Goal: Task Accomplishment & Management: Complete application form

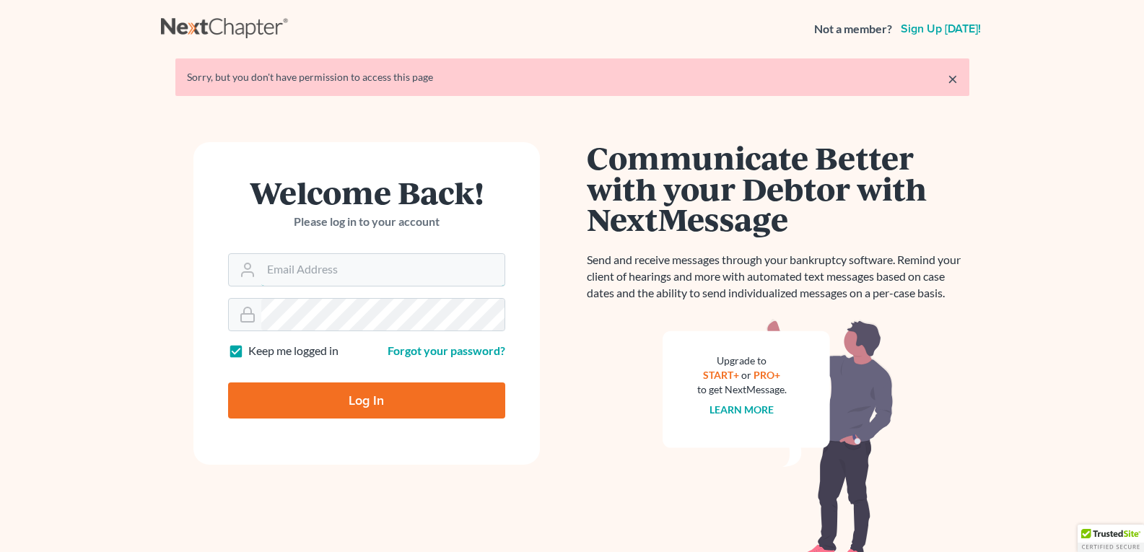
type input "[EMAIL_ADDRESS][DOMAIN_NAME]"
click at [346, 395] on input "Log In" at bounding box center [366, 401] width 277 height 36
type input "Thinking..."
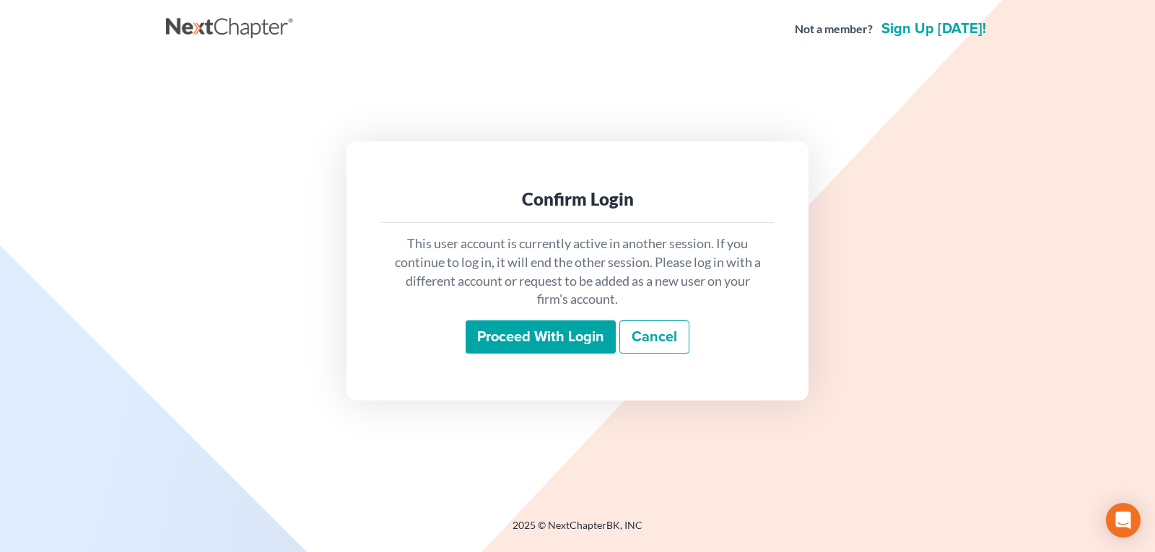
click at [557, 340] on input "Proceed with login" at bounding box center [541, 336] width 150 height 33
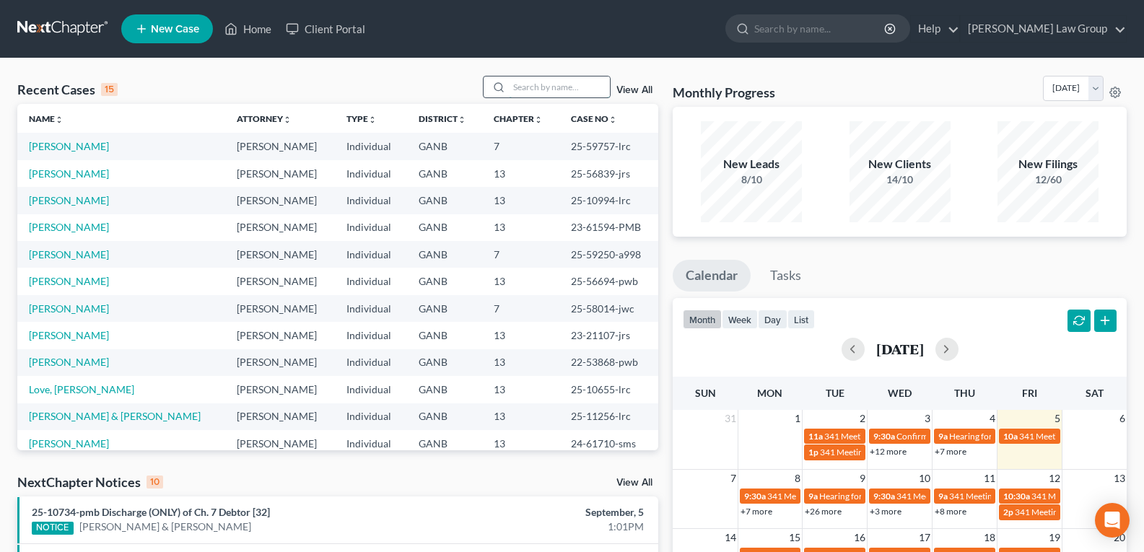
click at [540, 87] on input "search" at bounding box center [559, 87] width 101 height 21
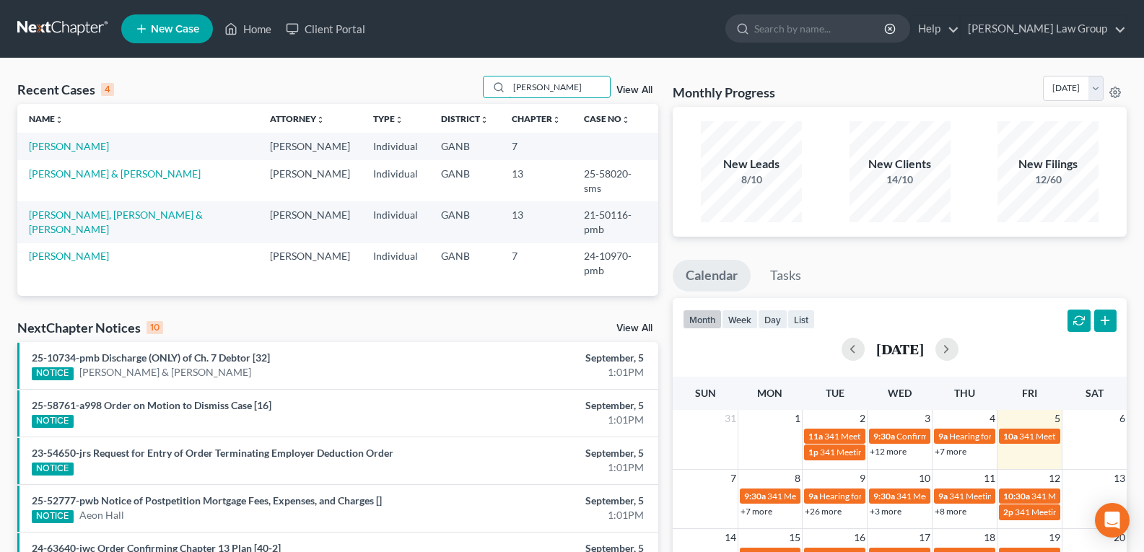
drag, startPoint x: 562, startPoint y: 92, endPoint x: 432, endPoint y: 71, distance: 132.3
click at [432, 71] on div "Recent Cases 4 Tiffany View All Name unfold_more expand_more expand_less Attorn…" at bounding box center [572, 458] width 1144 height 800
type input "Tiffany"
click at [54, 147] on link "Wells, Tiffany" at bounding box center [69, 146] width 80 height 12
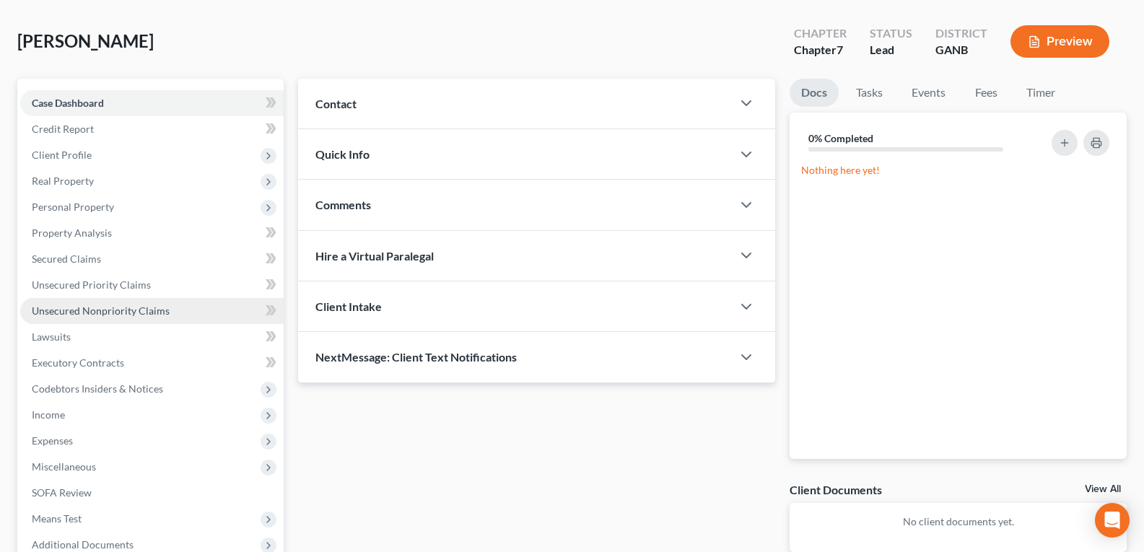
scroll to position [72, 0]
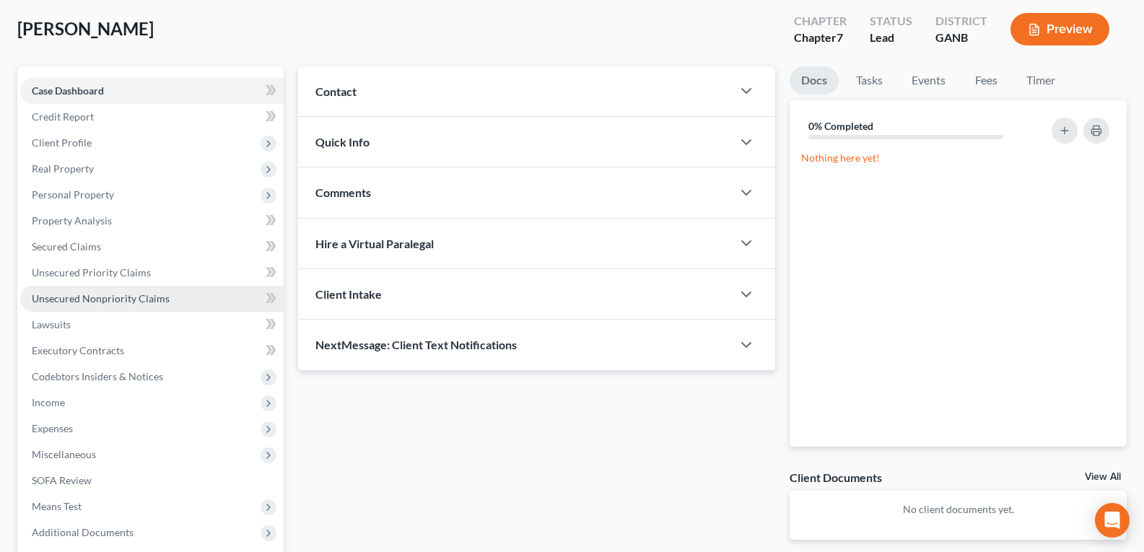
click at [105, 302] on span "Unsecured Nonpriority Claims" at bounding box center [101, 298] width 138 height 12
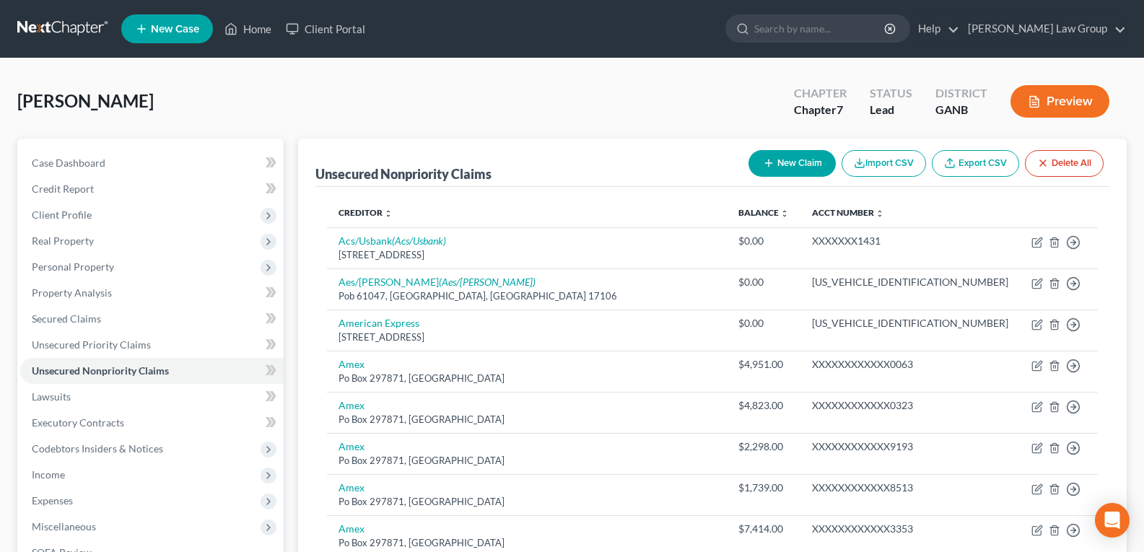
click at [788, 159] on button "New Claim" at bounding box center [791, 163] width 87 height 27
select select "0"
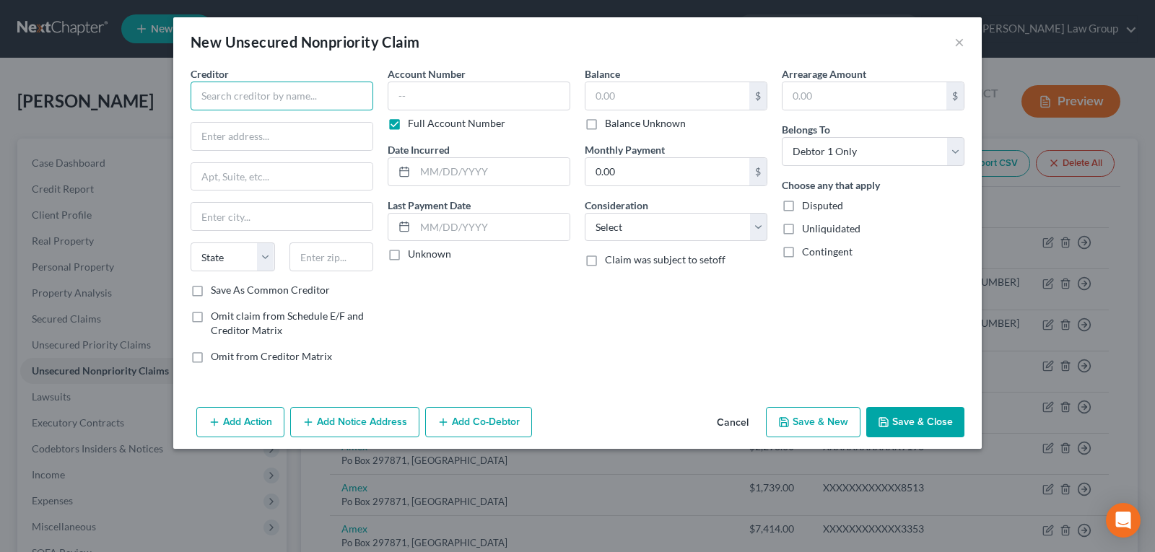
click at [293, 89] on input "text" at bounding box center [282, 96] width 183 height 29
type input "Transworld Systems, Inc."
click at [320, 132] on input "text" at bounding box center [281, 136] width 181 height 27
paste input "500 Virginia Drive, Suite 514 Fort Washington, PA 19034"
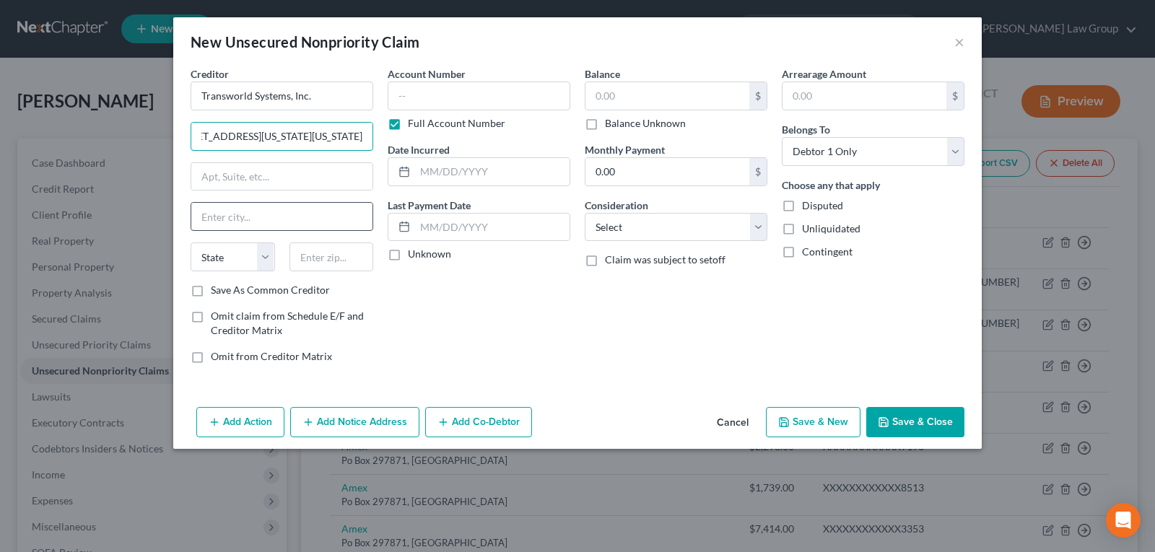
type input "500 Virginia Drive, Suite 514 Fort Washington, PA 19034"
click at [316, 211] on input "text" at bounding box center [281, 216] width 181 height 27
type input "Washington"
select select "39"
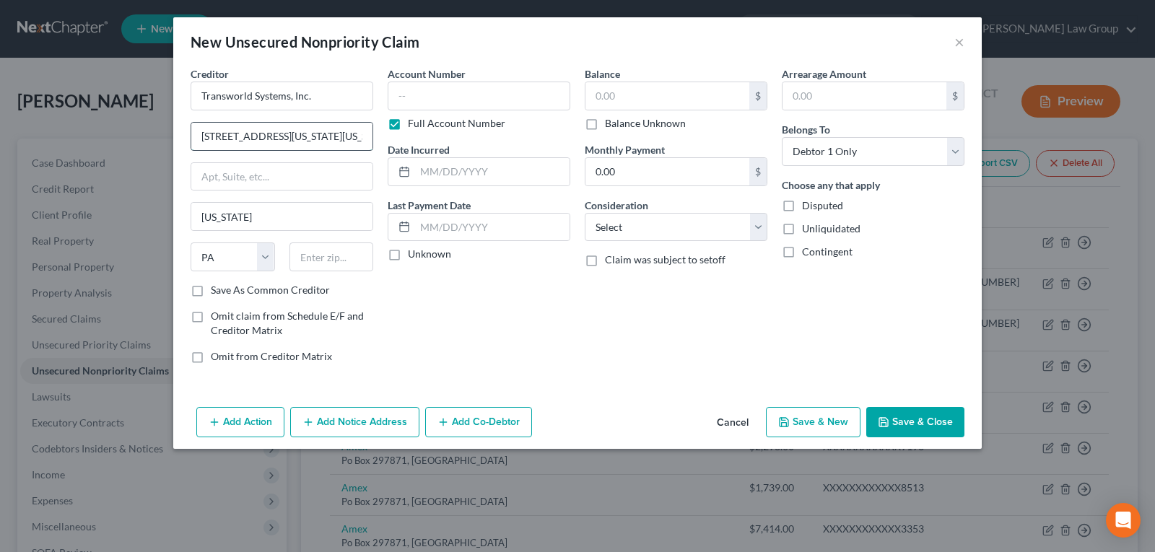
click at [353, 136] on input "500 Virginia Drive, Suite 514 Fort Washington, PA 19034" at bounding box center [281, 136] width 181 height 27
click at [204, 218] on input "Washington" at bounding box center [281, 216] width 181 height 27
type input "Fort Washington"
drag, startPoint x: 331, startPoint y: 137, endPoint x: 380, endPoint y: 138, distance: 49.1
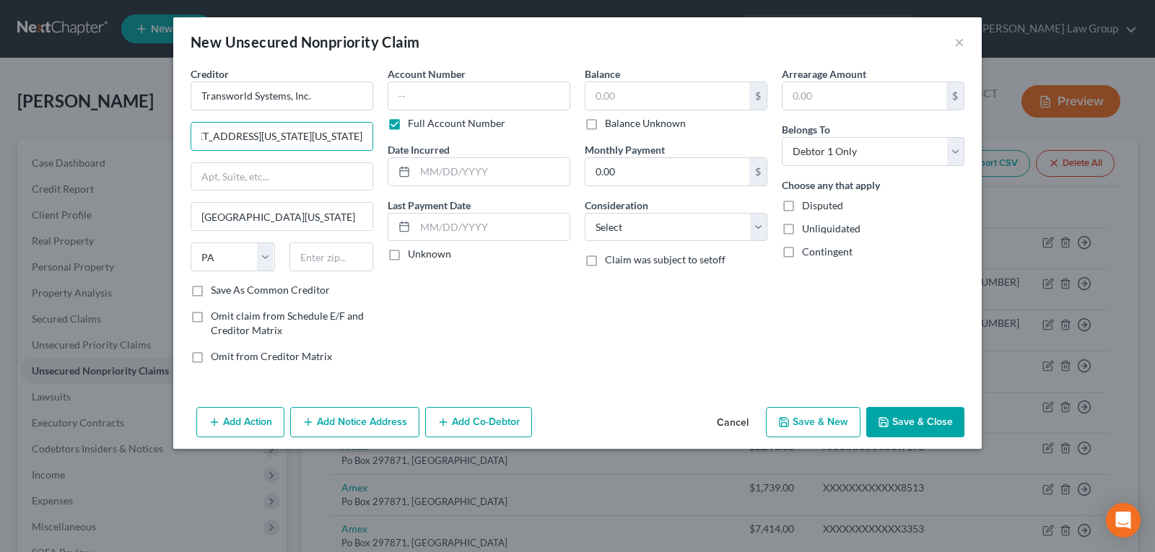
click at [380, 138] on div "Creditor * Transworld Systems, Inc. 500 Virginia Drive, Suite 514 Fort Washingt…" at bounding box center [281, 220] width 197 height 309
click at [349, 254] on input "text" at bounding box center [331, 257] width 84 height 29
type input "19034"
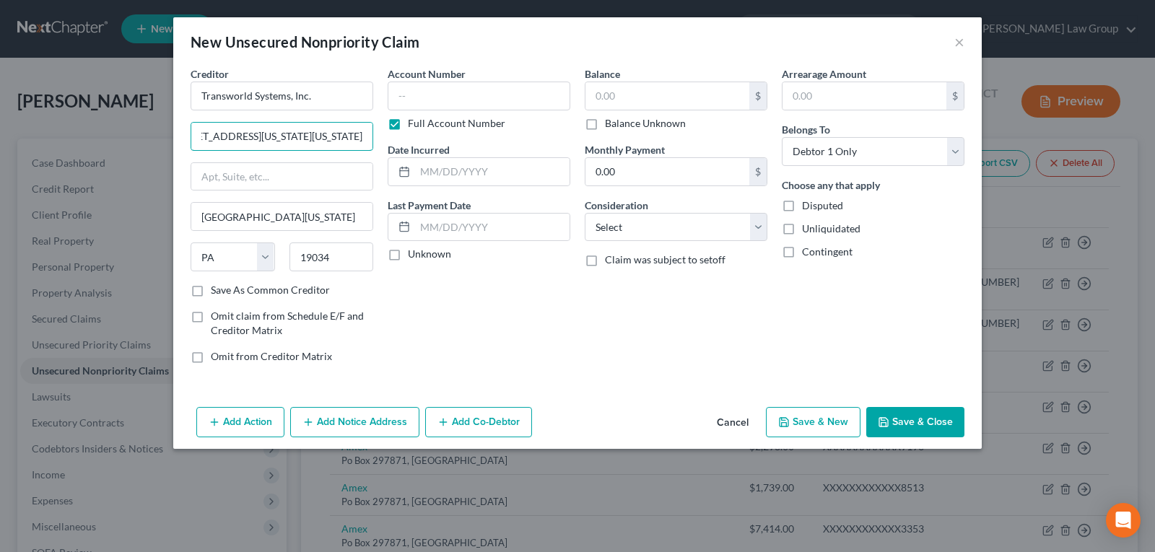
drag, startPoint x: 329, startPoint y: 139, endPoint x: 393, endPoint y: 141, distance: 64.3
click at [393, 141] on div "Creditor * Transworld Systems, Inc. 500 Virginia Drive, Suite 514 Fort Washingt…" at bounding box center [577, 220] width 788 height 309
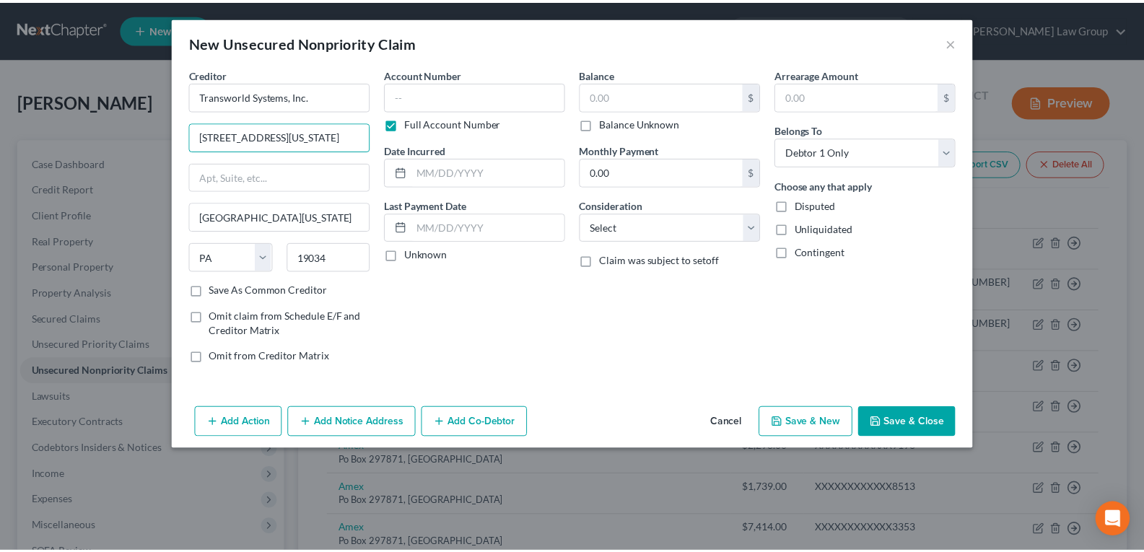
scroll to position [0, 0]
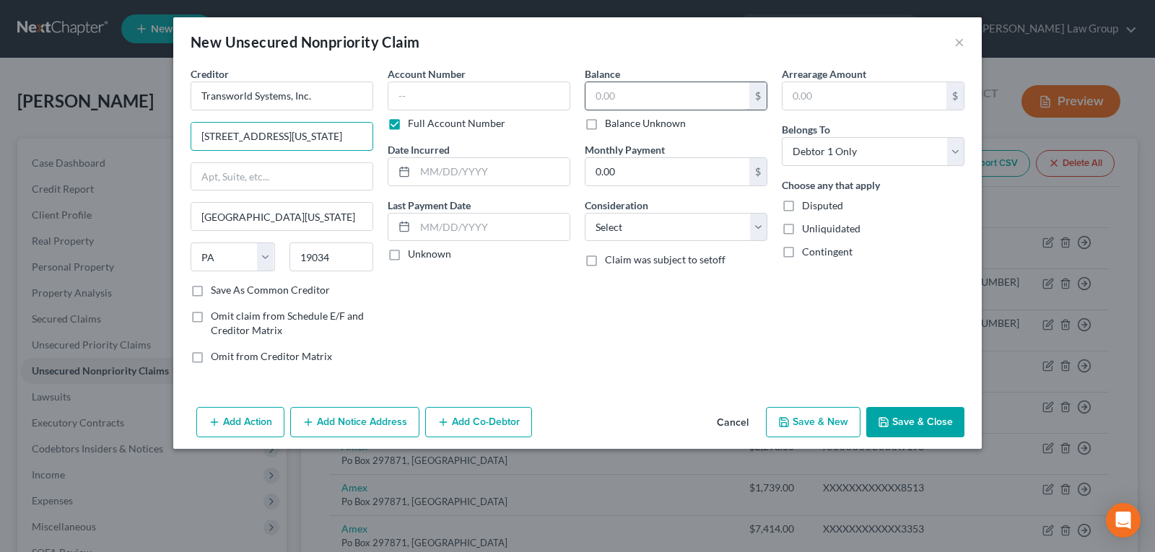
type input "500 Virginia Drive, Suite 514"
click at [626, 99] on input "text" at bounding box center [667, 95] width 164 height 27
type input "30,870.86"
click at [631, 232] on select "Select Cable / Satellite Services Collection Agency Credit Card Debt Debt Couns…" at bounding box center [676, 227] width 183 height 29
select select "1"
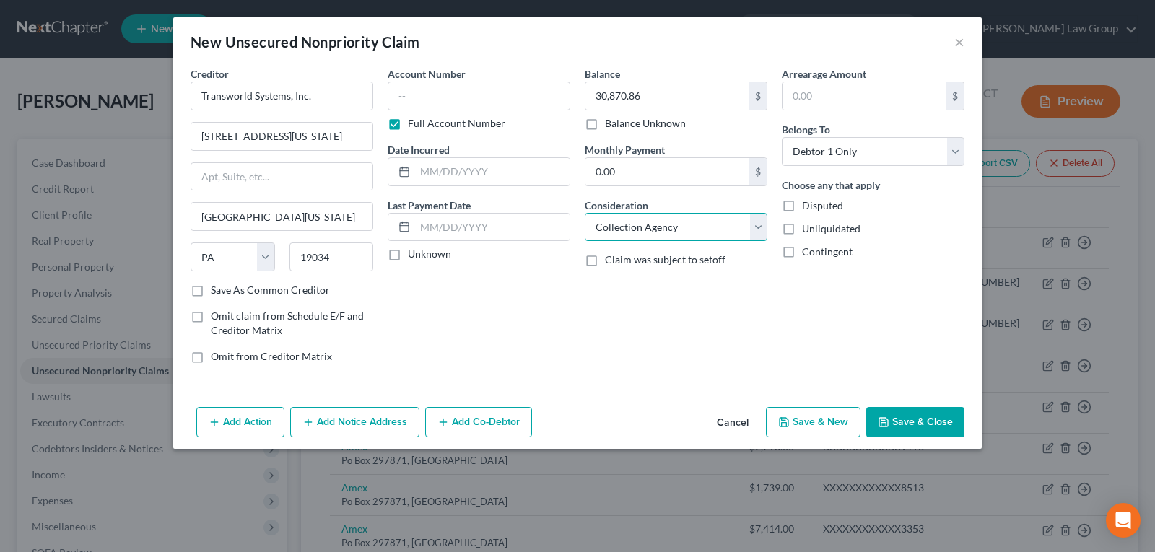
click at [585, 213] on select "Select Cable / Satellite Services Collection Agency Credit Card Debt Debt Couns…" at bounding box center [676, 227] width 183 height 29
click at [892, 423] on button "Save & Close" at bounding box center [915, 422] width 98 height 30
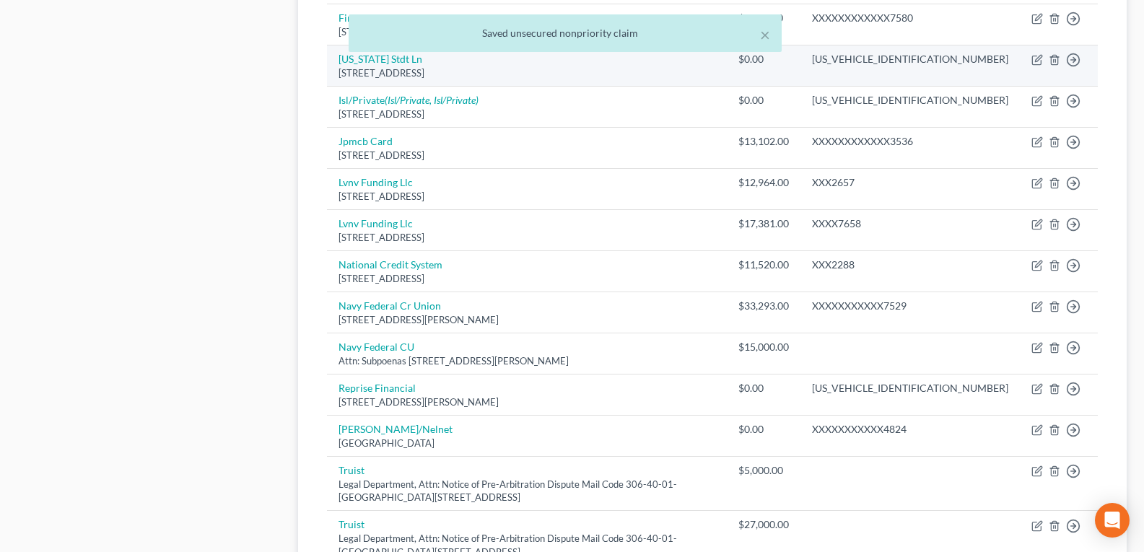
scroll to position [1182, 0]
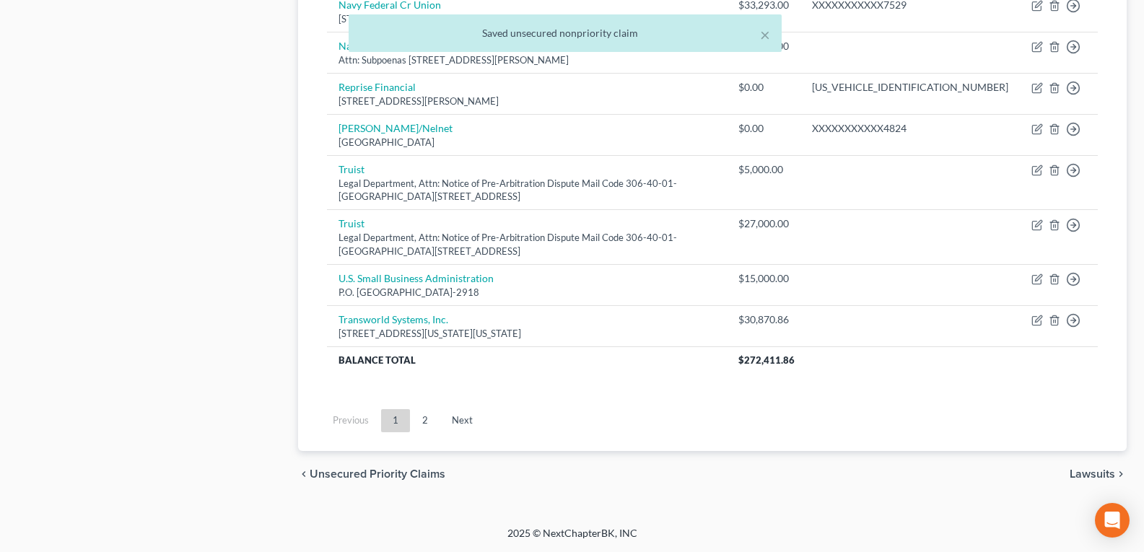
drag, startPoint x: 445, startPoint y: 272, endPoint x: 450, endPoint y: 443, distance: 171.1
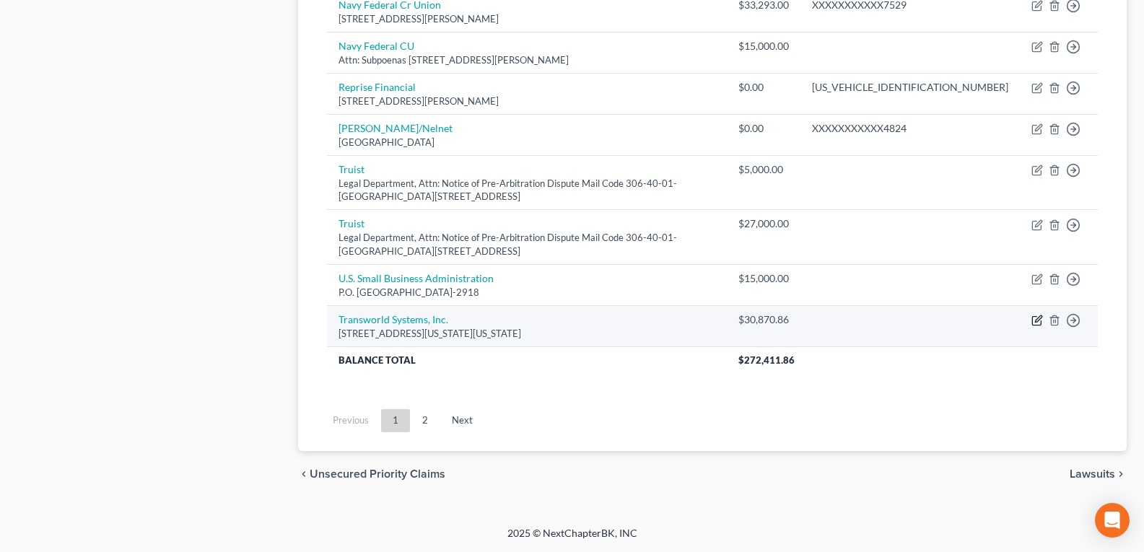
click at [1040, 325] on icon "button" at bounding box center [1037, 321] width 12 height 12
select select "39"
select select "1"
select select "0"
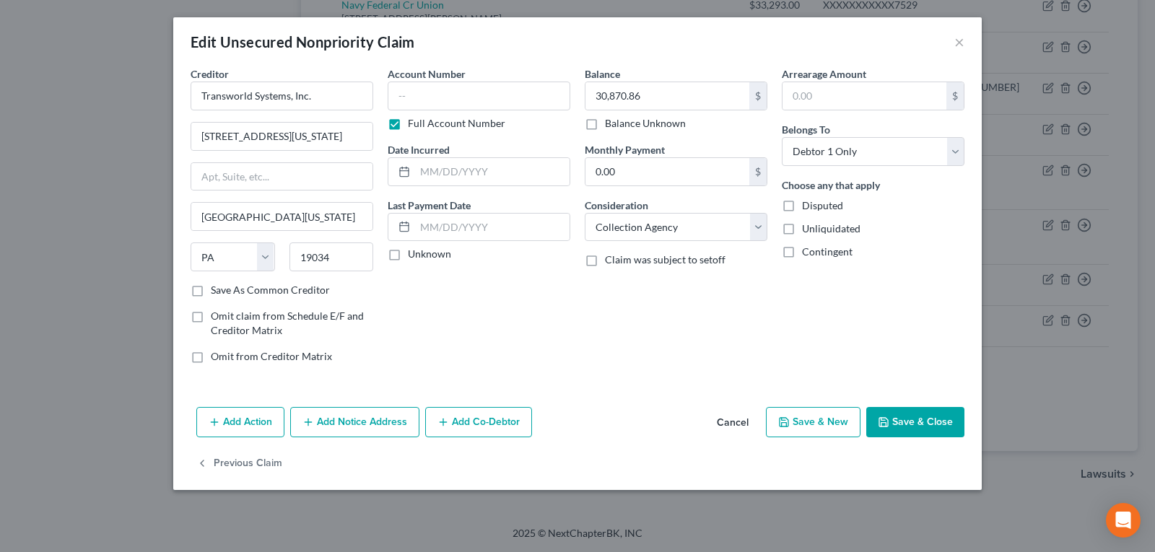
click at [746, 426] on button "Cancel" at bounding box center [732, 423] width 55 height 29
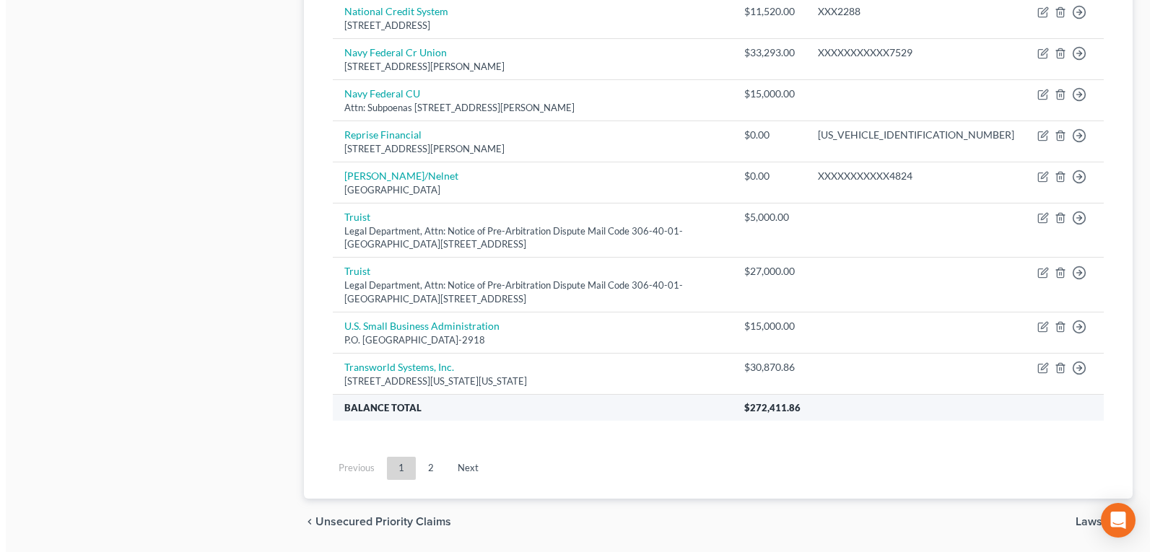
scroll to position [1110, 0]
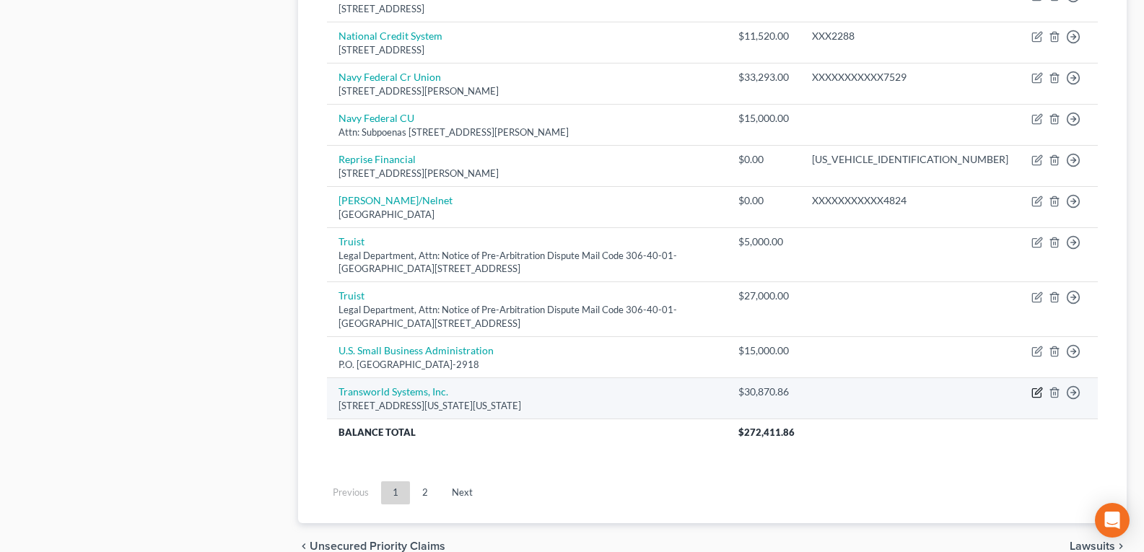
click at [1036, 397] on icon "button" at bounding box center [1037, 393] width 12 height 12
select select "39"
select select "1"
select select "0"
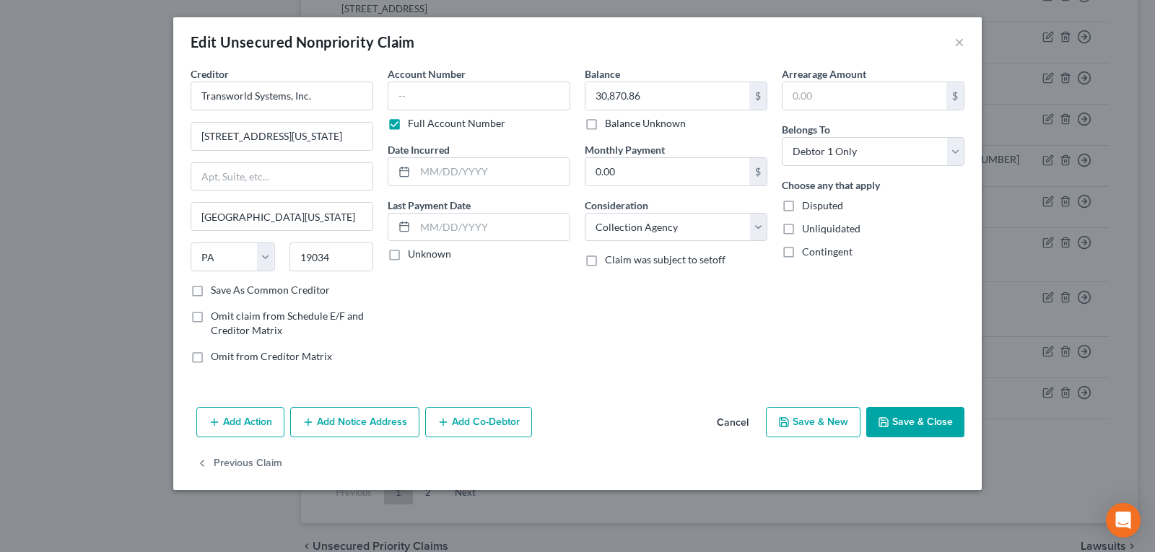
click at [385, 419] on button "Add Notice Address" at bounding box center [354, 422] width 129 height 30
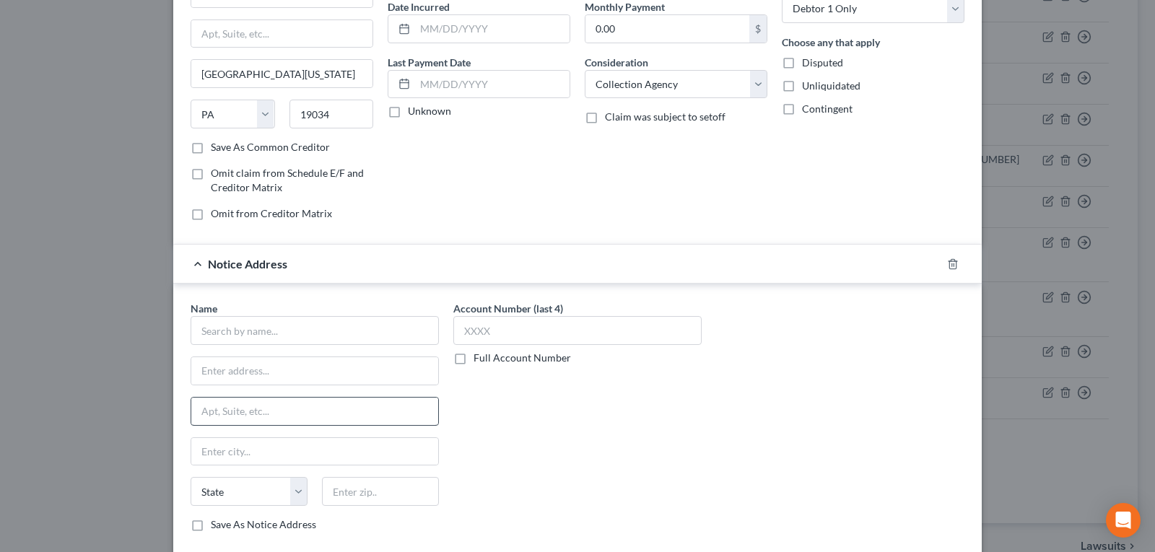
scroll to position [144, 0]
click at [297, 335] on input "text" at bounding box center [315, 329] width 248 height 29
type input "Transworld Systems, Inc."
click at [249, 374] on input "text" at bounding box center [314, 369] width 247 height 27
paste input "P.O. Box 15630 Wilmington, DE 19850"
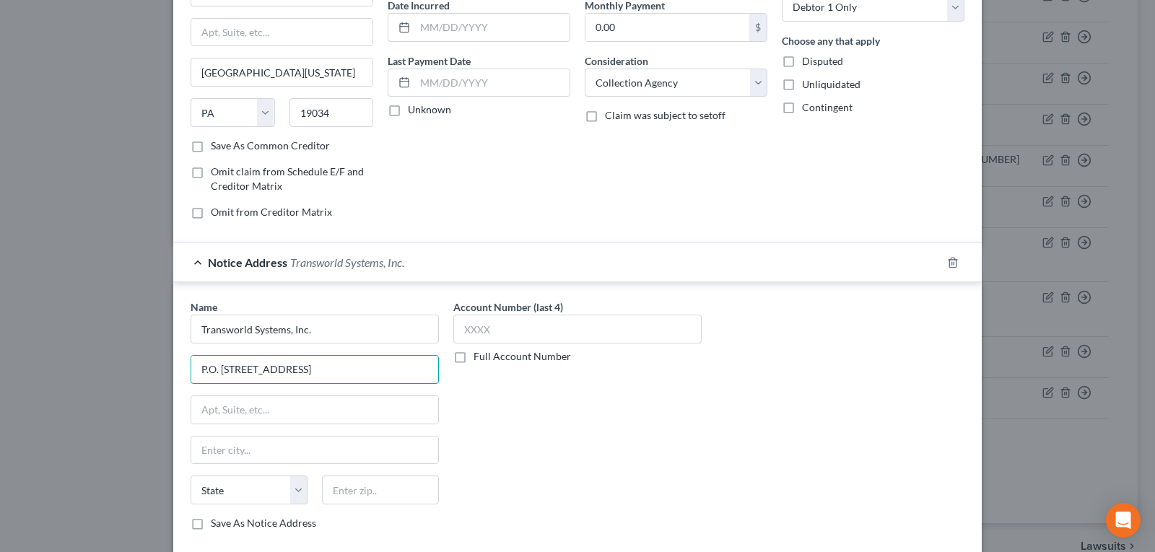
type input "P.O. Box 15630 Wilmington, DE 19850"
click at [244, 434] on div "Name * Transworld Systems, Inc. P.O. Box 15630 Wilmington, DE 19850 State AL AK…" at bounding box center [315, 415] width 248 height 231
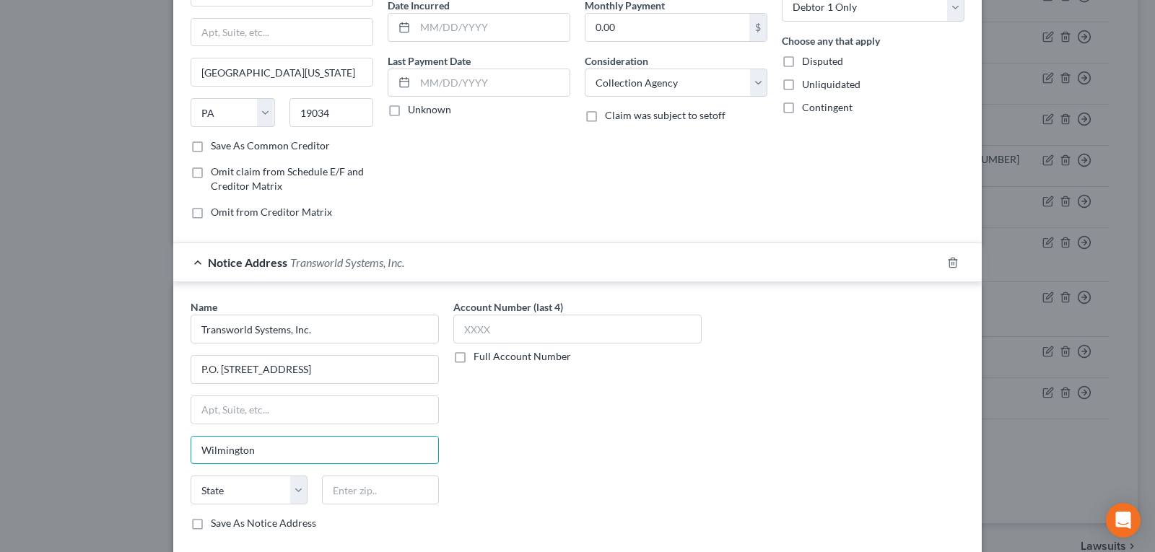
type input "Wilmington"
select select "7"
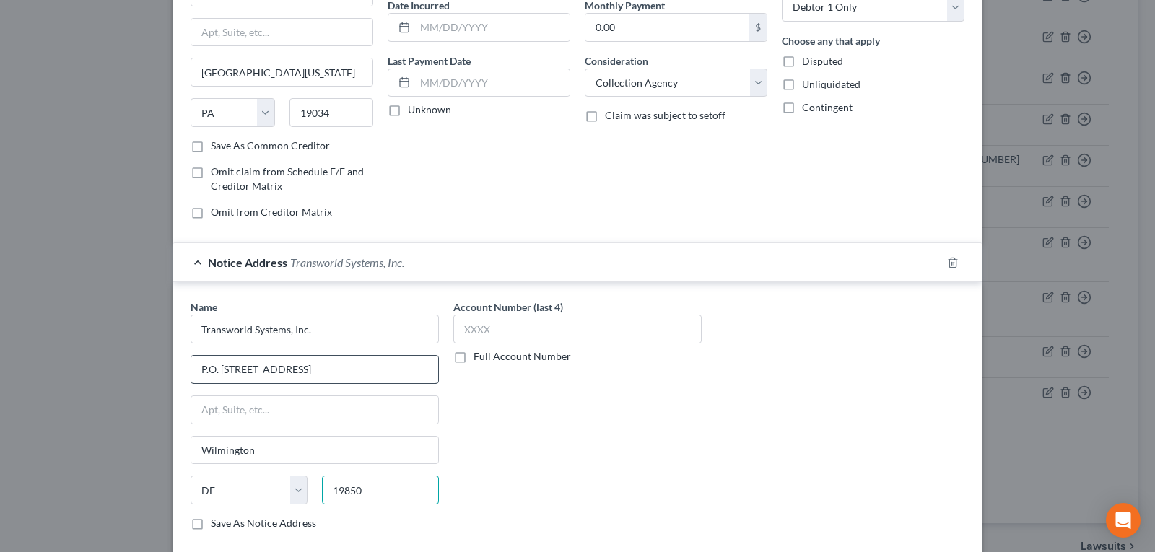
type input "19850"
click at [359, 374] on input "P.O. Box 15630 Wilmington, DE 19850" at bounding box center [314, 369] width 247 height 27
click at [380, 374] on input "P.O. Box 15630 Wilmington, DE 19850" at bounding box center [314, 369] width 247 height 27
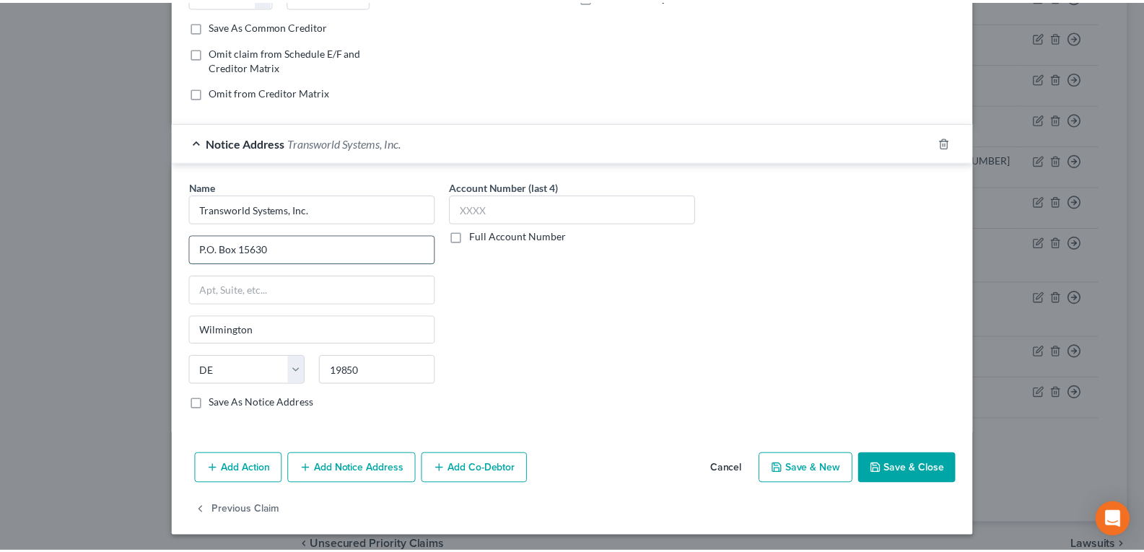
scroll to position [266, 0]
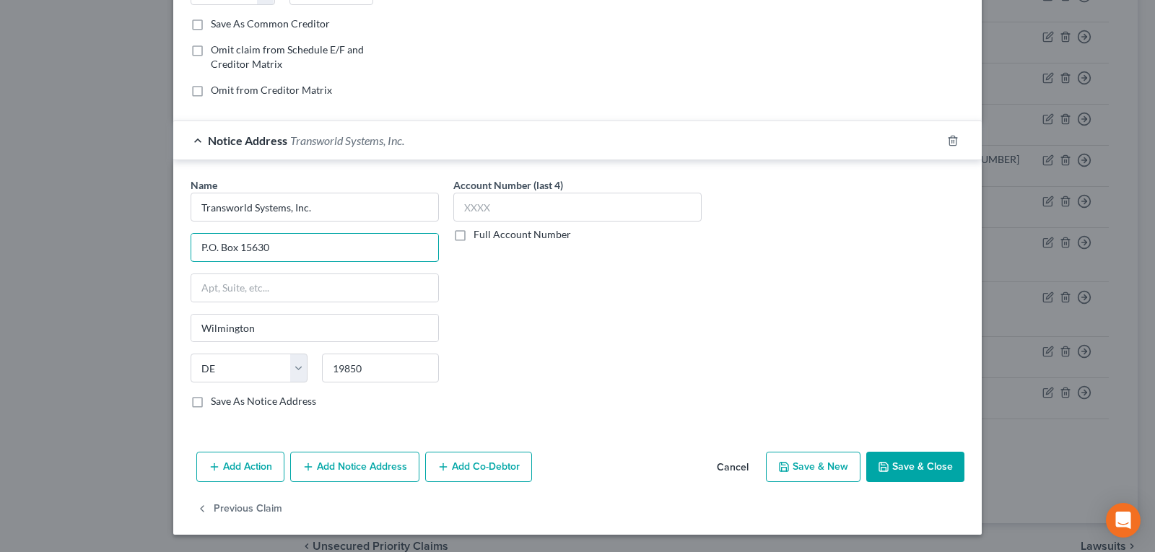
type input "P.O. Box 15630"
click at [912, 461] on button "Save & Close" at bounding box center [915, 467] width 98 height 30
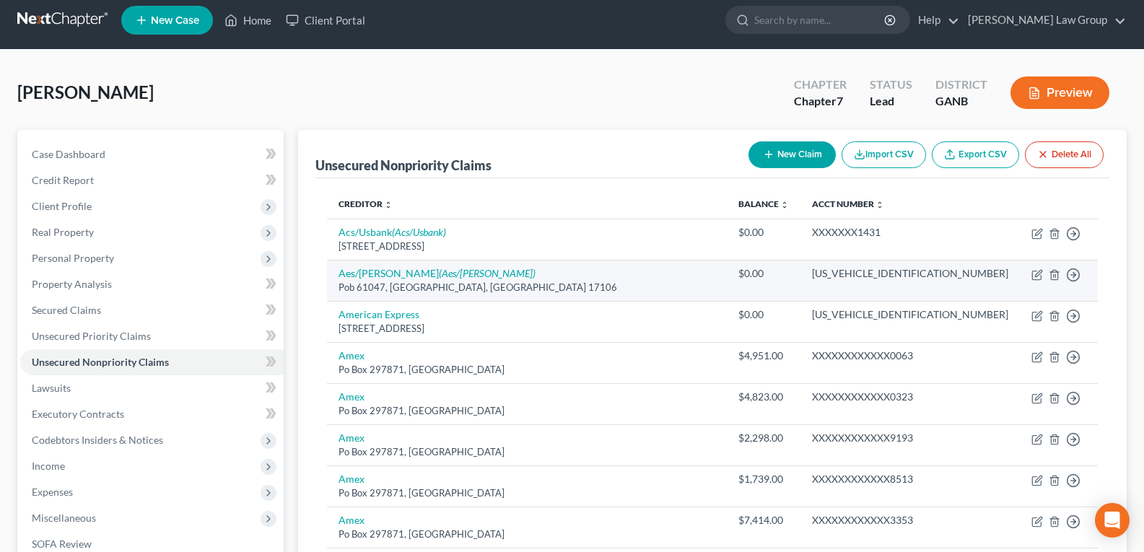
scroll to position [0, 0]
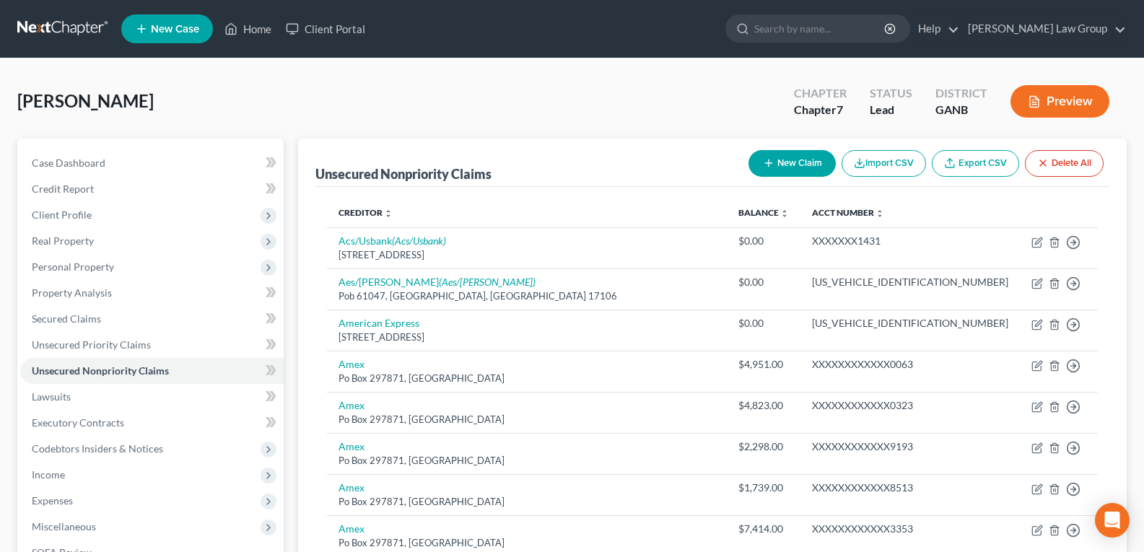
click at [795, 162] on button "New Claim" at bounding box center [791, 163] width 87 height 27
select select "0"
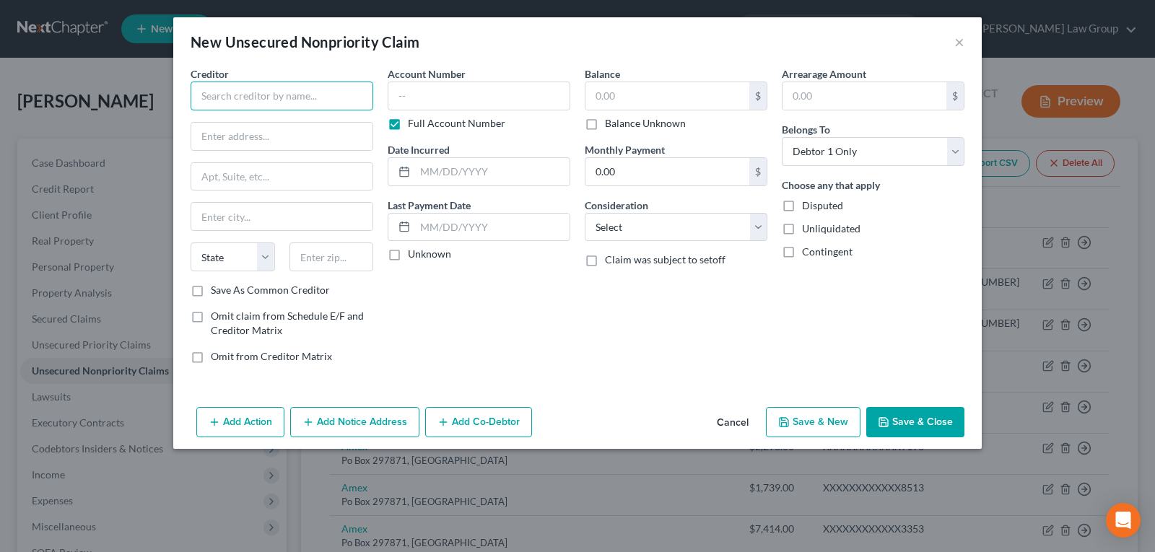
click at [237, 89] on input "text" at bounding box center [282, 96] width 183 height 29
type input "Stenger & Stenger, P.C."
click at [725, 422] on button "Cancel" at bounding box center [732, 423] width 55 height 29
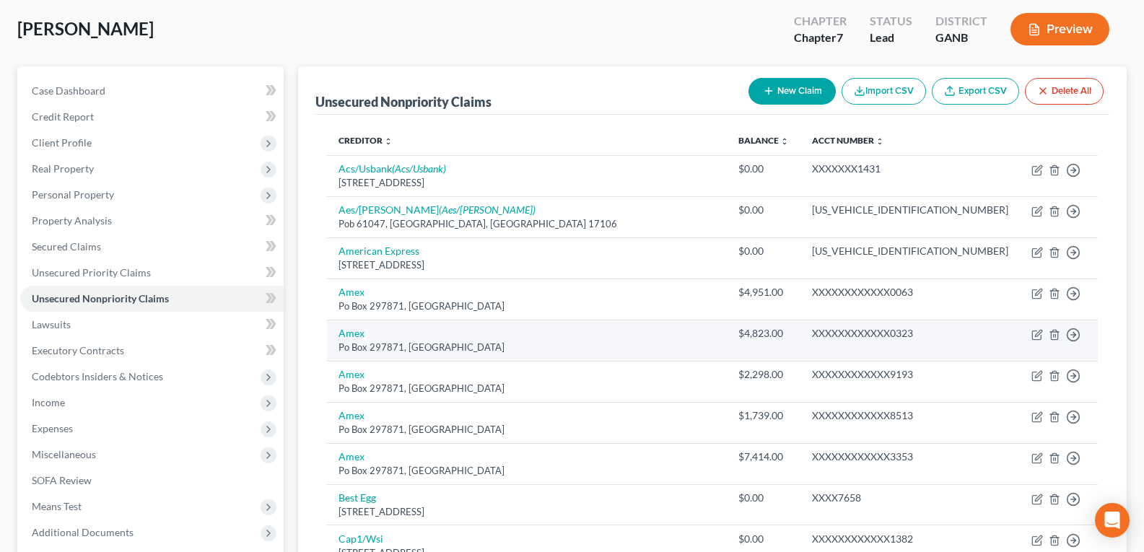
scroll to position [144, 0]
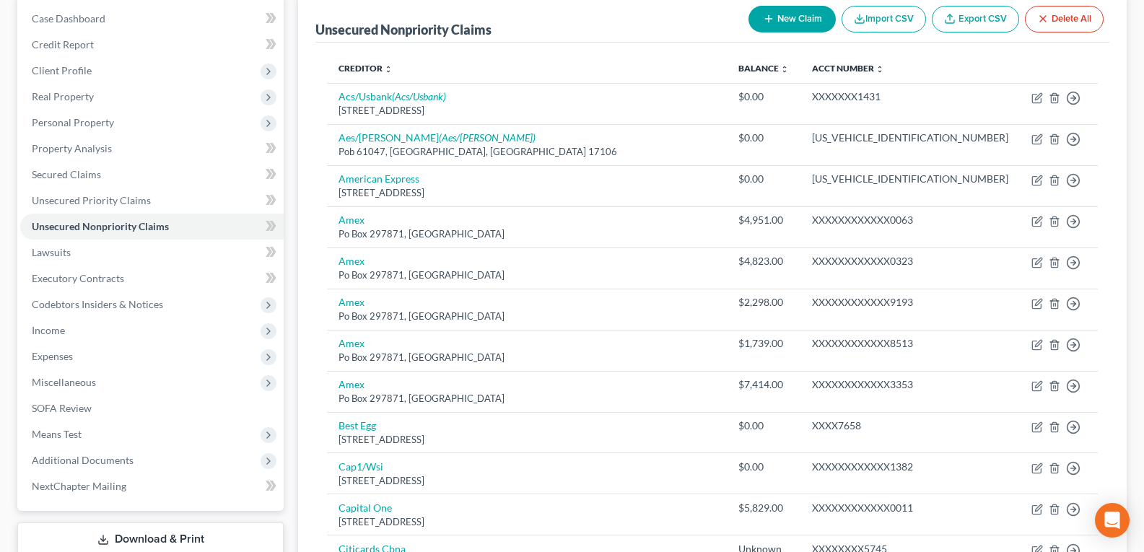
click at [777, 27] on button "New Claim" at bounding box center [791, 19] width 87 height 27
select select "0"
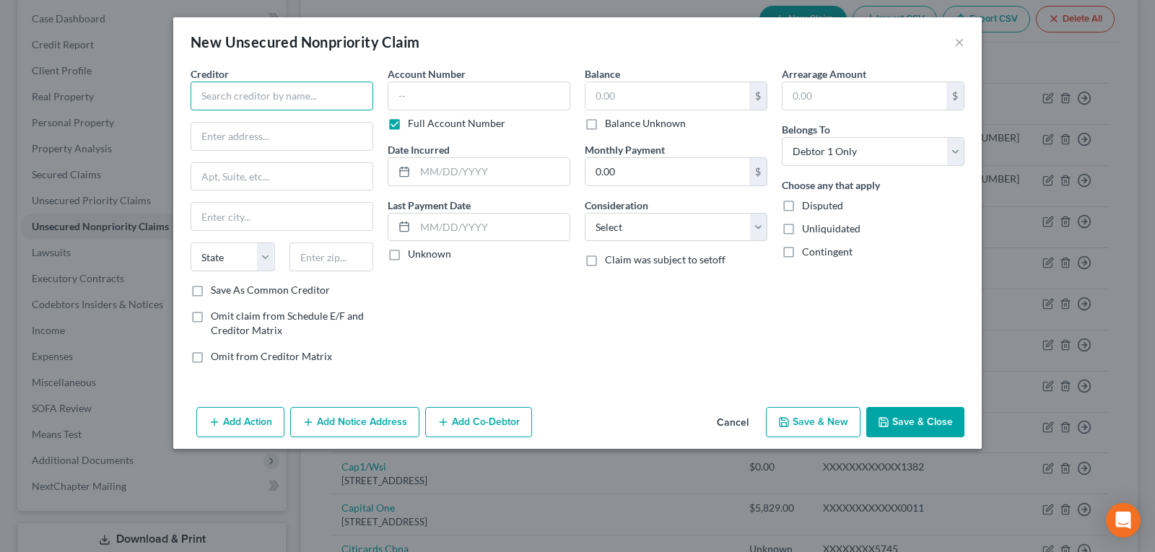
click at [334, 97] on input "text" at bounding box center [282, 96] width 183 height 29
click at [198, 96] on input "MPL1 Capital Holdings, II" at bounding box center [282, 96] width 183 height 29
type input "Stenger & Stenger, P.C. /MPL1 Capital Holdings, II"
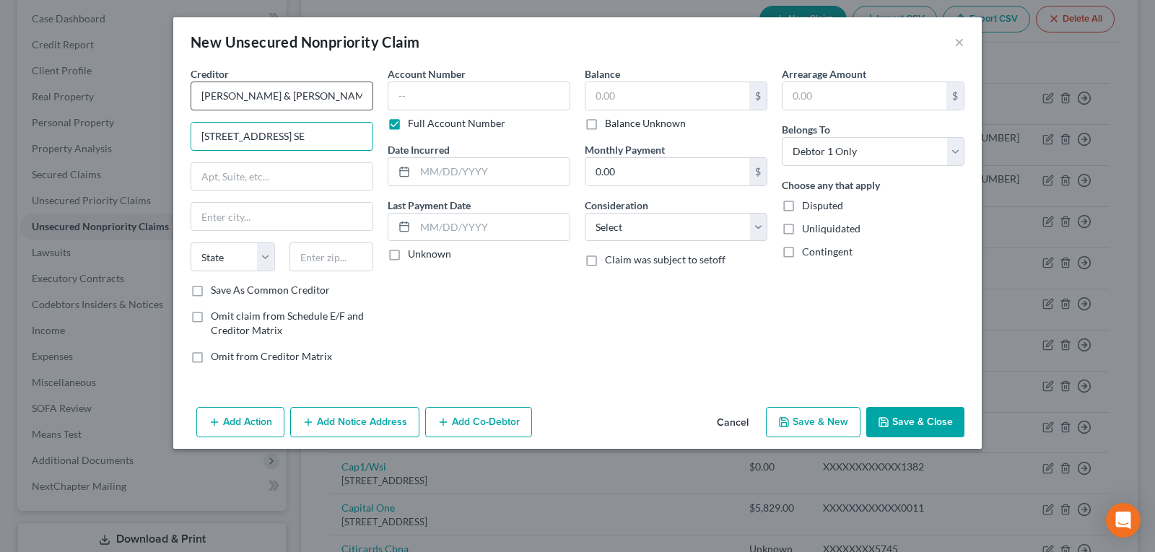
type input "2618 East Paris Ave. SE"
type input "Grand Rapids"
select select "23"
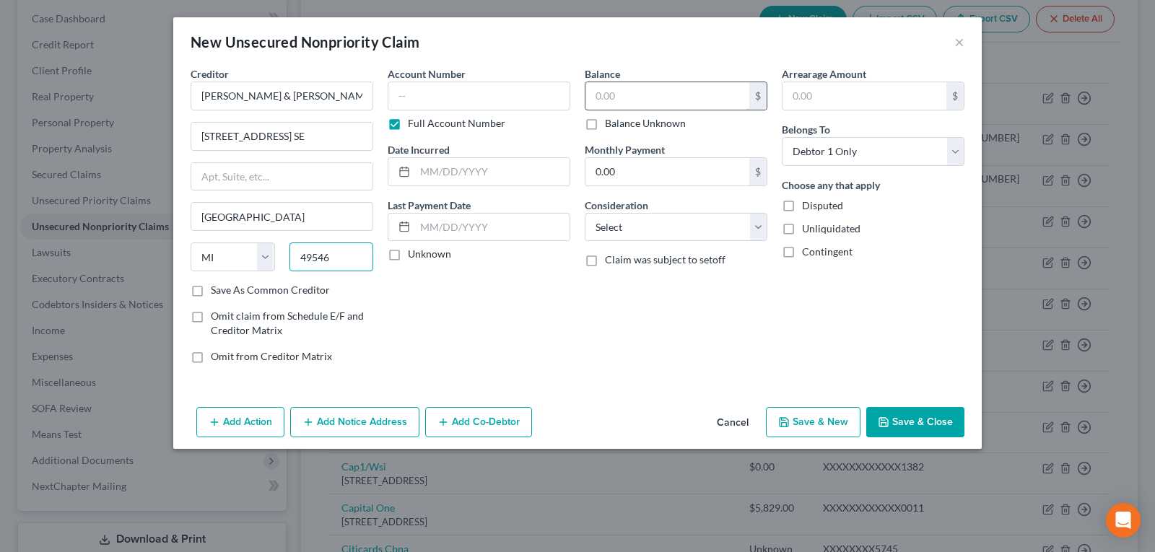
type input "49546"
click at [647, 89] on input "text" at bounding box center [667, 95] width 164 height 27
type input "17,381.25"
click at [624, 222] on select "Select Cable / Satellite Services Collection Agency Credit Card Debt Debt Couns…" at bounding box center [676, 227] width 183 height 29
click at [537, 291] on div "Account Number Full Account Number Date Incurred Last Payment Date Unknown" at bounding box center [478, 220] width 197 height 309
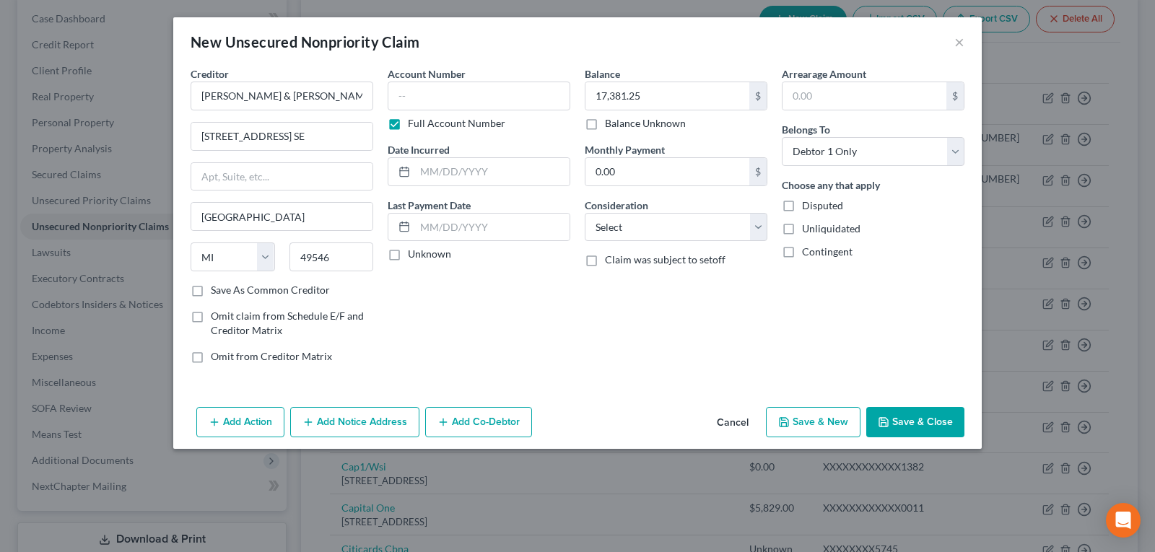
click at [912, 424] on button "Save & Close" at bounding box center [915, 422] width 98 height 30
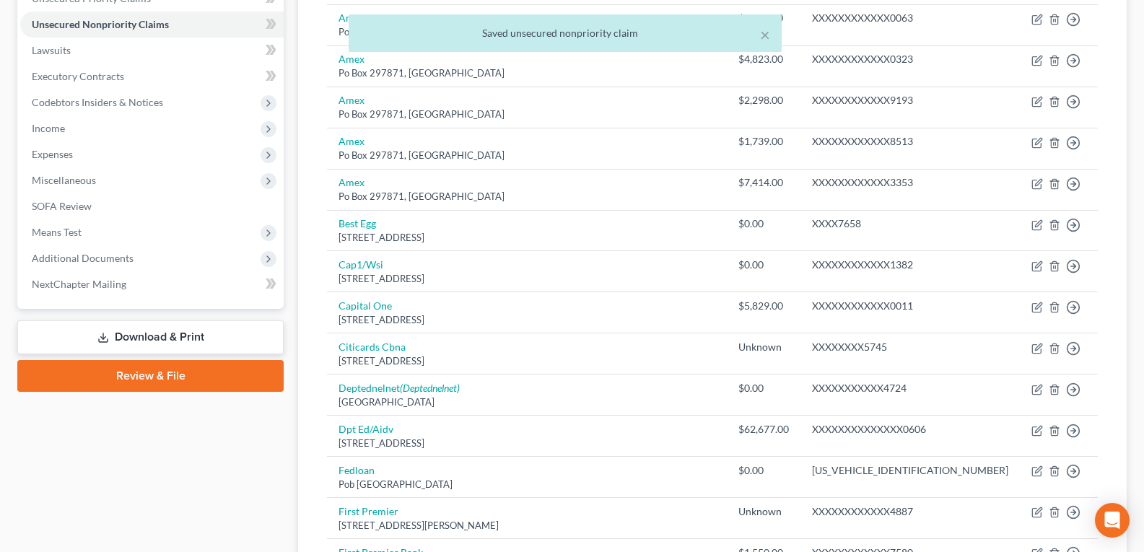
scroll to position [1223, 0]
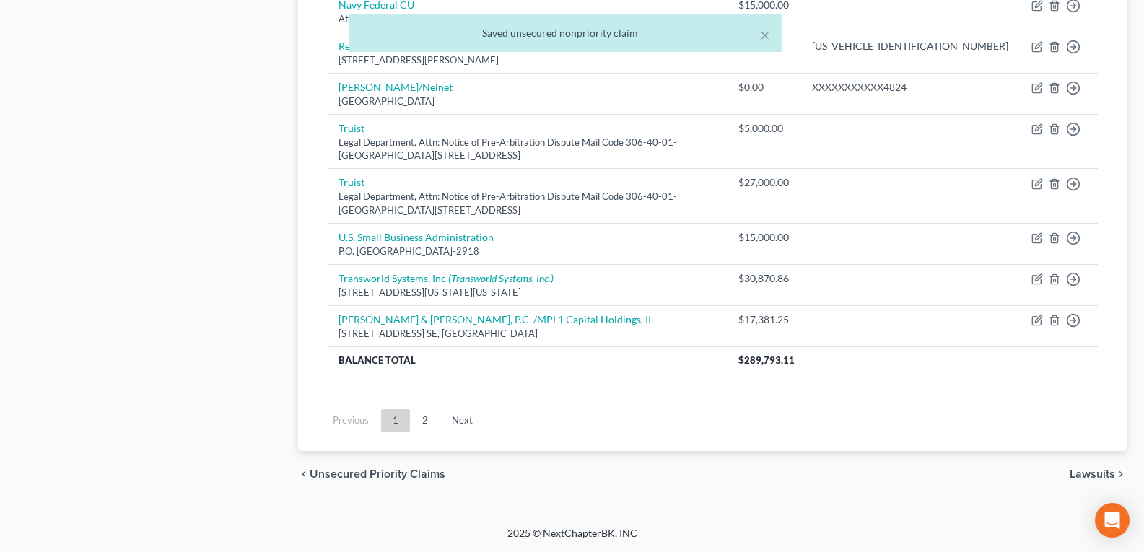
drag, startPoint x: 597, startPoint y: 274, endPoint x: 613, endPoint y: 556, distance: 281.9
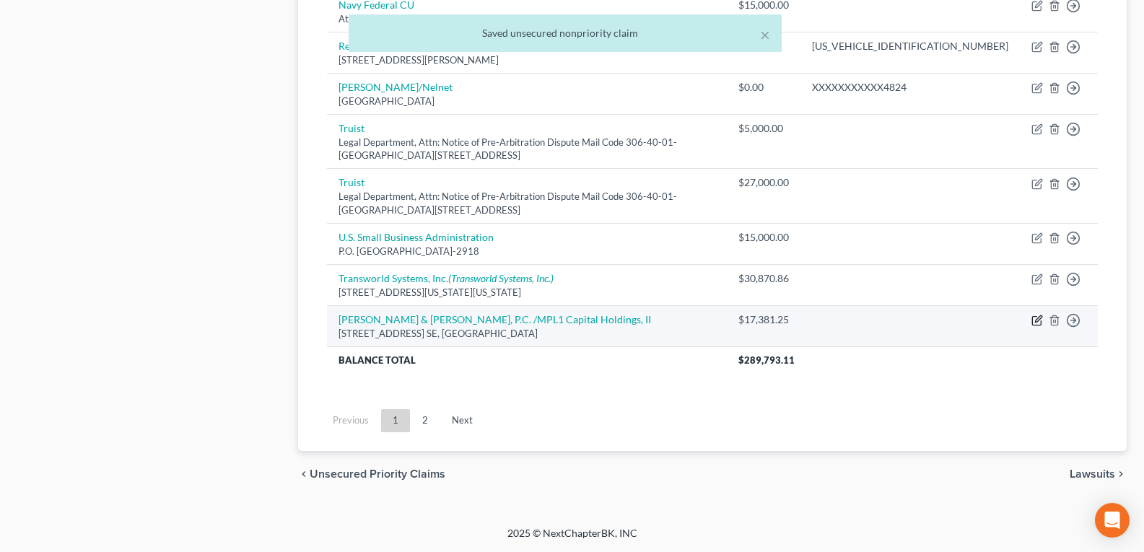
click at [1034, 321] on icon "button" at bounding box center [1037, 321] width 12 height 12
select select "23"
select select "0"
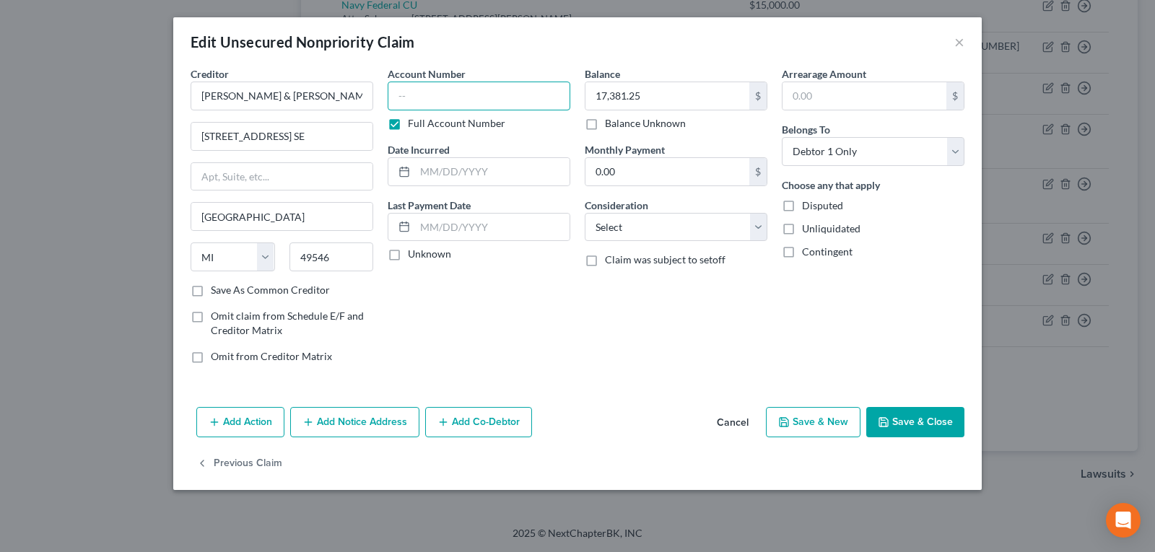
click at [491, 98] on input "text" at bounding box center [479, 96] width 183 height 29
type input "25-188541"
click at [917, 422] on button "Save & Close" at bounding box center [915, 422] width 98 height 30
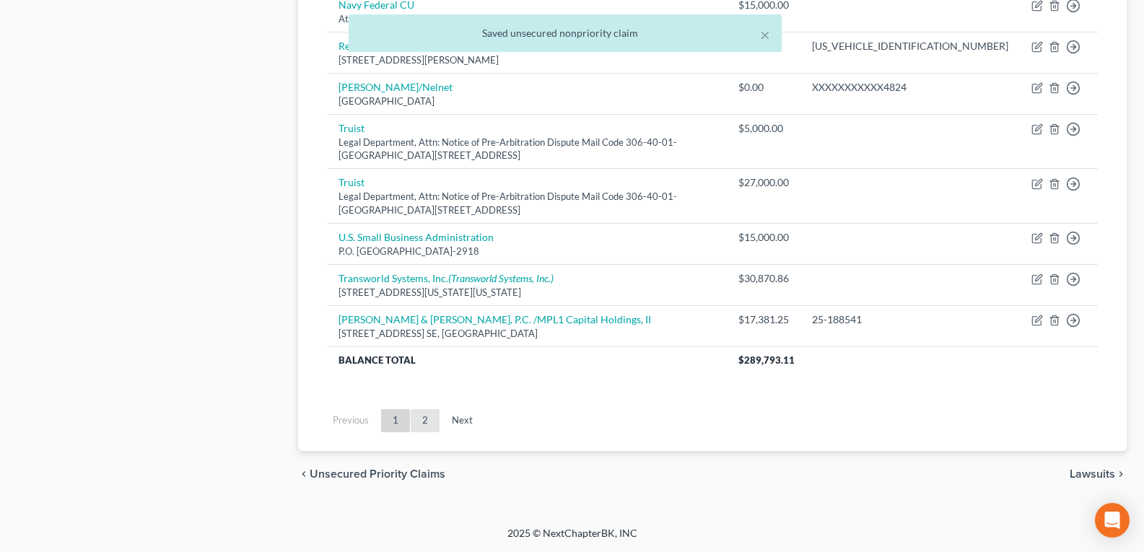
click at [425, 424] on link "2" at bounding box center [425, 420] width 29 height 23
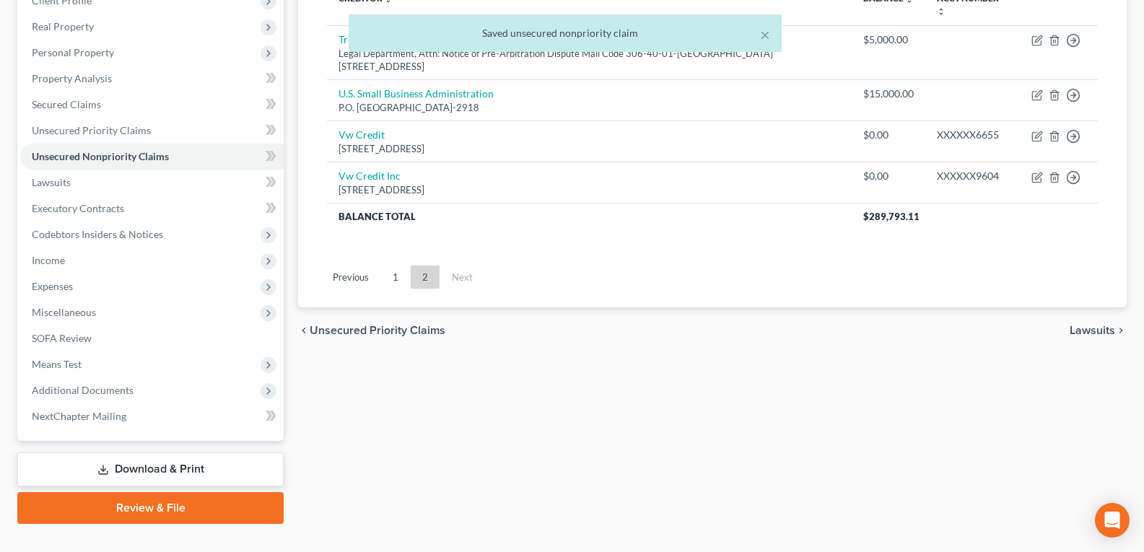
scroll to position [169, 0]
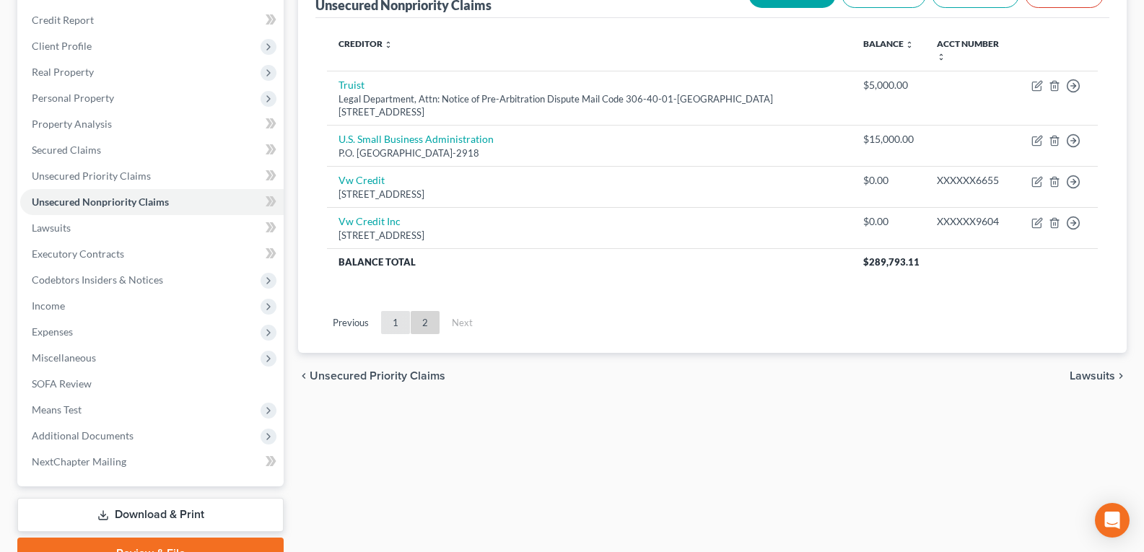
click at [392, 322] on link "1" at bounding box center [395, 322] width 29 height 23
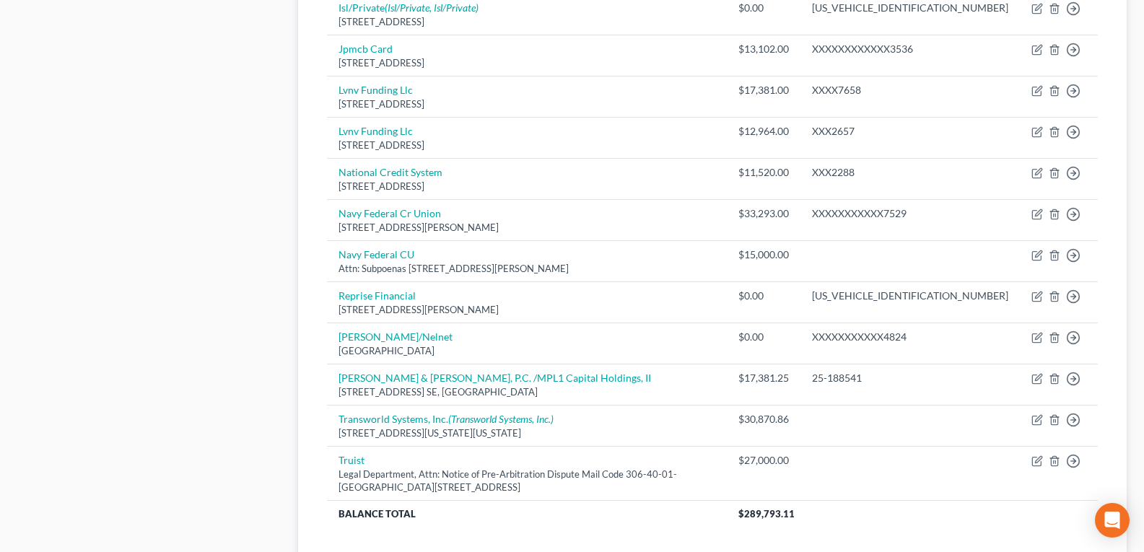
scroll to position [1127, 0]
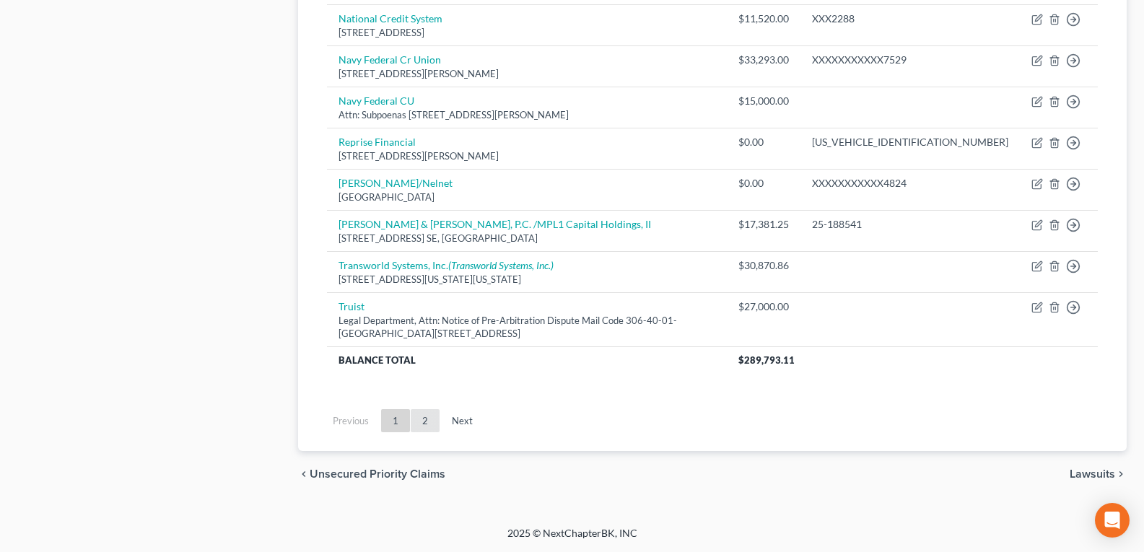
click at [424, 424] on link "2" at bounding box center [425, 420] width 29 height 23
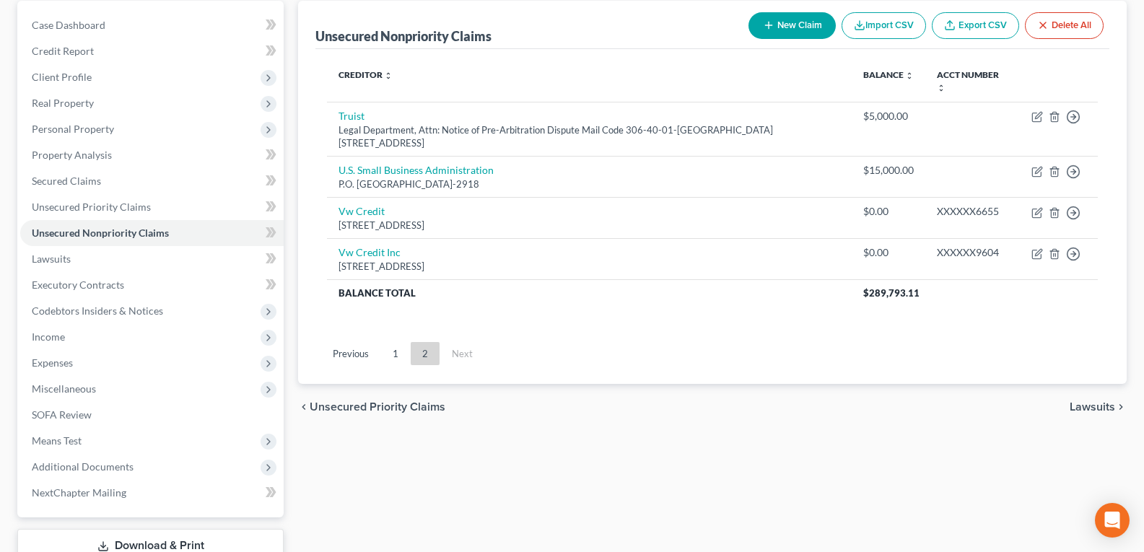
scroll to position [97, 0]
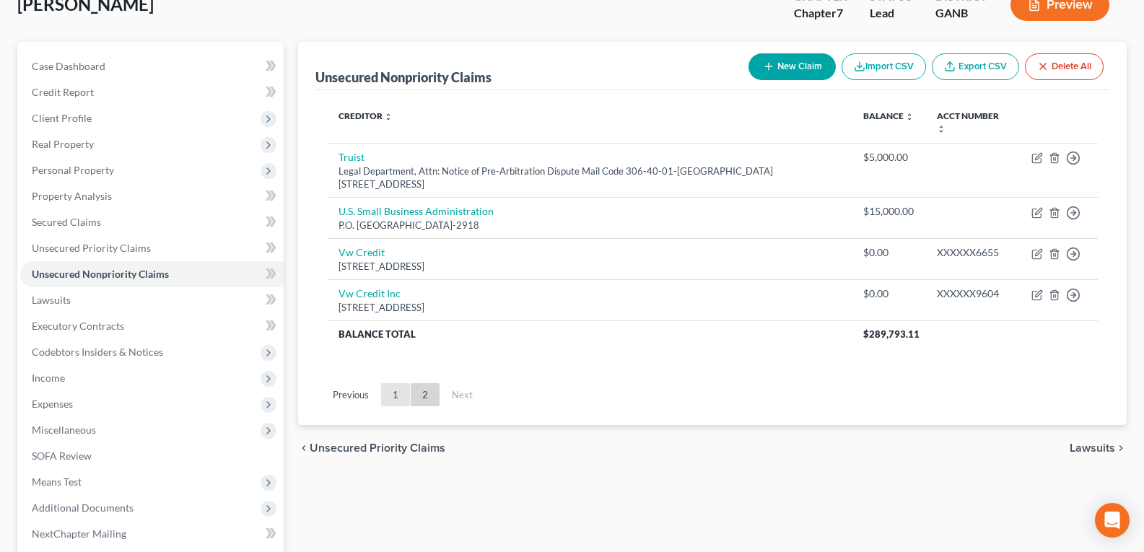
click at [393, 395] on link "1" at bounding box center [395, 394] width 29 height 23
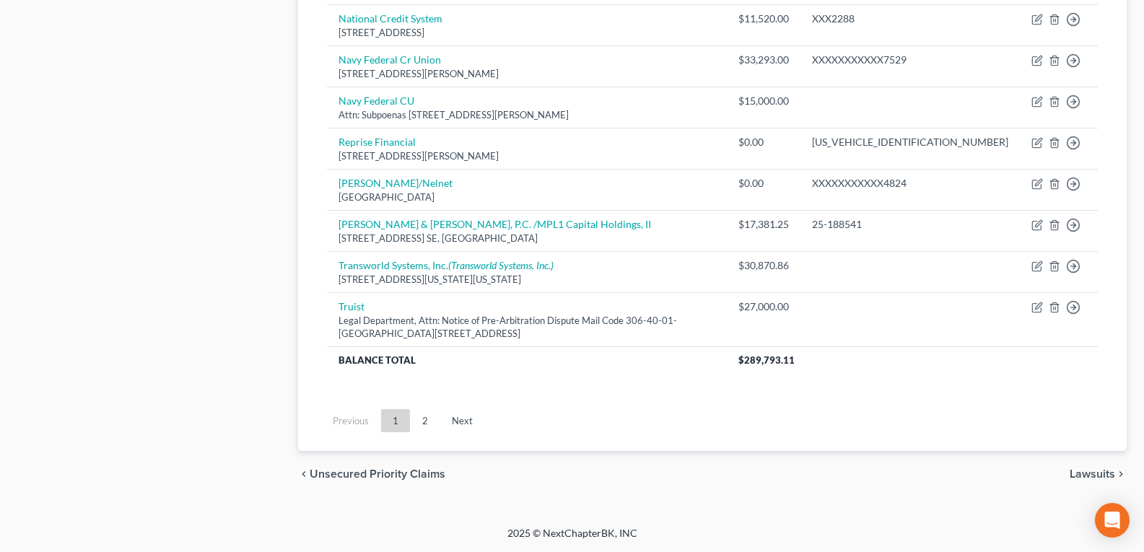
drag, startPoint x: 393, startPoint y: 395, endPoint x: 507, endPoint y: 538, distance: 182.4
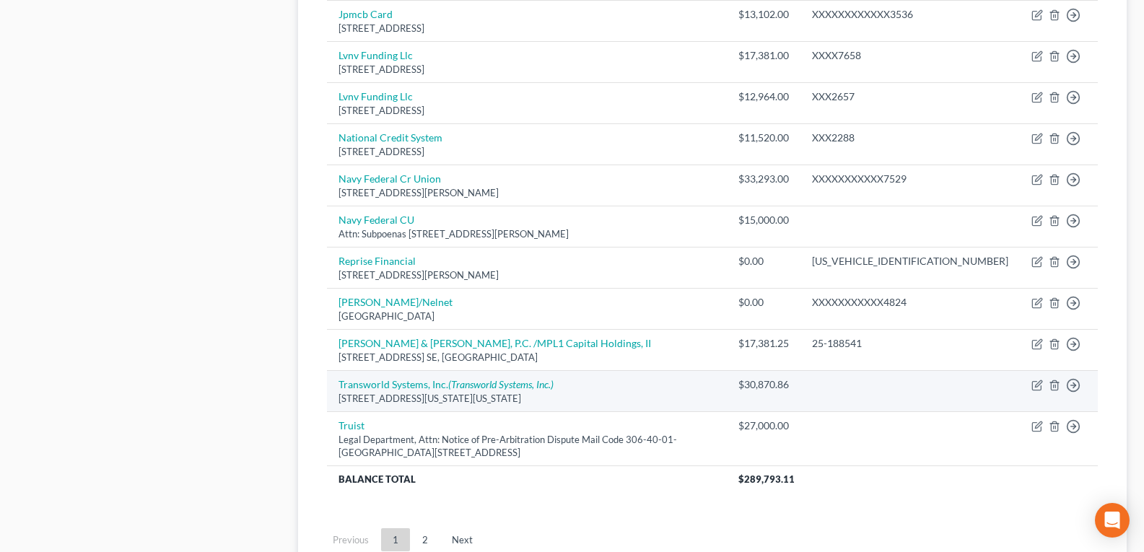
scroll to position [983, 0]
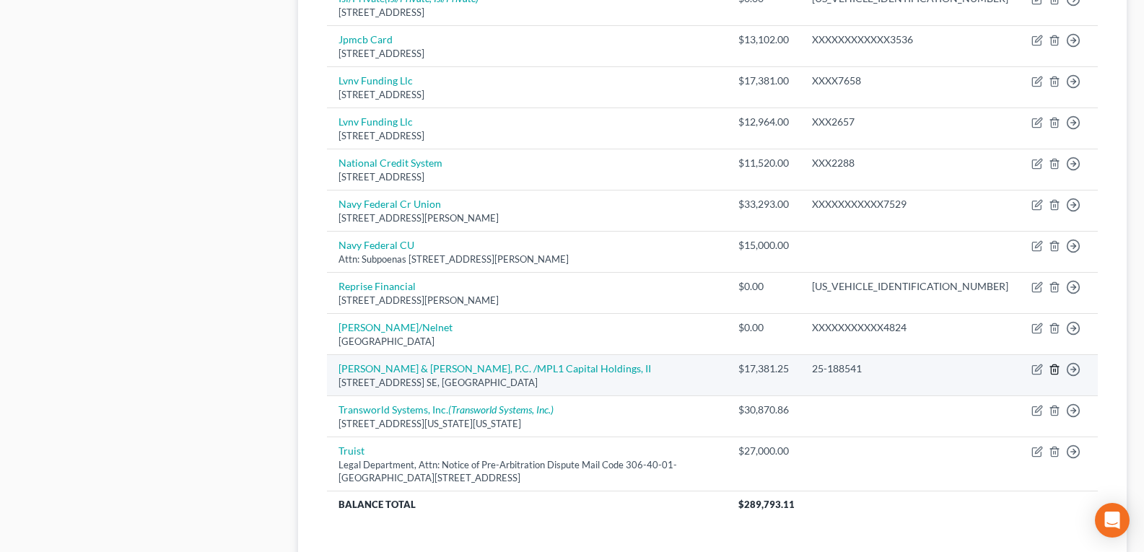
click at [1056, 374] on icon "button" at bounding box center [1055, 370] width 12 height 12
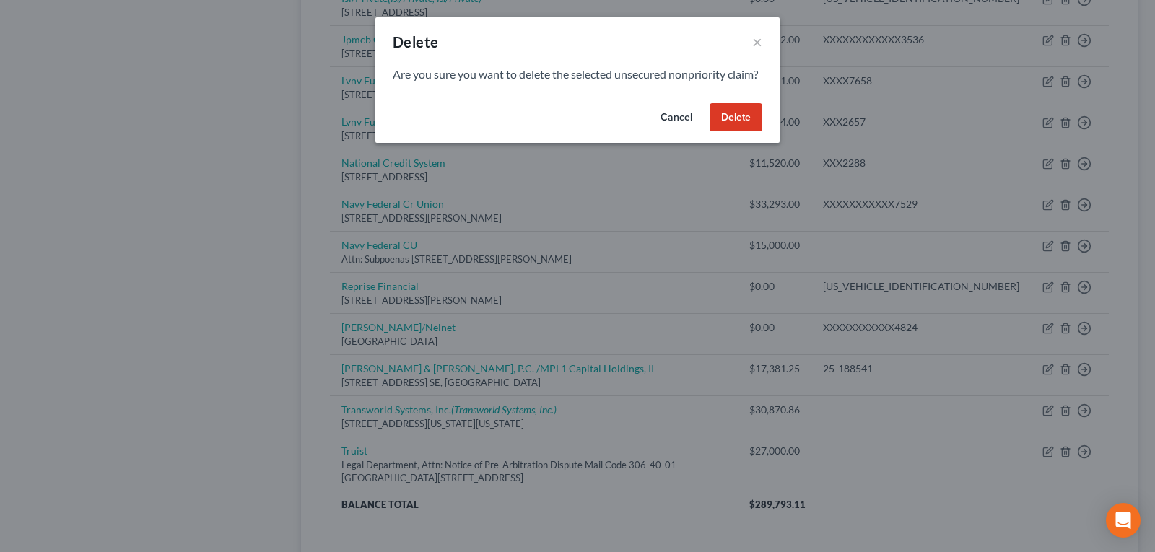
click at [732, 132] on button "Delete" at bounding box center [735, 117] width 53 height 29
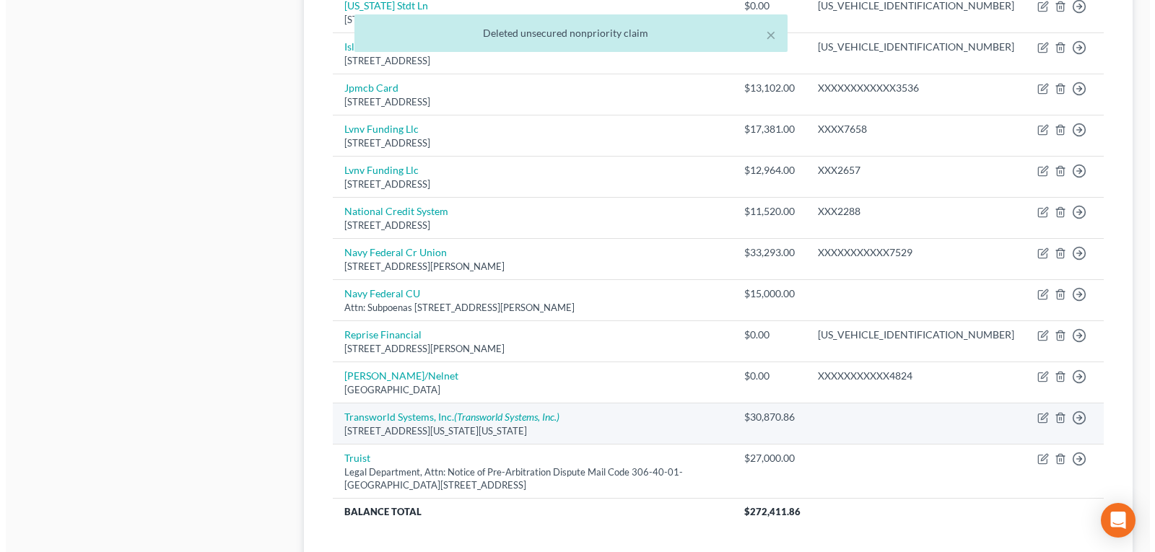
scroll to position [911, 0]
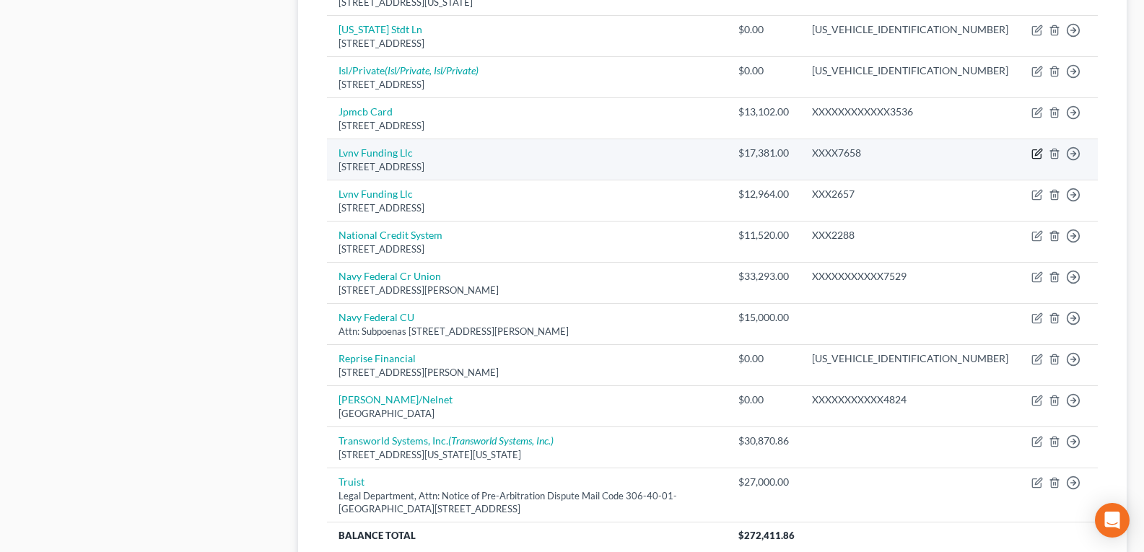
click at [1038, 155] on icon "button" at bounding box center [1038, 152] width 6 height 6
select select "42"
select select "0"
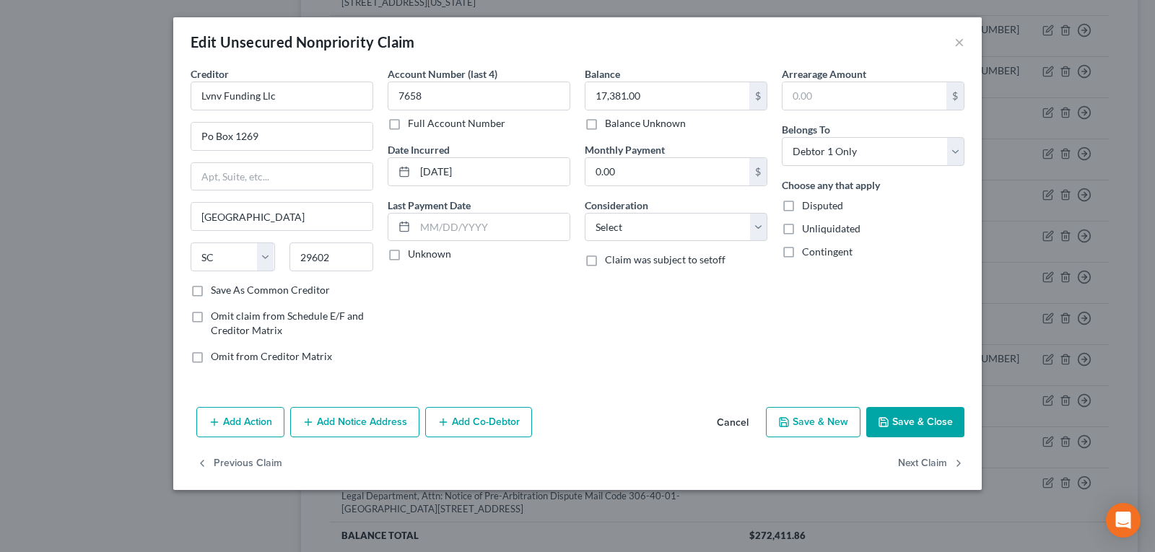
click at [344, 419] on button "Add Notice Address" at bounding box center [354, 422] width 129 height 30
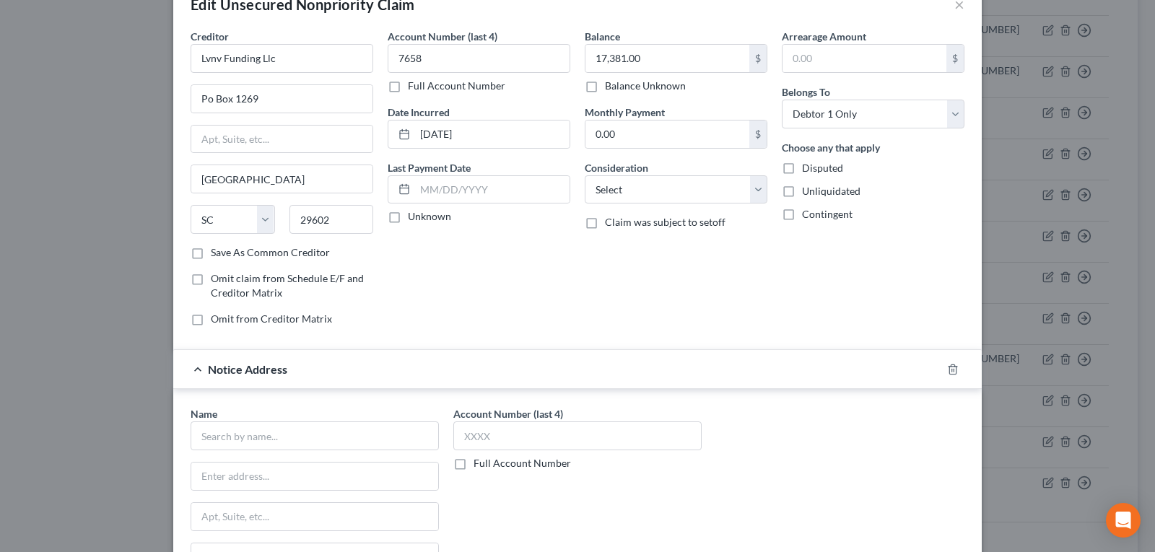
scroll to position [72, 0]
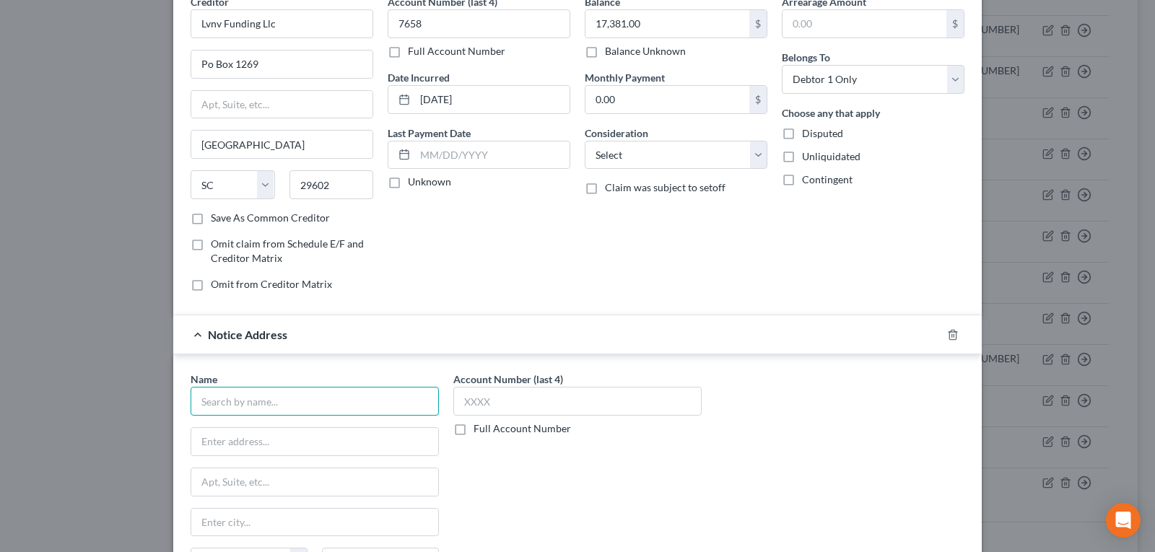
click at [315, 400] on input "text" at bounding box center [315, 401] width 248 height 29
type input "Stenger & Stenger, P.C."
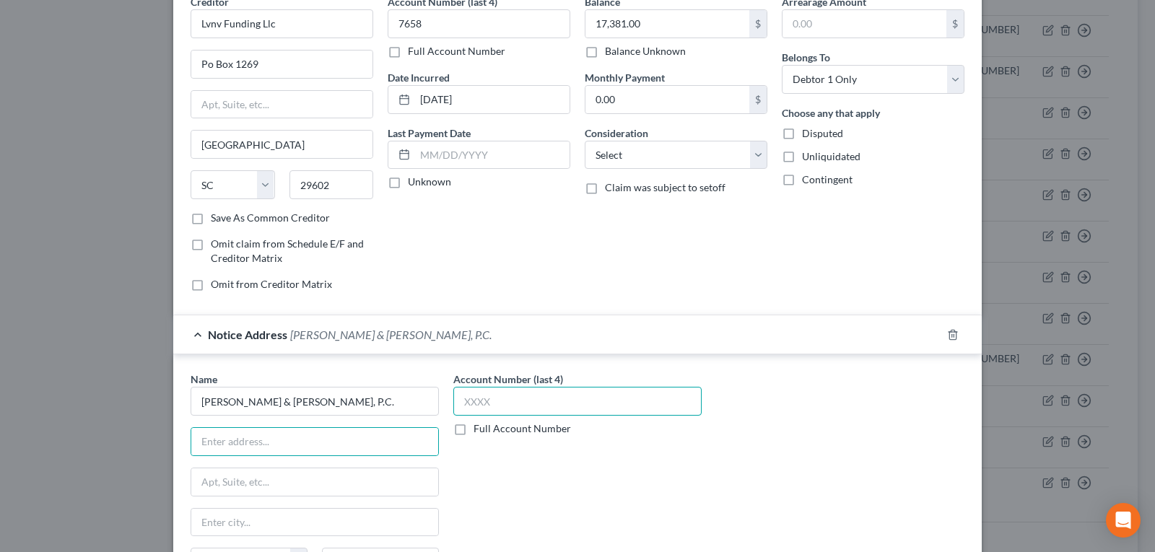
click at [632, 387] on input "text" at bounding box center [577, 401] width 248 height 29
type input "25-1"
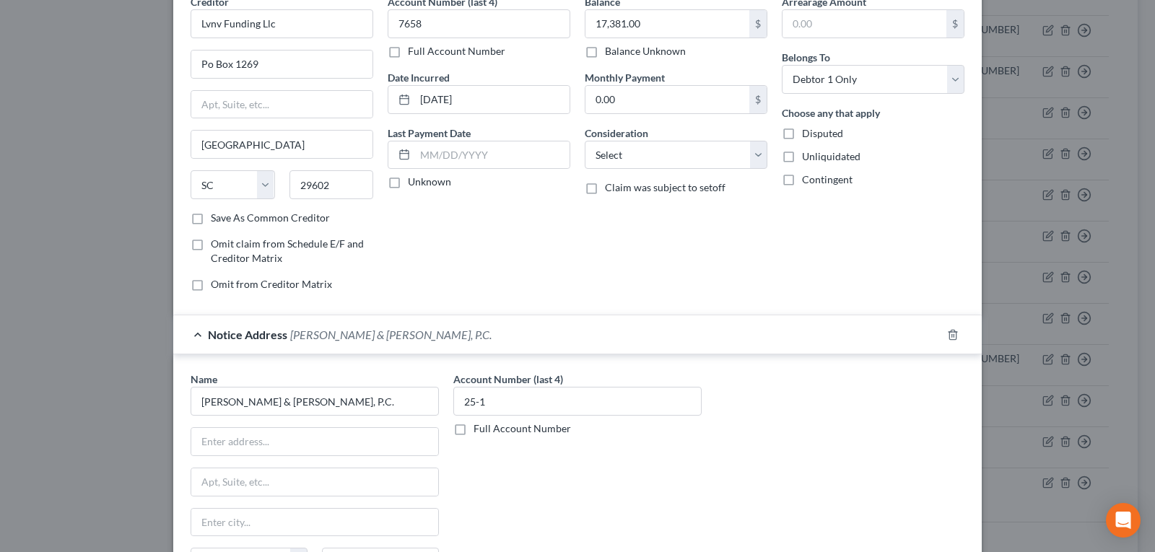
click at [473, 432] on label "Full Account Number" at bounding box center [521, 429] width 97 height 14
click at [479, 431] on input "Full Account Number" at bounding box center [483, 426] width 9 height 9
click at [507, 405] on input "25-1" at bounding box center [577, 401] width 248 height 29
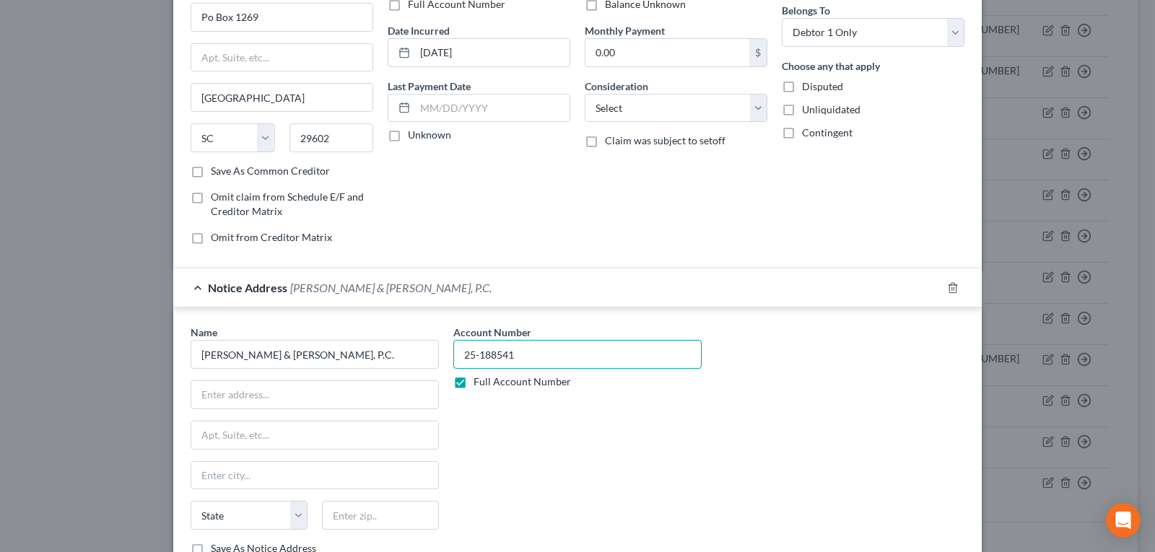
scroll to position [144, 0]
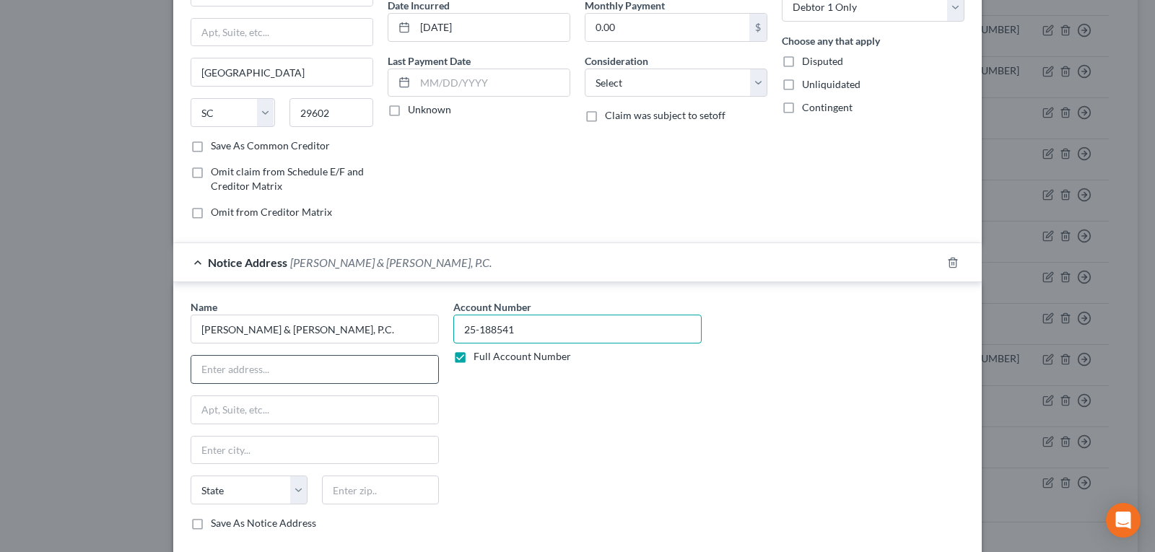
type input "25-188541"
click at [279, 367] on input "text" at bounding box center [314, 369] width 247 height 27
type input "2618 East Paris Ave. SE"
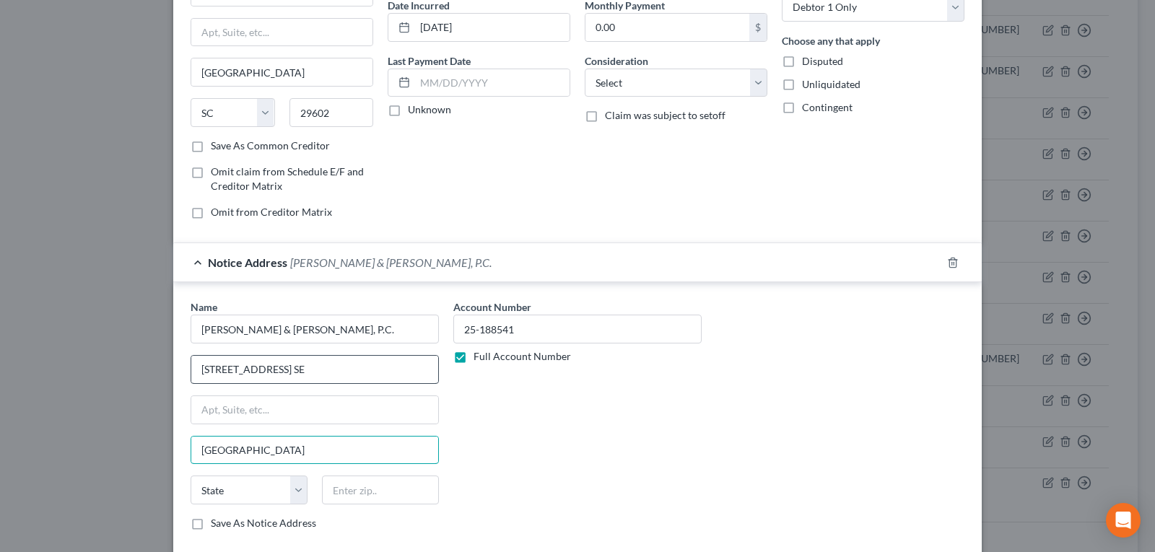
type input "Grand Rapids"
select select "23"
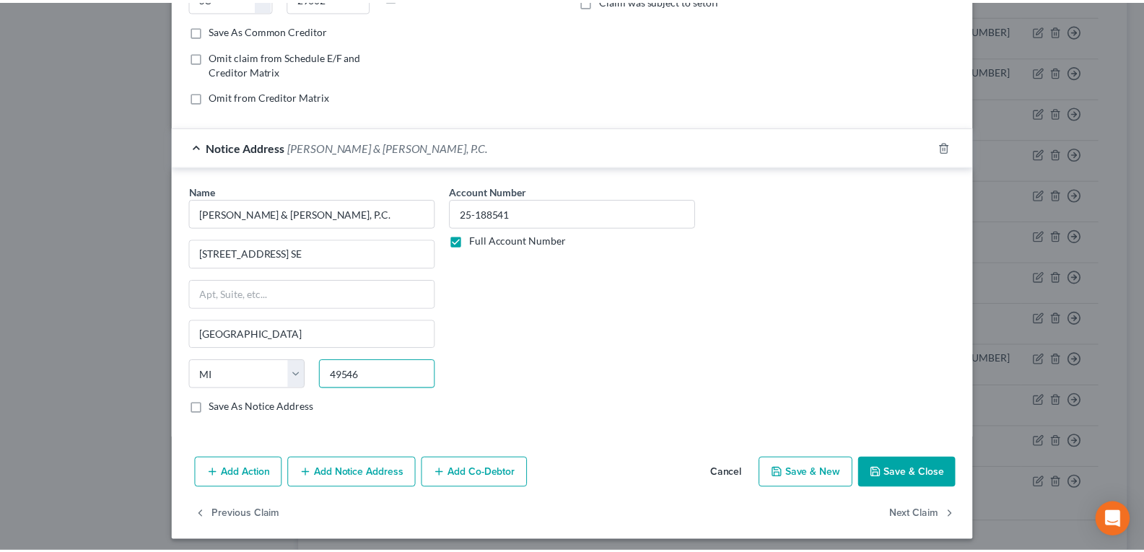
scroll to position [266, 0]
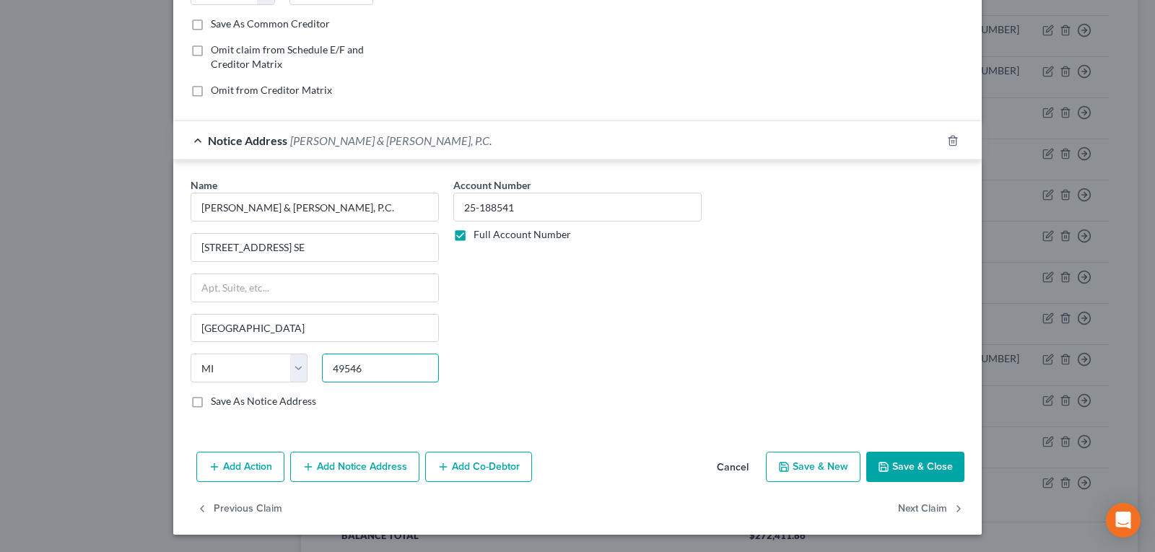
type input "49546"
drag, startPoint x: 916, startPoint y: 456, endPoint x: 914, endPoint y: 473, distance: 16.7
click at [914, 462] on button "Save & Close" at bounding box center [915, 467] width 98 height 30
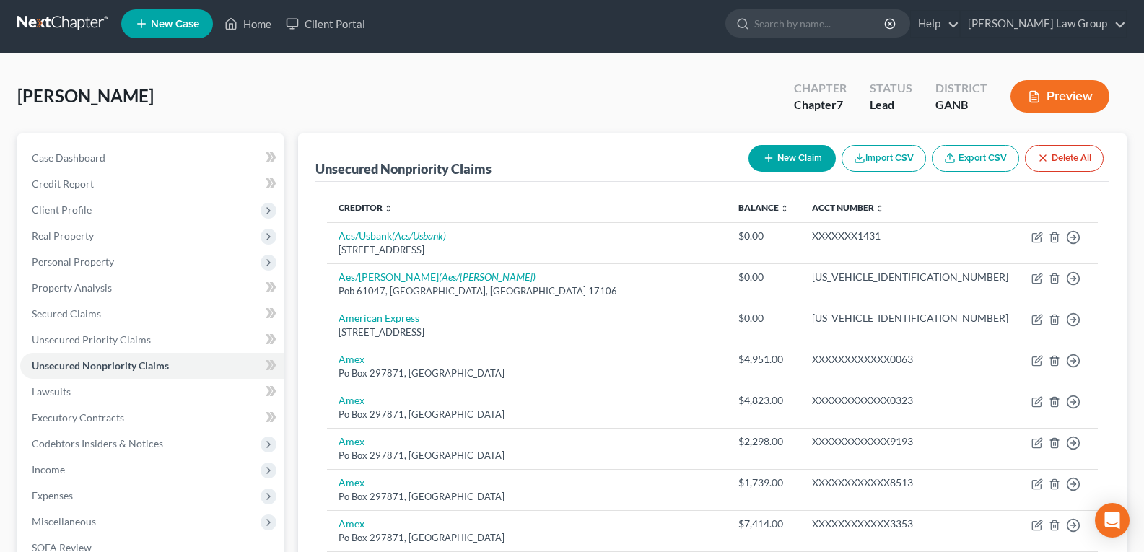
scroll to position [0, 0]
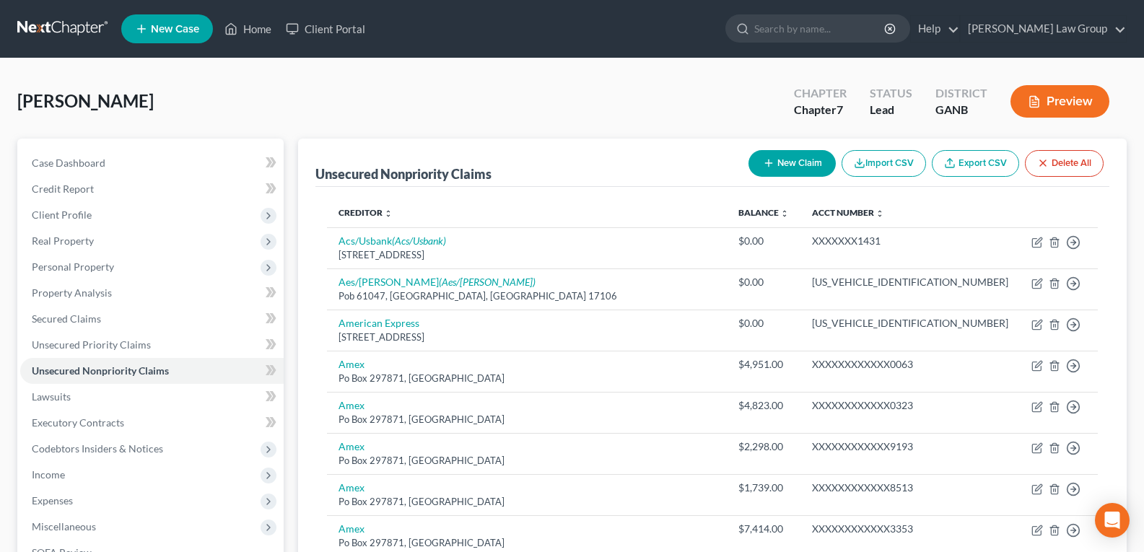
click at [786, 167] on button "New Claim" at bounding box center [791, 163] width 87 height 27
select select "0"
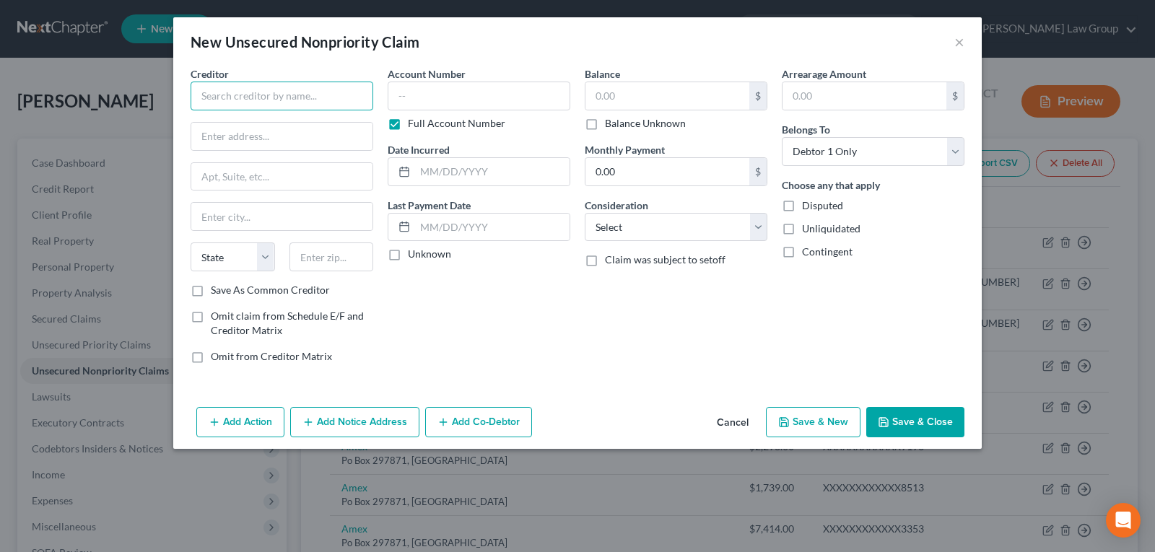
click at [275, 97] on input "text" at bounding box center [282, 96] width 183 height 29
click at [319, 102] on input "First Source Advantage" at bounding box center [282, 96] width 183 height 29
type input "First Source Advantage, LLC"
type input "205 Bryant Woods South"
type input "Amherst"
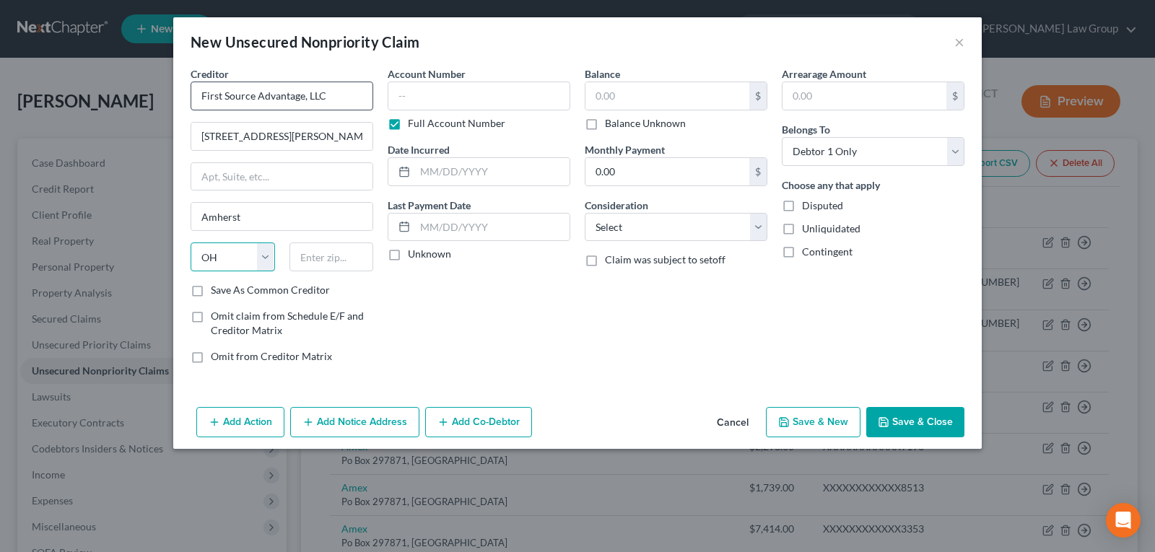
select select "35"
type input "14226"
click at [521, 105] on input "text" at bounding box center [479, 96] width 183 height 29
type input "Buffalo"
click at [339, 93] on input "First Source Advantage, LLC" at bounding box center [282, 96] width 183 height 29
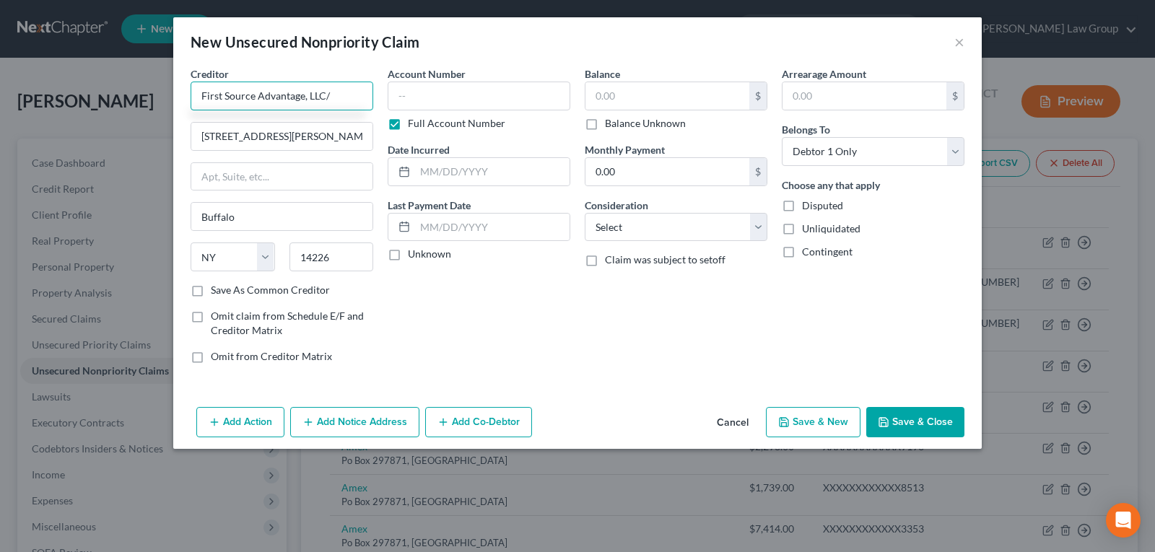
type input "First Source Advantage, LLC/"
click at [733, 420] on button "Cancel" at bounding box center [732, 423] width 55 height 29
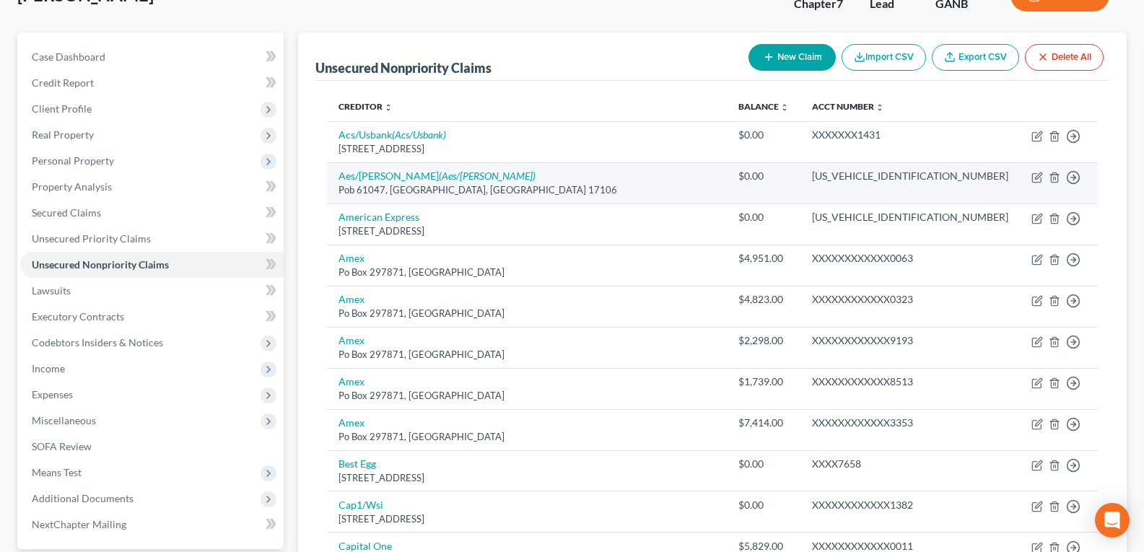
scroll to position [72, 0]
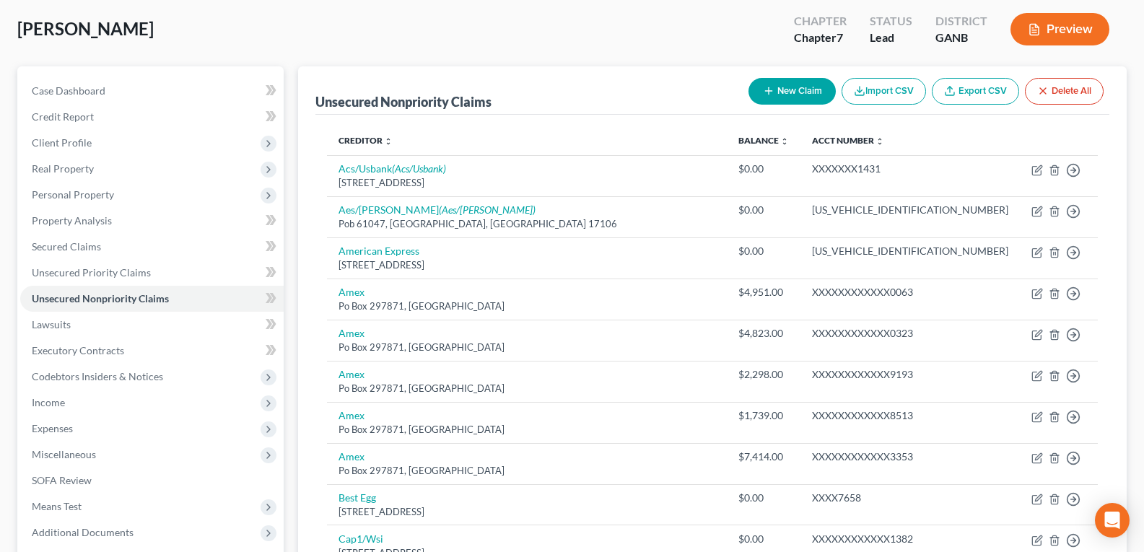
click at [790, 98] on button "New Claim" at bounding box center [791, 91] width 87 height 27
select select "0"
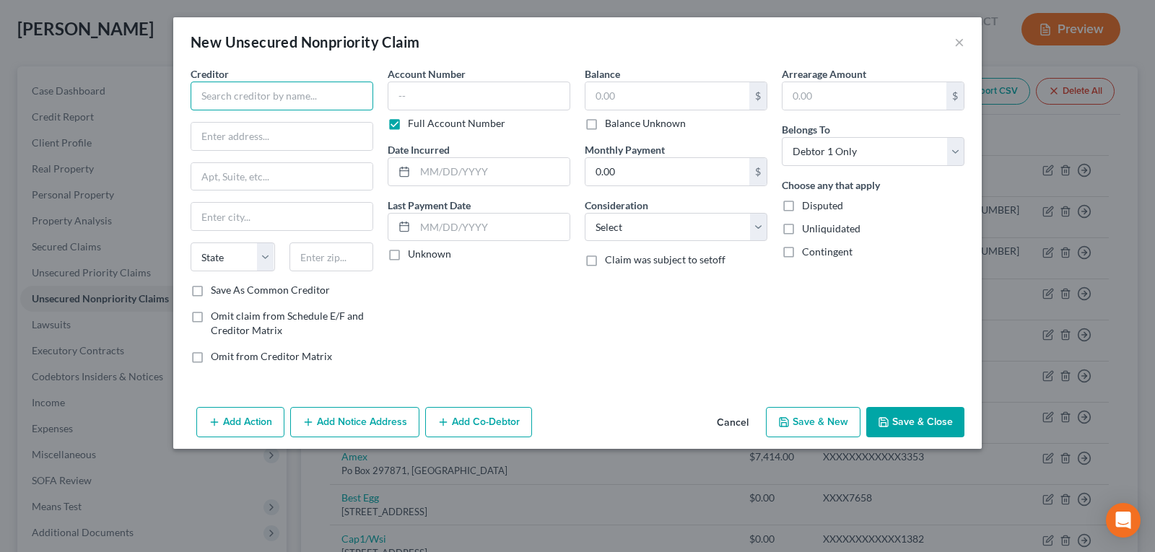
click at [245, 91] on input "text" at bounding box center [282, 96] width 183 height 29
type input "Firstsource Advantage, LLC/Amex"
type input "205 Bryant Woods South"
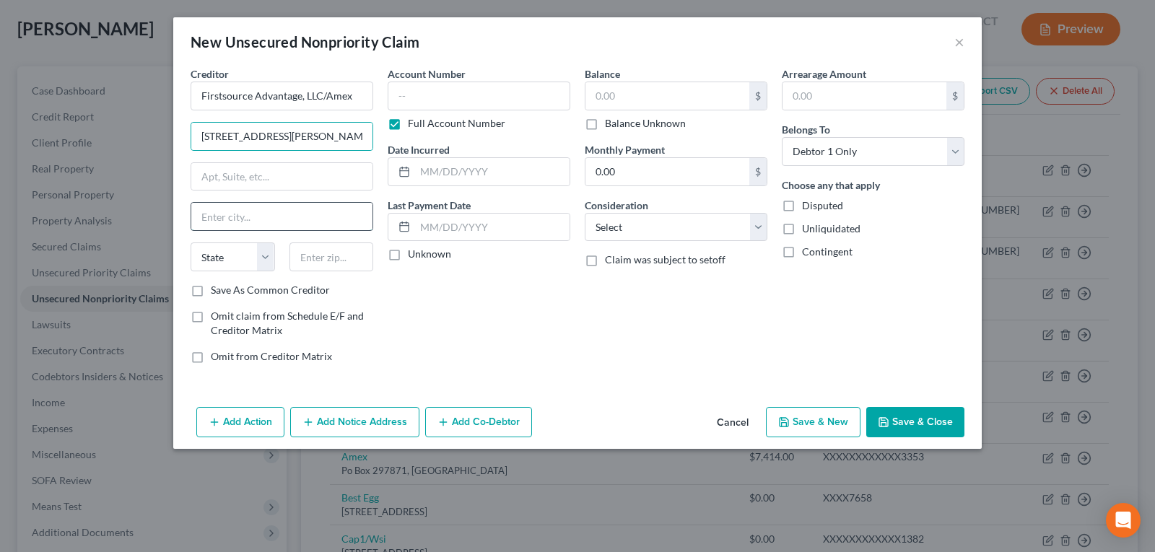
click at [300, 209] on input "text" at bounding box center [281, 216] width 181 height 27
type input "Amherst"
select select "35"
type input "14228"
click at [454, 85] on input "text" at bounding box center [479, 96] width 183 height 29
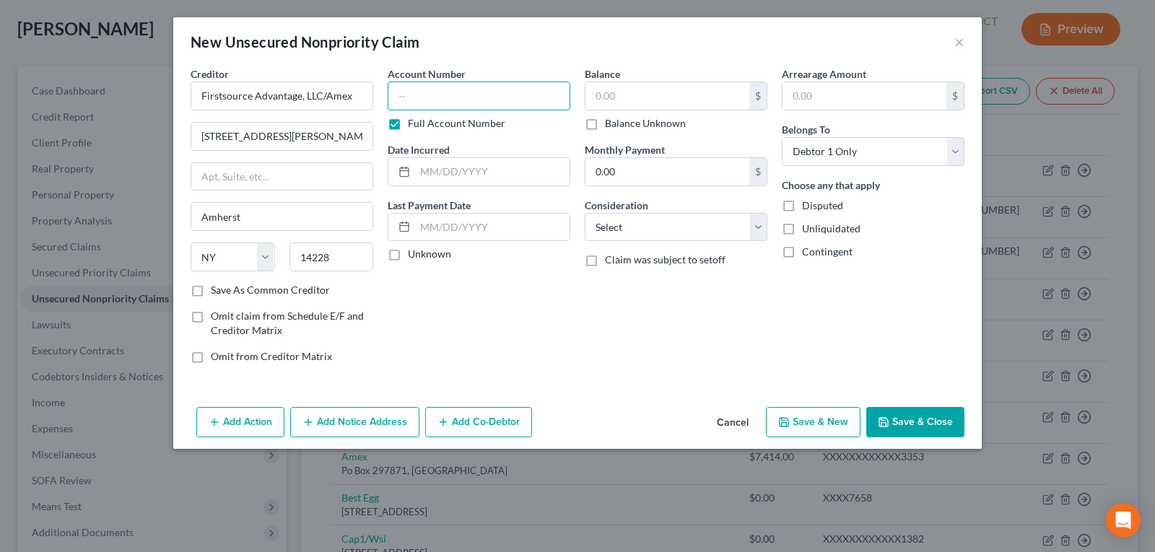
type input "Buffalo"
click at [408, 123] on label "Full Account Number" at bounding box center [456, 123] width 97 height 14
click at [414, 123] on input "Full Account Number" at bounding box center [418, 120] width 9 height 9
click at [441, 104] on input "text" at bounding box center [479, 96] width 183 height 29
type input "1200"
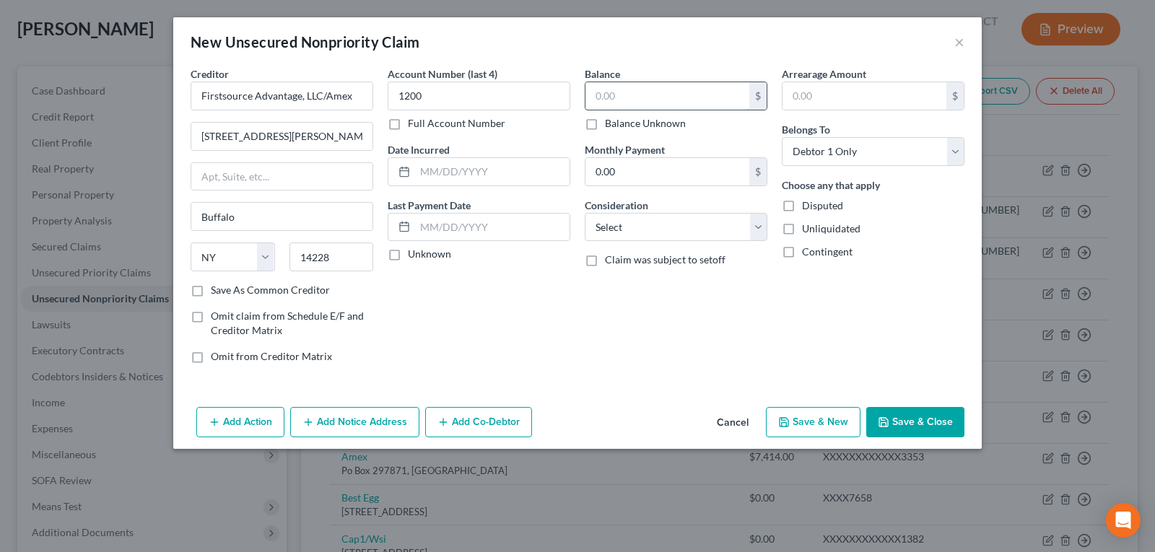
click at [608, 89] on input "text" at bounding box center [667, 95] width 164 height 27
type input "1,589.69"
click at [660, 232] on select "Select Cable / Satellite Services Collection Agency Credit Card Debt Debt Couns…" at bounding box center [676, 227] width 183 height 29
select select "1"
click at [585, 213] on select "Select Cable / Satellite Services Collection Agency Credit Card Debt Debt Couns…" at bounding box center [676, 227] width 183 height 29
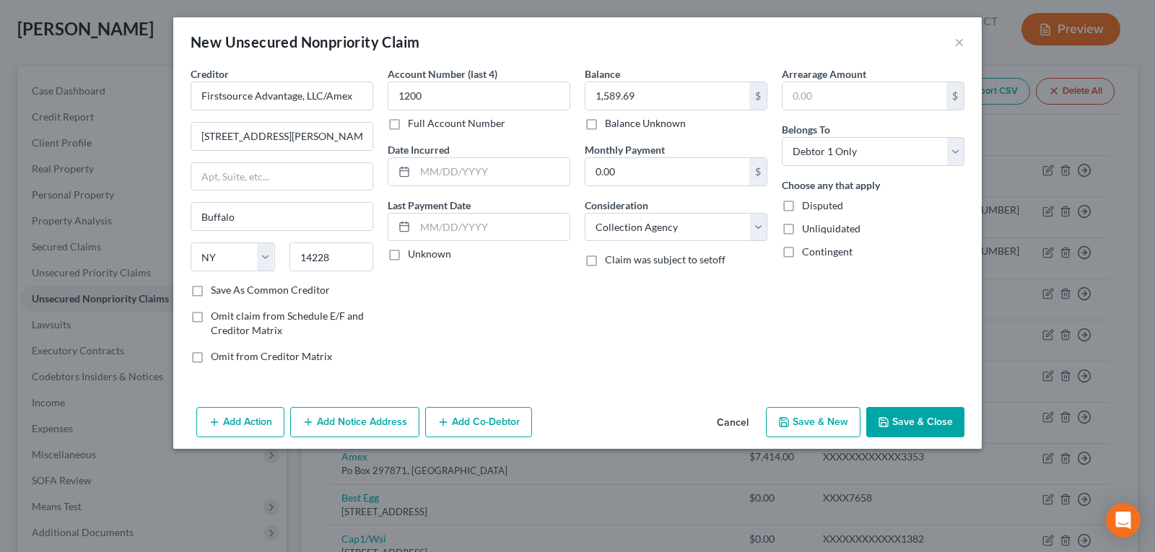
click at [904, 416] on button "Save & Close" at bounding box center [915, 422] width 98 height 30
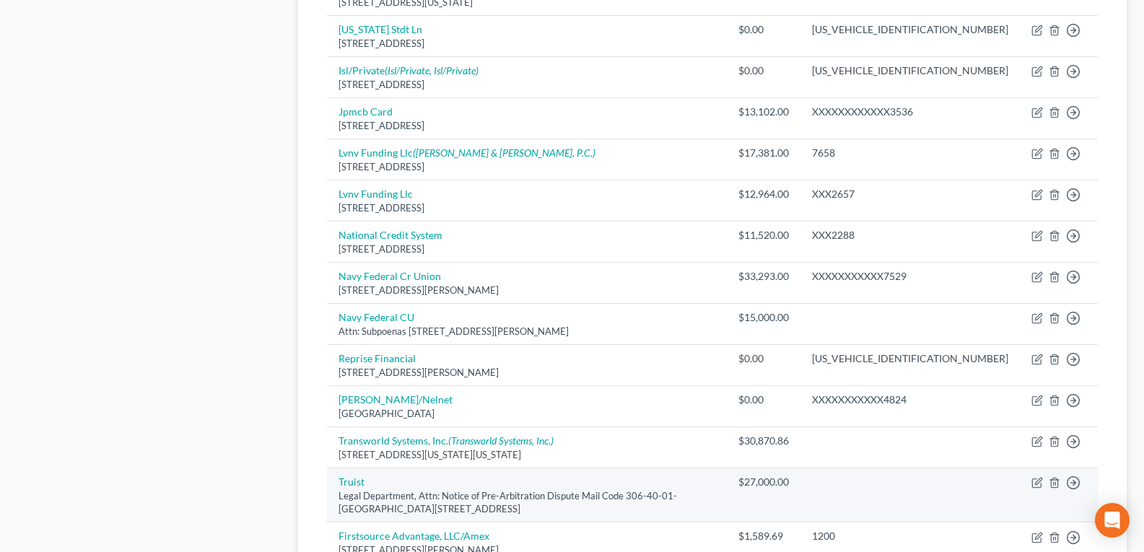
scroll to position [839, 0]
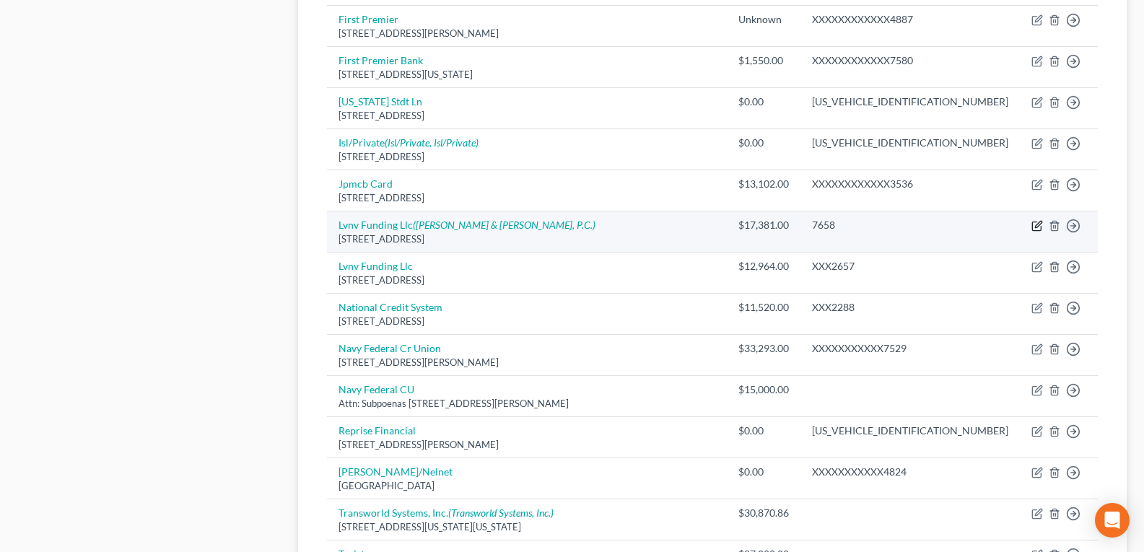
click at [1039, 228] on icon "button" at bounding box center [1037, 226] width 12 height 12
select select "42"
select select "0"
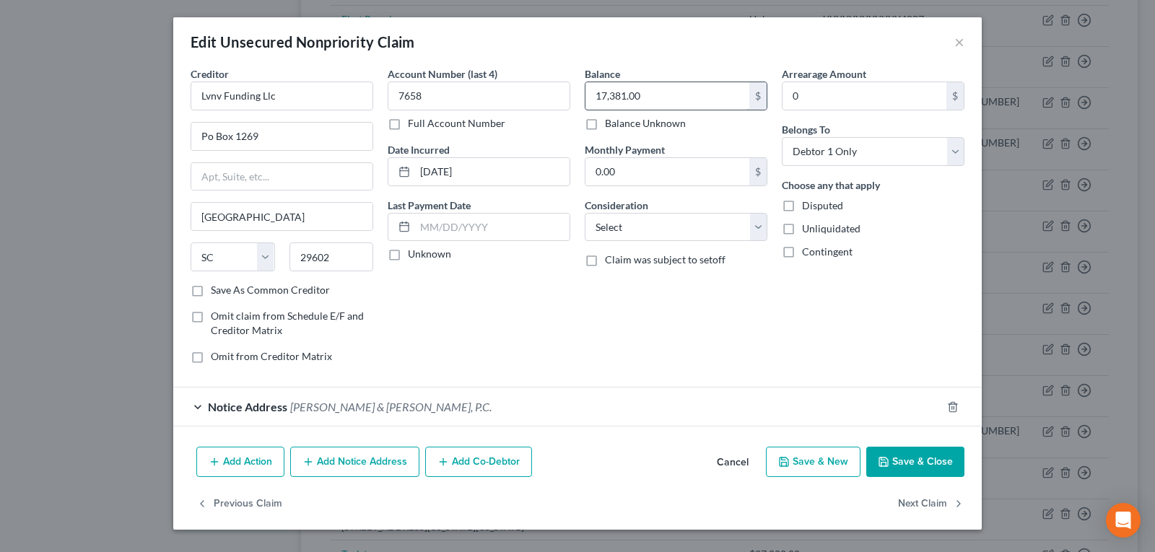
drag, startPoint x: 670, startPoint y: 77, endPoint x: 665, endPoint y: 91, distance: 14.6
click at [668, 77] on div "Balance 17,381.00 $ Balance Unknown Balance Undetermined 17,381.00 $ Balance Un…" at bounding box center [676, 98] width 183 height 64
click at [664, 94] on input "17,381.00" at bounding box center [667, 95] width 164 height 27
click at [658, 90] on input "17,381.00" at bounding box center [667, 95] width 164 height 27
type input "17,381.25"
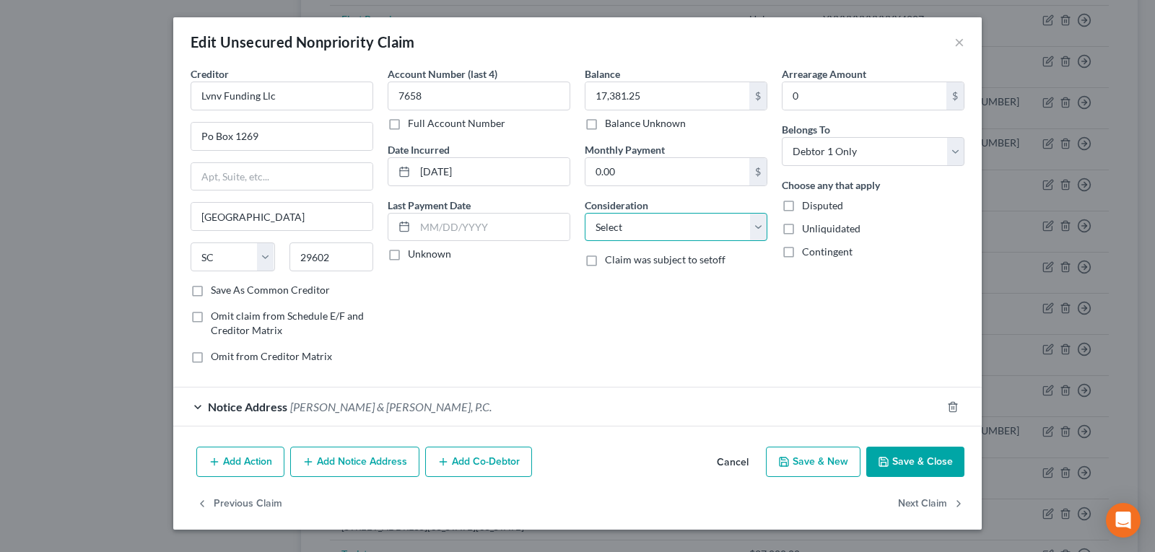
click at [660, 224] on select "Select Cable / Satellite Services Collection Agency Credit Card Debt Debt Couns…" at bounding box center [676, 227] width 183 height 29
select select "1"
click at [585, 213] on select "Select Cable / Satellite Services Collection Agency Credit Card Debt Debt Couns…" at bounding box center [676, 227] width 183 height 29
click at [912, 461] on button "Save & Close" at bounding box center [915, 462] width 98 height 30
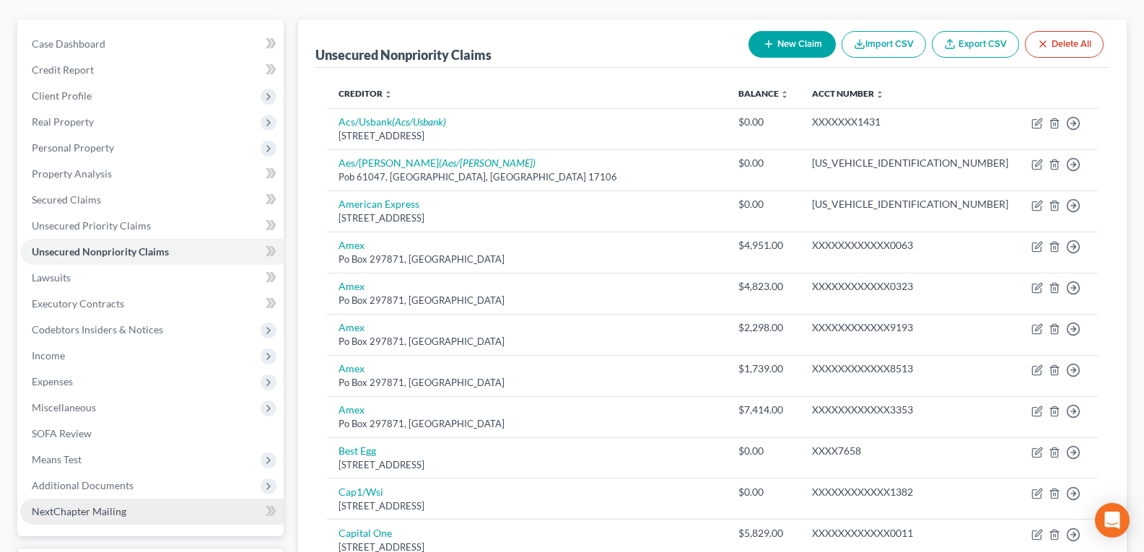
scroll to position [144, 0]
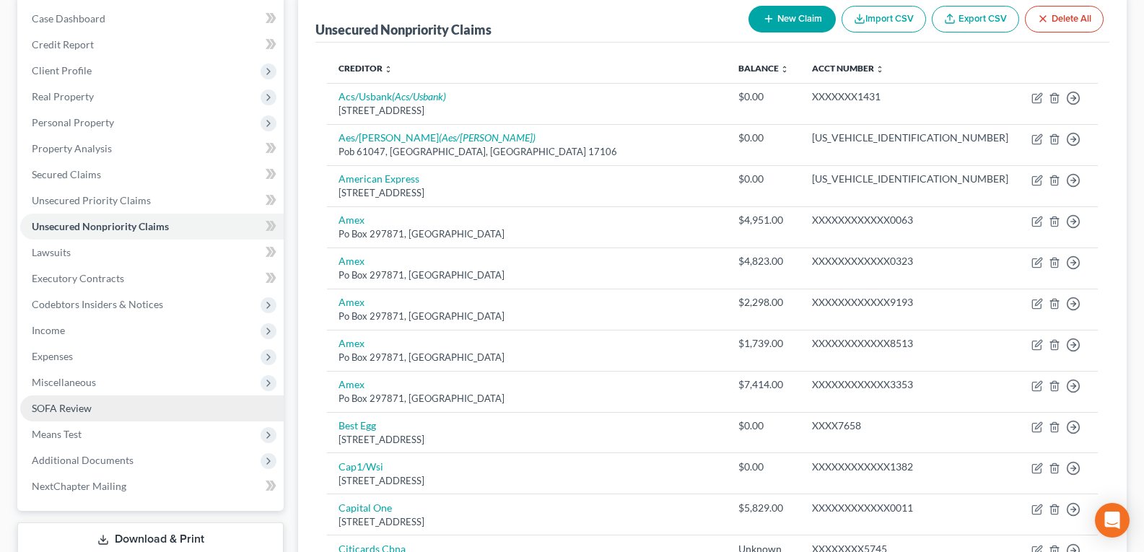
click at [67, 410] on span "SOFA Review" at bounding box center [62, 408] width 60 height 12
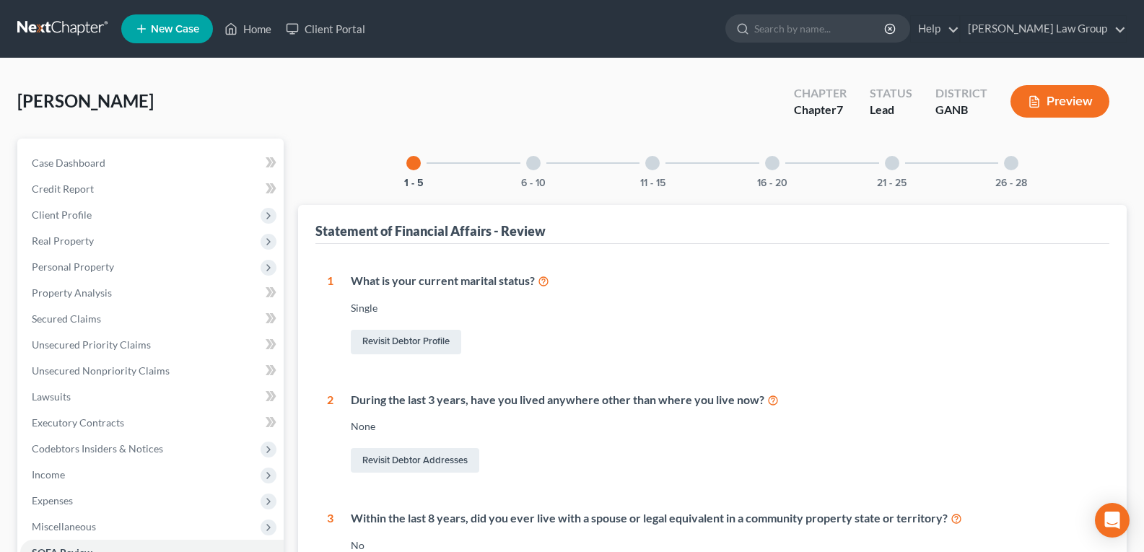
click at [1014, 167] on div at bounding box center [1011, 163] width 14 height 14
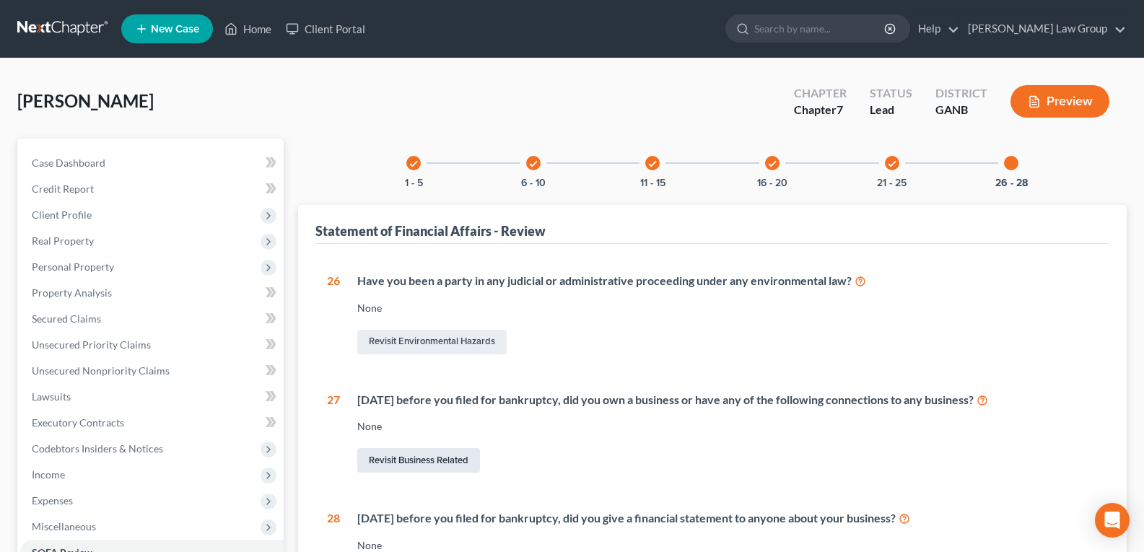
click at [447, 463] on link "Revisit Business Related" at bounding box center [418, 460] width 123 height 25
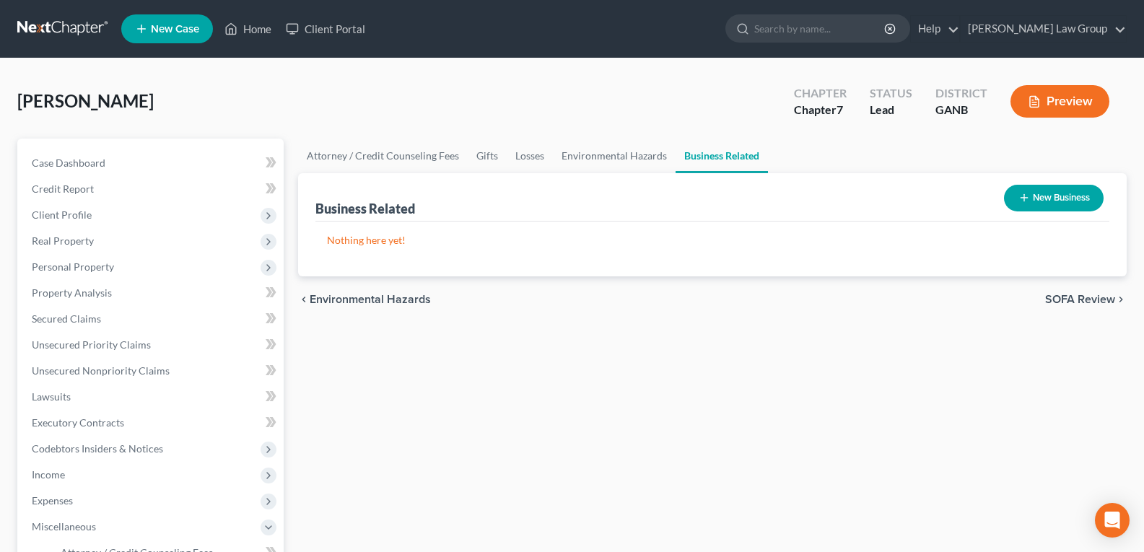
click at [1022, 204] on button "New Business" at bounding box center [1054, 198] width 100 height 27
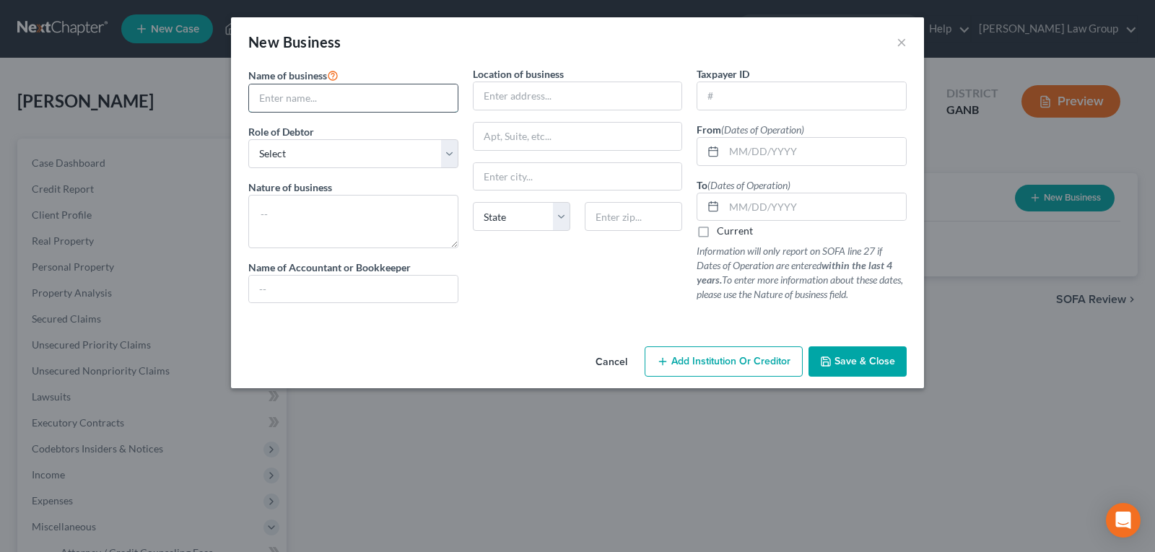
click at [356, 108] on input "text" at bounding box center [353, 97] width 209 height 27
click at [700, 453] on div "New Business × Name of business * Role of Debtor * Select A member of a limited…" at bounding box center [577, 276] width 1155 height 552
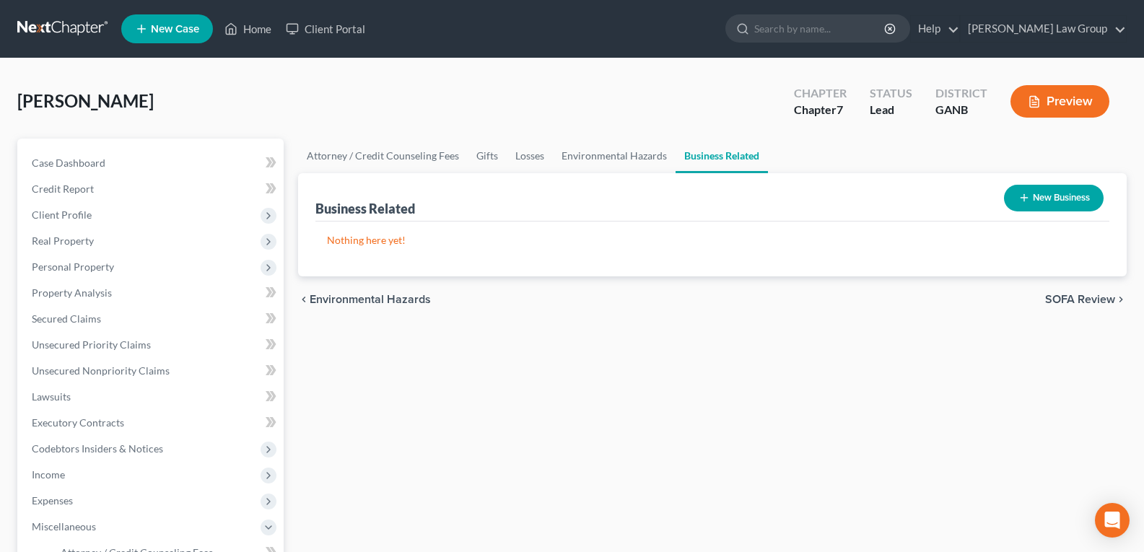
click at [576, 348] on div "Attorney / Credit Counseling Fees Gifts Losses Environmental Hazards Business R…" at bounding box center [712, 504] width 843 height 730
click at [462, 393] on div "Attorney / Credit Counseling Fees Gifts Losses Environmental Hazards Business R…" at bounding box center [712, 504] width 843 height 730
click at [1037, 195] on button "New Business" at bounding box center [1054, 198] width 100 height 27
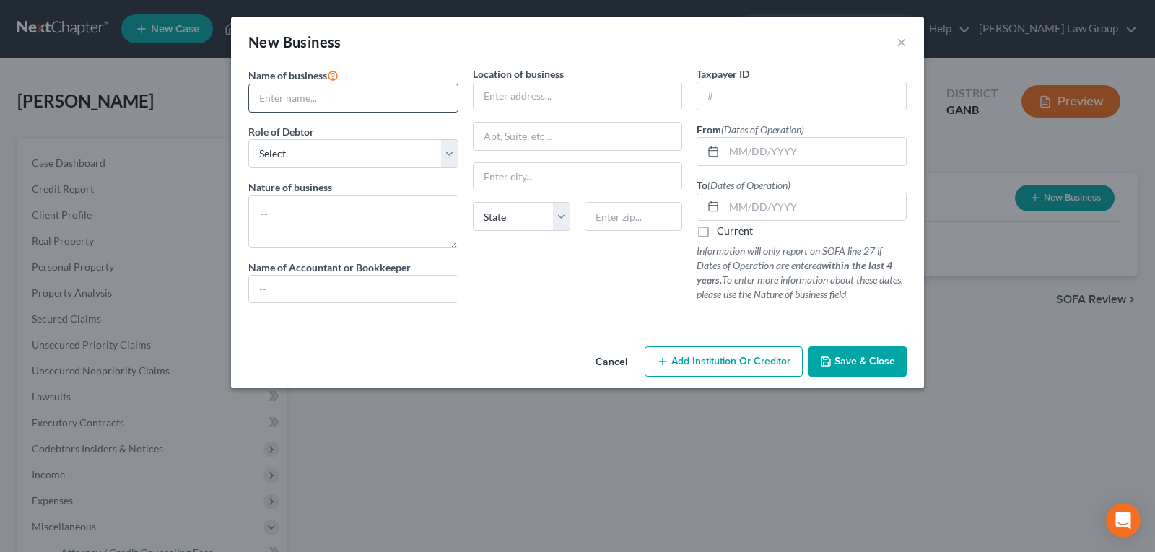
click at [344, 99] on input "text" at bounding box center [353, 97] width 209 height 27
type input "Lady Boss, Inc."
click at [320, 163] on select "Select A member of a limited liability company (LLC) or limited liability partn…" at bounding box center [353, 153] width 210 height 29
select select "sole_proprietor"
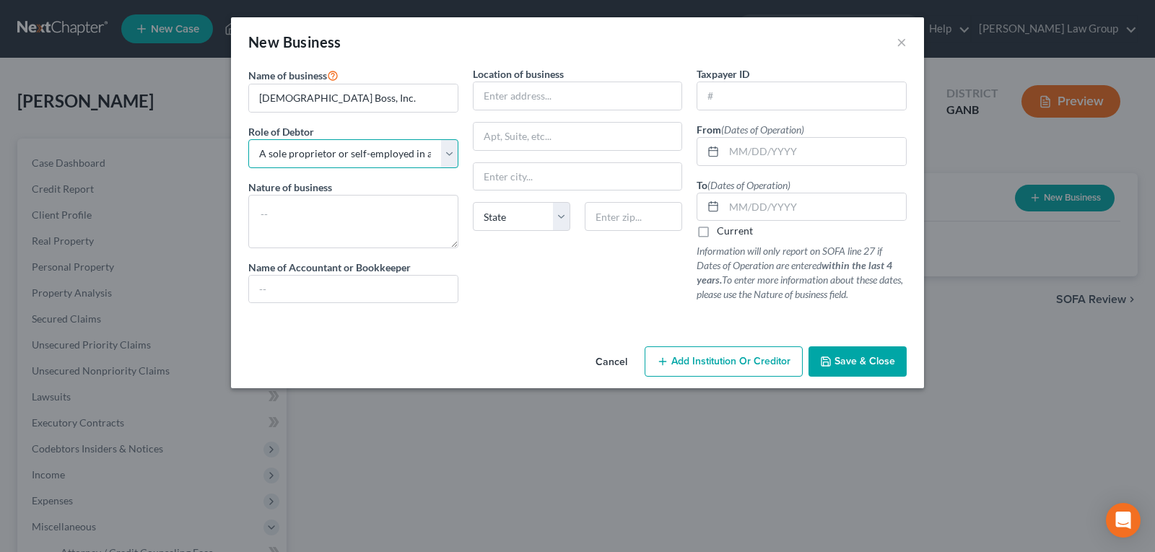
click at [248, 139] on select "Select A member of a limited liability company (LLC) or limited liability partn…" at bounding box center [353, 153] width 210 height 29
click at [304, 216] on textarea at bounding box center [353, 221] width 210 height 53
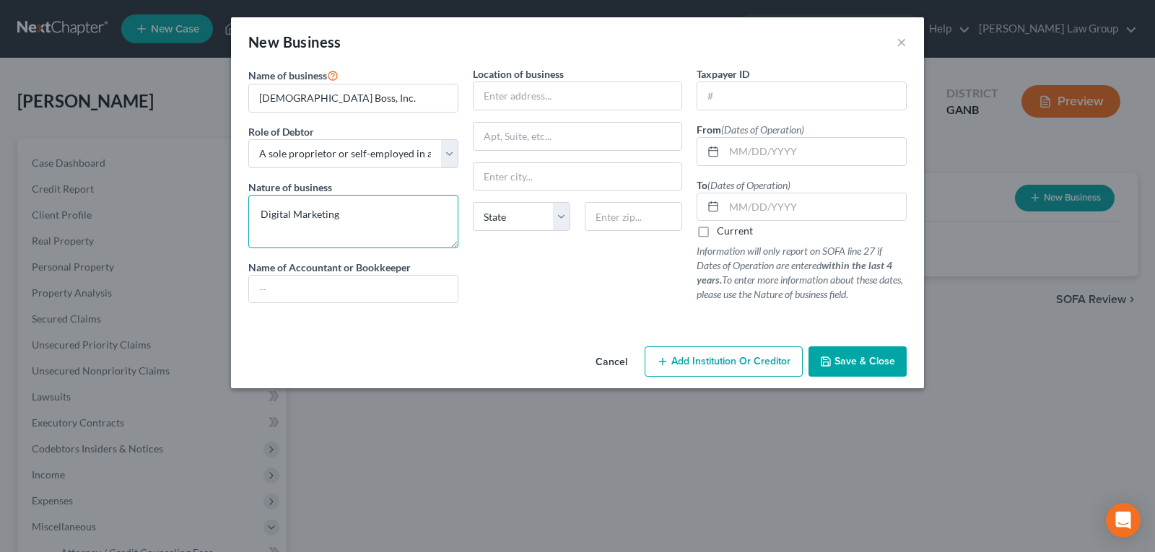
click at [355, 205] on textarea "Digital Marketing" at bounding box center [353, 221] width 210 height 53
type textarea "Digital Marketing Agency"
click at [852, 362] on span "Save & Close" at bounding box center [864, 361] width 61 height 12
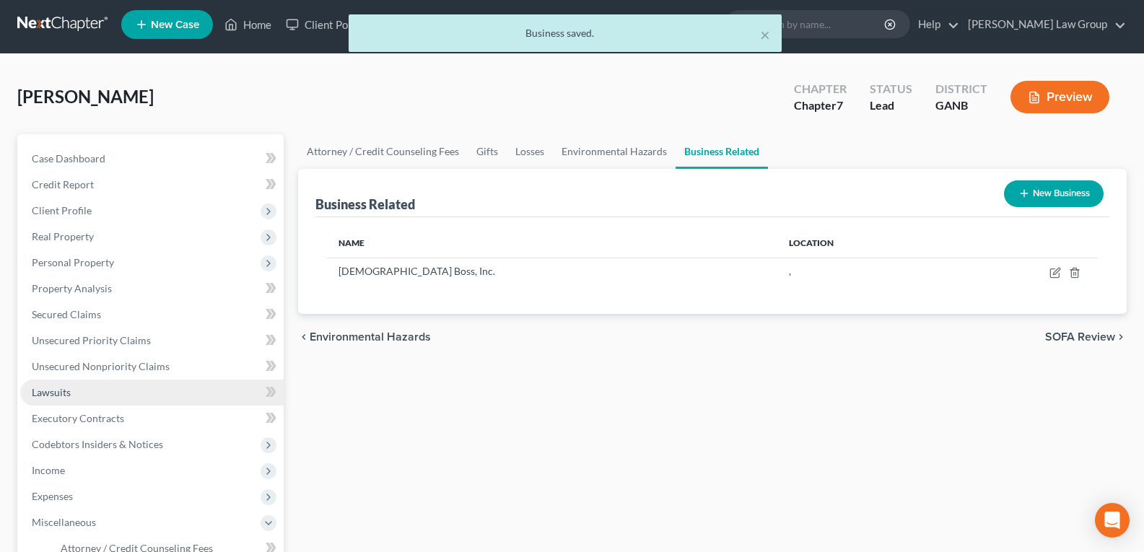
scroll to position [72, 0]
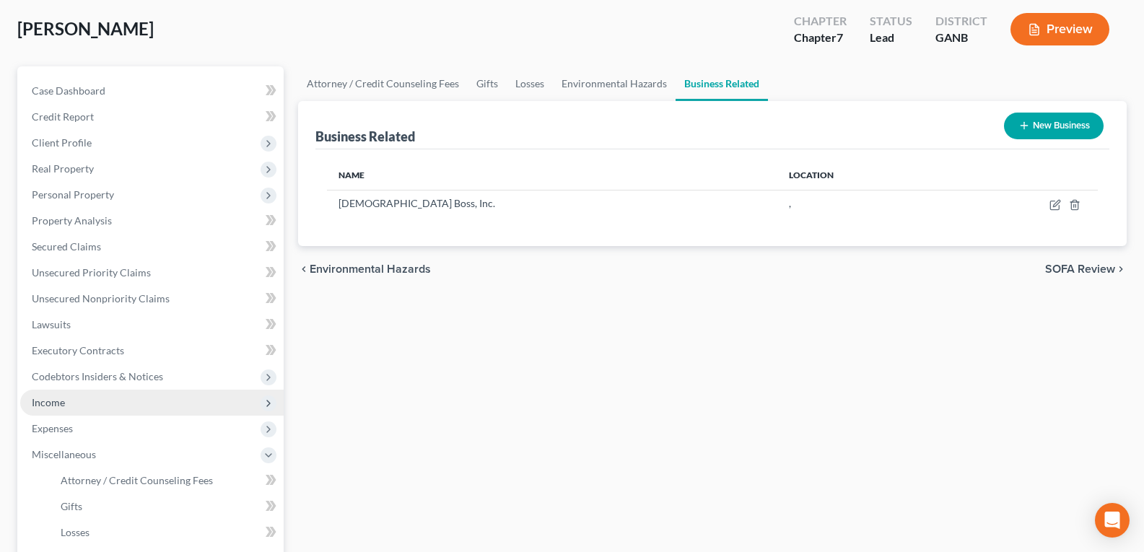
click at [84, 397] on span "Income" at bounding box center [151, 403] width 263 height 26
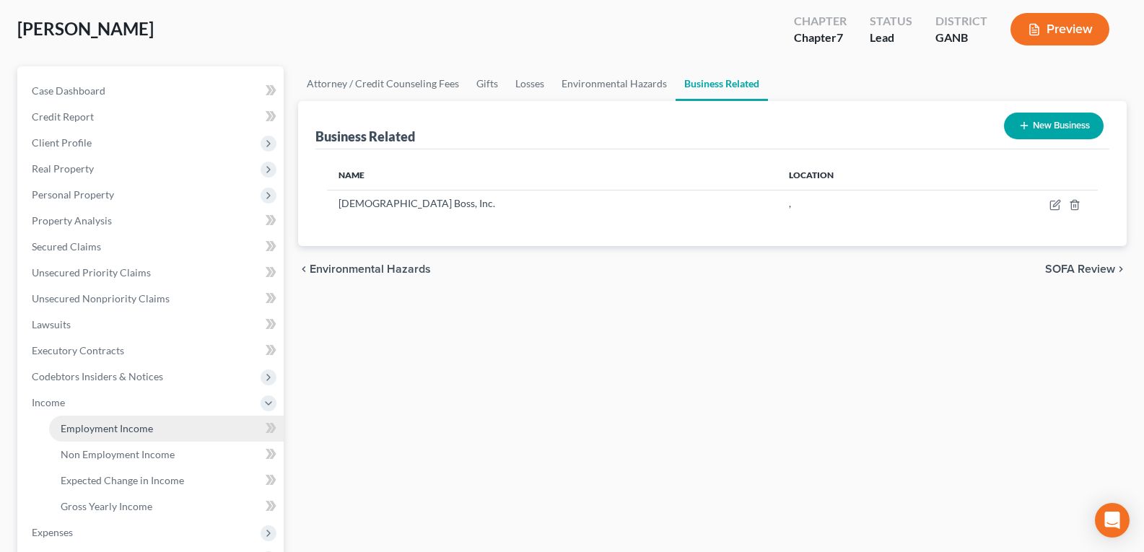
click at [107, 427] on span "Employment Income" at bounding box center [107, 428] width 92 height 12
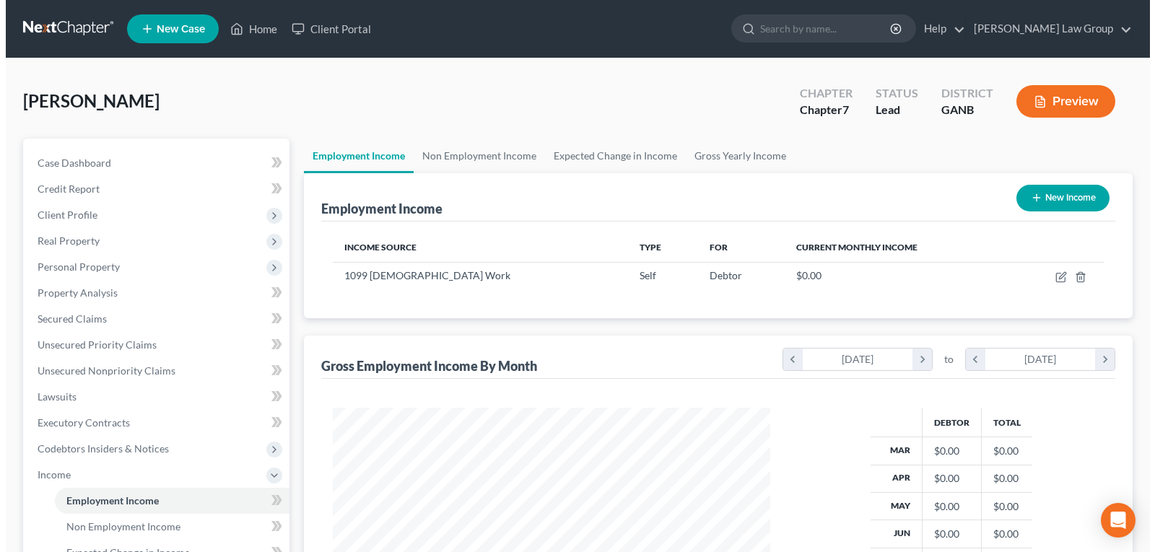
scroll to position [259, 466]
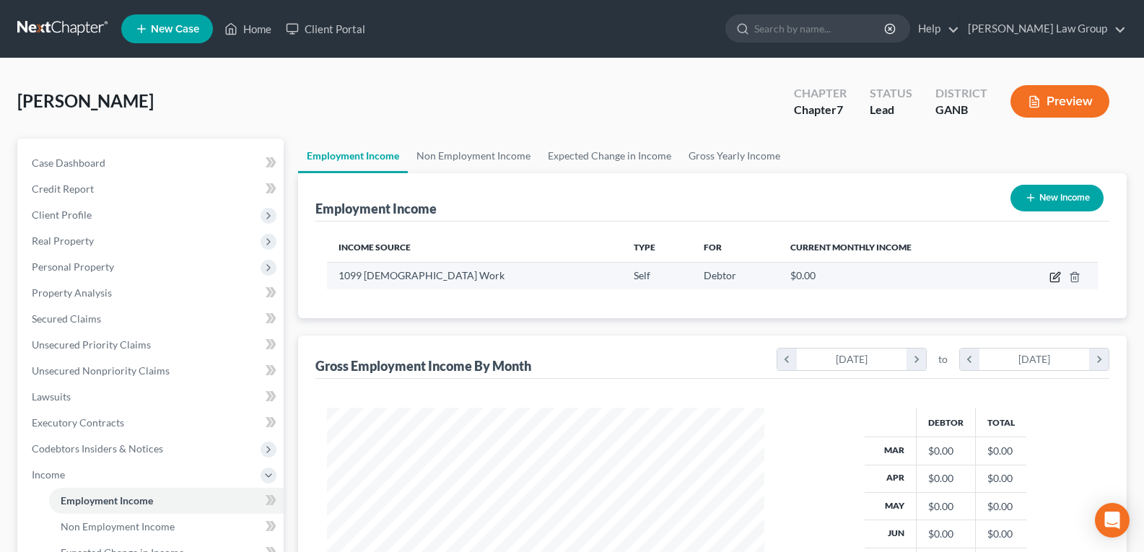
click at [1060, 279] on icon "button" at bounding box center [1055, 277] width 12 height 12
select select "1"
select select "0"
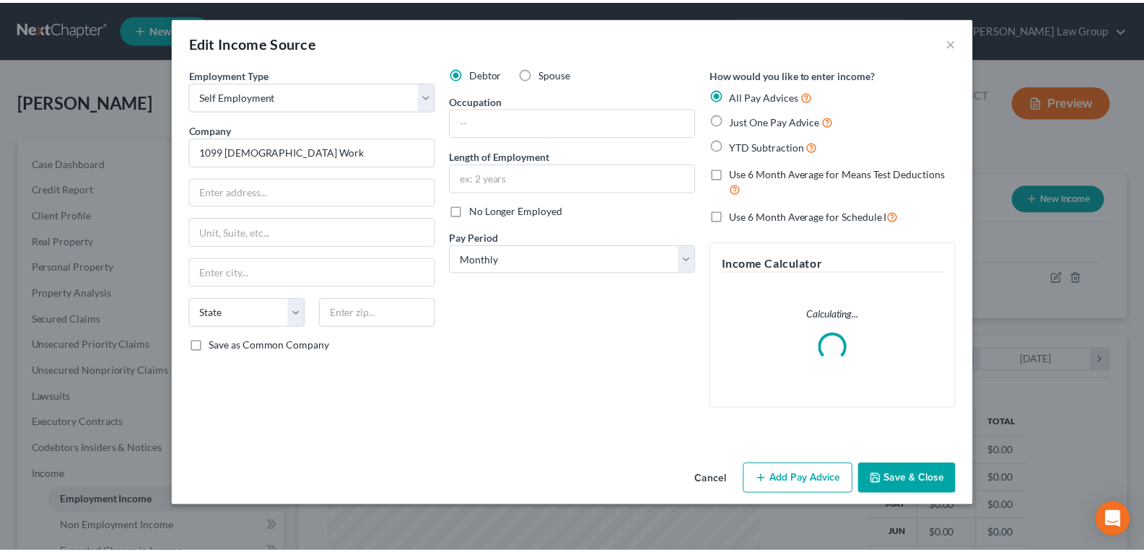
scroll to position [259, 471]
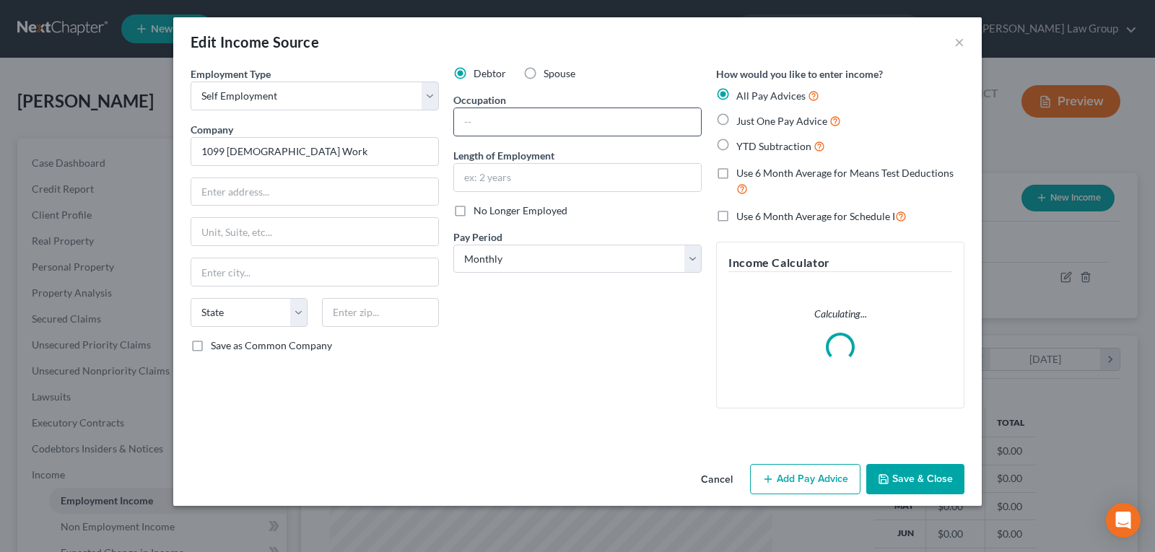
click at [496, 115] on input "text" at bounding box center [577, 121] width 247 height 27
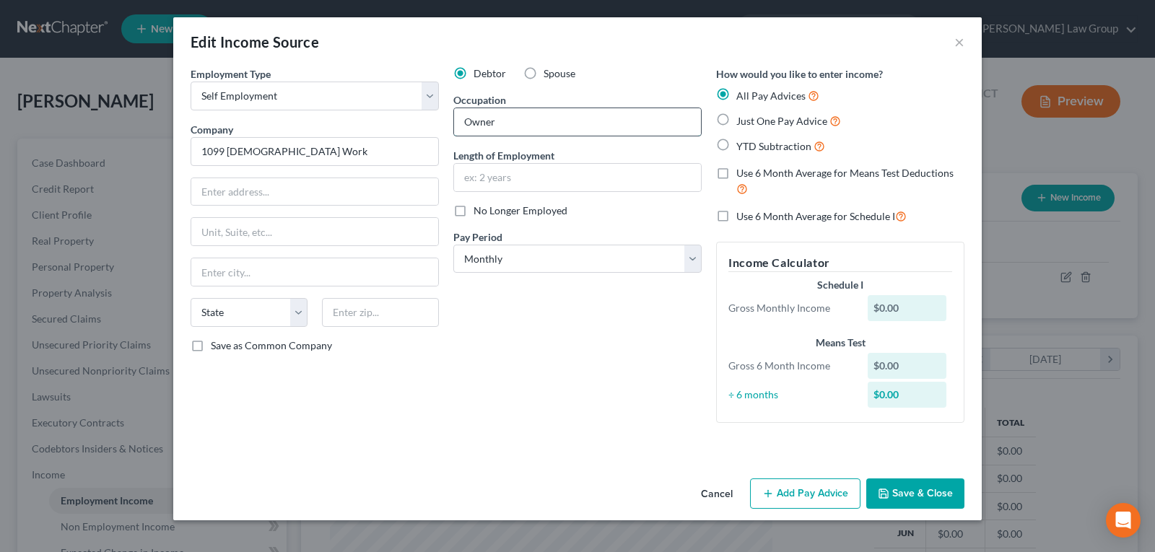
type input "Owner"
type input "D"
click at [527, 129] on input "Owner" at bounding box center [577, 121] width 247 height 27
click at [506, 121] on input "Owner of Digital Marketing Agency" at bounding box center [577, 121] width 247 height 27
click at [435, 402] on div "Employment Type * Select Full or Part Time Employment Self Employment Company *…" at bounding box center [314, 250] width 263 height 368
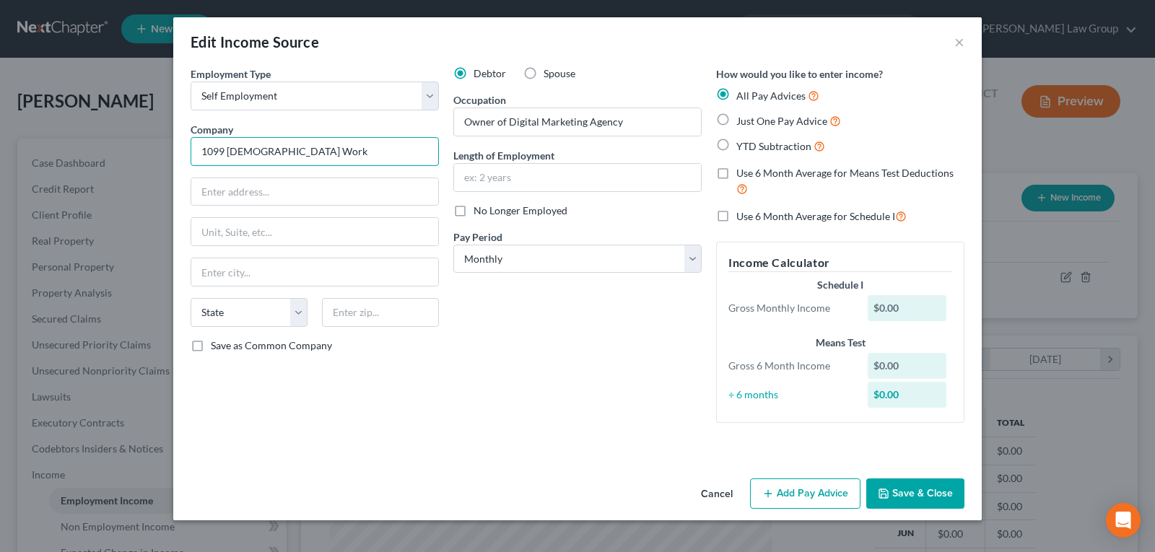
click at [300, 152] on input "1099 Contract Work" at bounding box center [315, 151] width 248 height 29
click at [505, 121] on input "Owner of Digital Marketing Agency" at bounding box center [577, 121] width 247 height 27
drag, startPoint x: 593, startPoint y: 121, endPoint x: 595, endPoint y: 128, distance: 7.5
click at [594, 122] on input "Digital Marketing Agency" at bounding box center [577, 121] width 247 height 27
click at [577, 123] on input "Digital Marketing entrepeneur" at bounding box center [577, 121] width 247 height 27
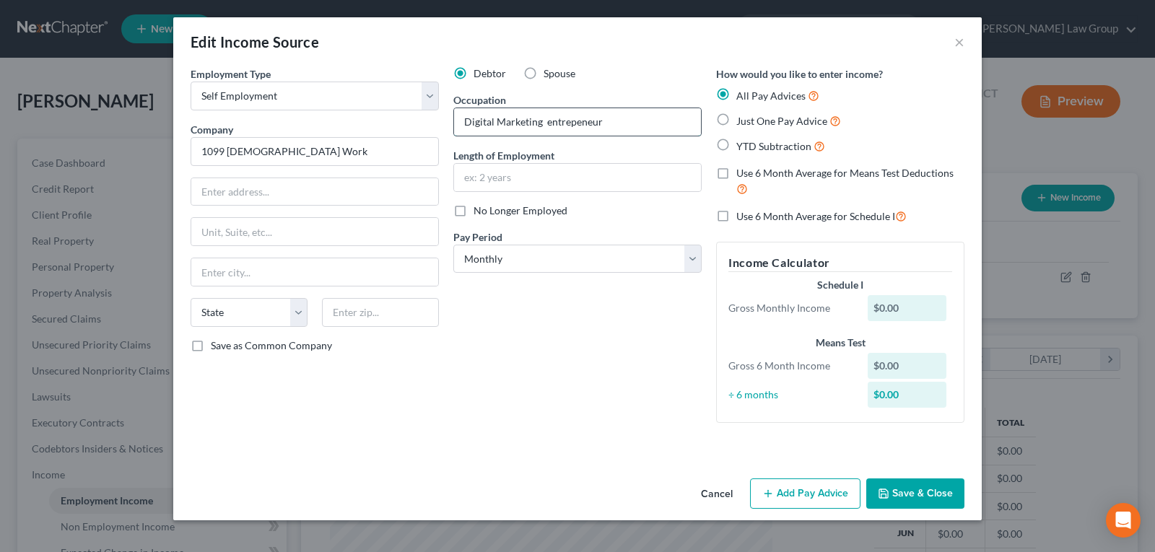
click at [611, 124] on input "Digital Marketing entrepeneur" at bounding box center [577, 121] width 247 height 27
type input "Digital Marketing"
click at [850, 55] on div "Edit Income Source ×" at bounding box center [577, 41] width 808 height 49
click at [324, 65] on div "Edit Income Source ×" at bounding box center [577, 41] width 808 height 49
click at [891, 493] on button "Save & Close" at bounding box center [915, 494] width 98 height 30
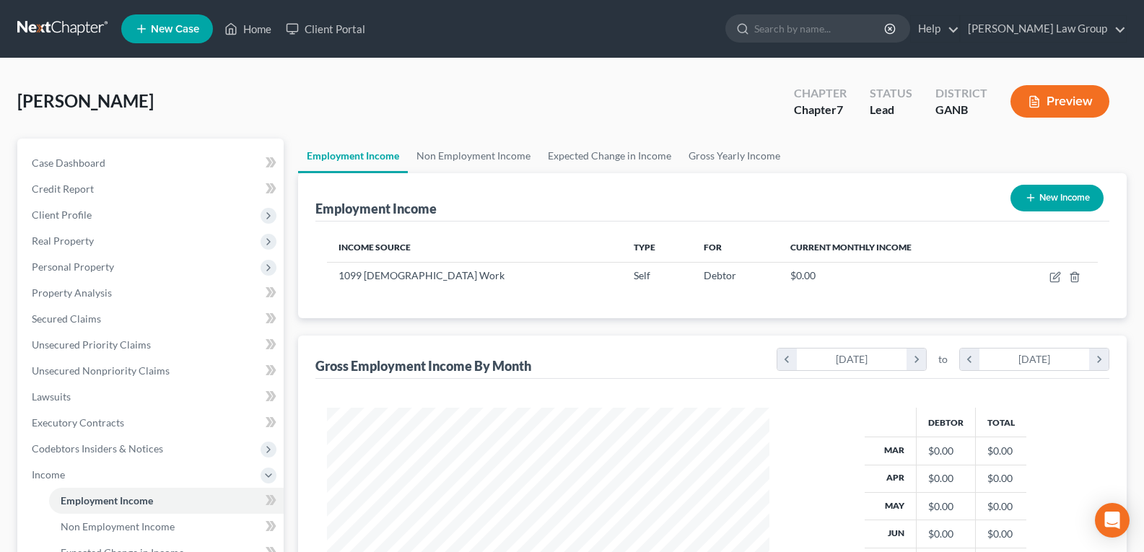
scroll to position [721493, 721285]
click at [55, 221] on span "Client Profile" at bounding box center [151, 215] width 263 height 26
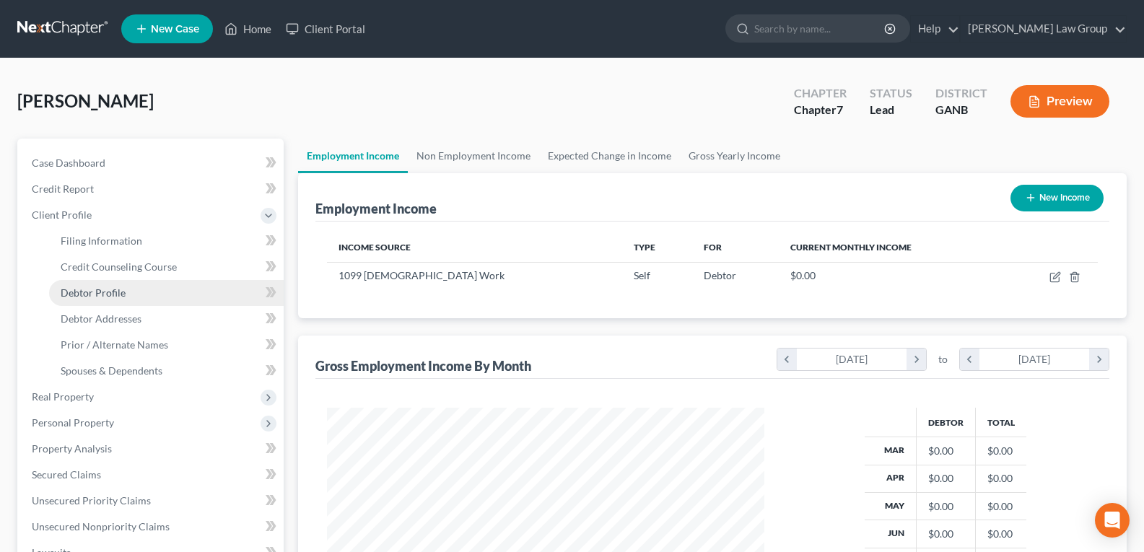
click at [90, 295] on span "Debtor Profile" at bounding box center [93, 293] width 65 height 12
select select "0"
select select "2"
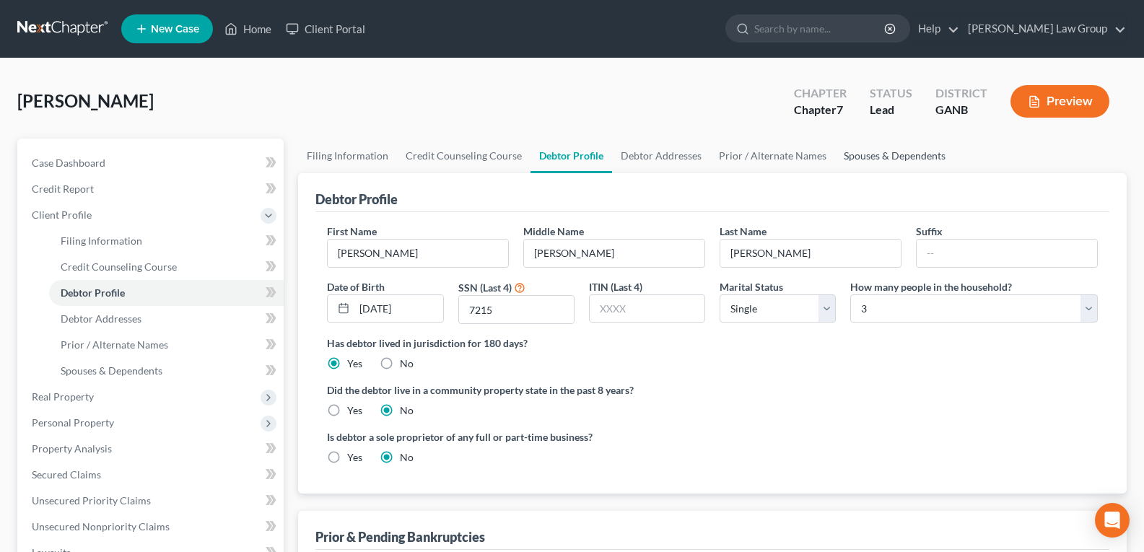
click at [855, 159] on link "Spouses & Dependents" at bounding box center [894, 156] width 119 height 35
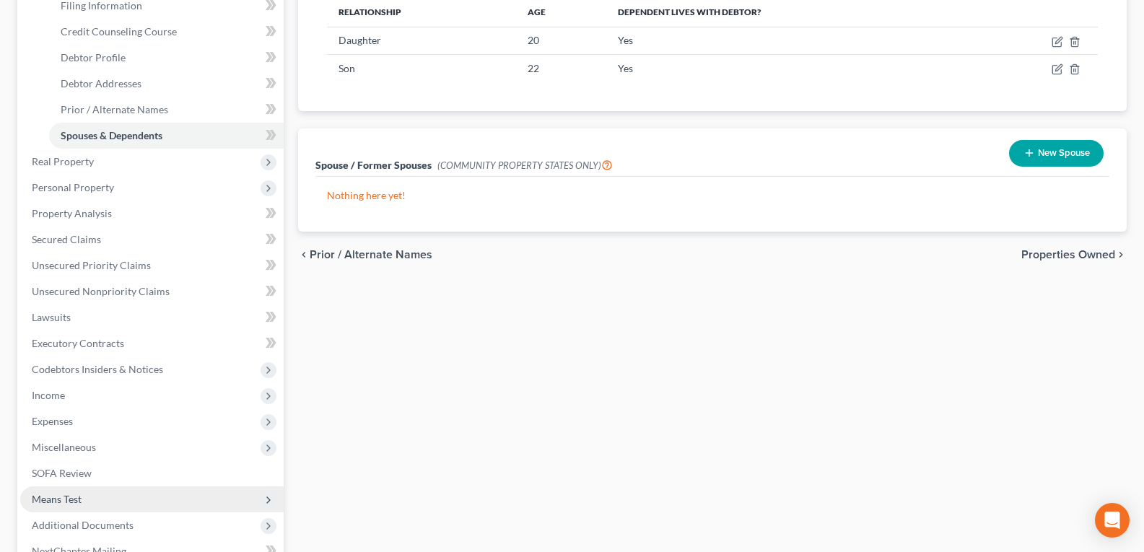
scroll to position [289, 0]
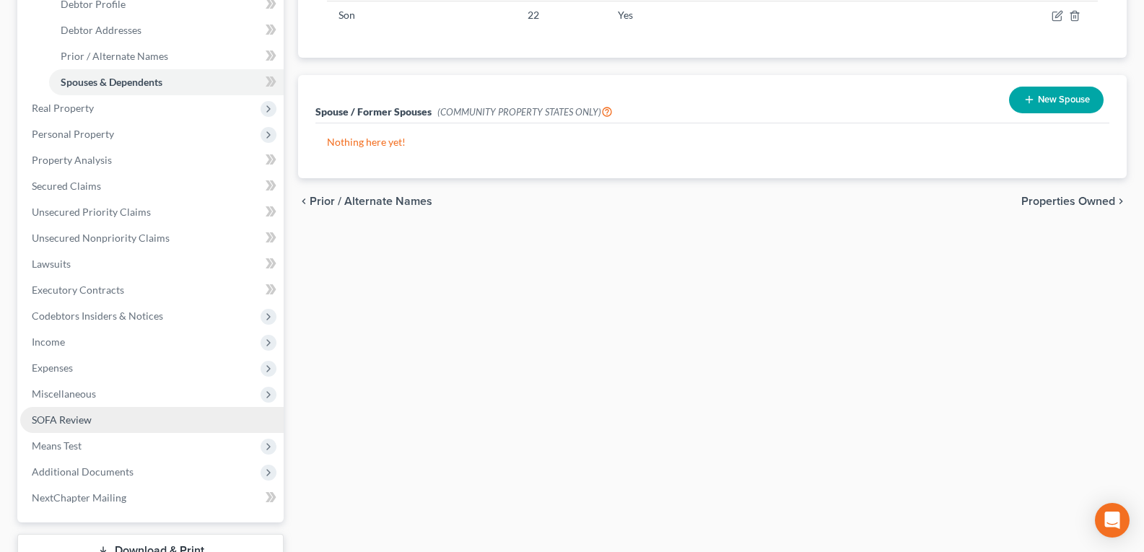
drag, startPoint x: 64, startPoint y: 422, endPoint x: 266, endPoint y: 409, distance: 203.2
click at [64, 422] on span "SOFA Review" at bounding box center [62, 420] width 60 height 12
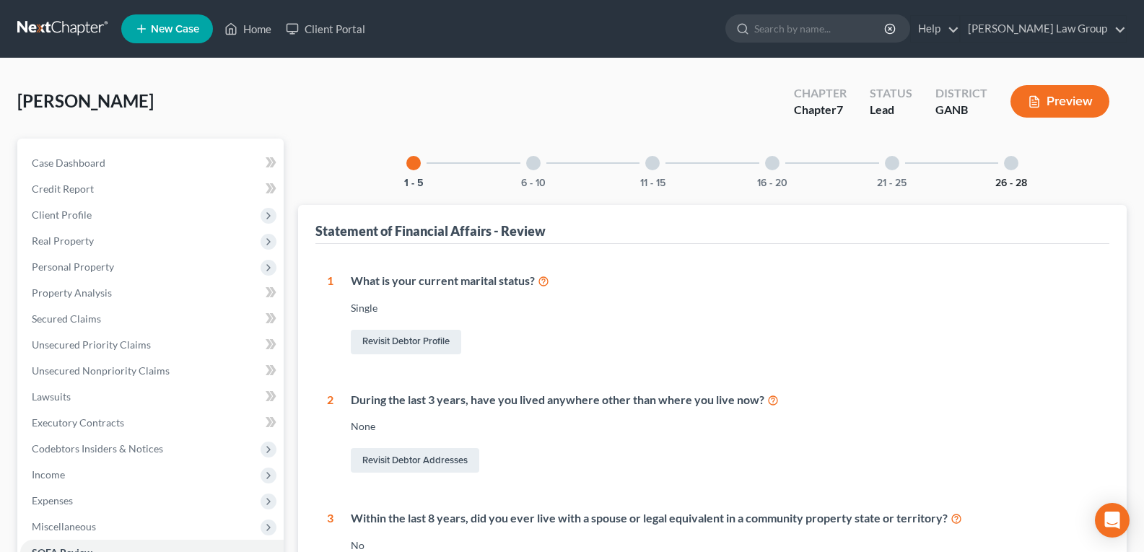
drag, startPoint x: 1020, startPoint y: 173, endPoint x: 1006, endPoint y: 178, distance: 14.6
click at [1018, 173] on div "26 - 28" at bounding box center [1011, 163] width 49 height 49
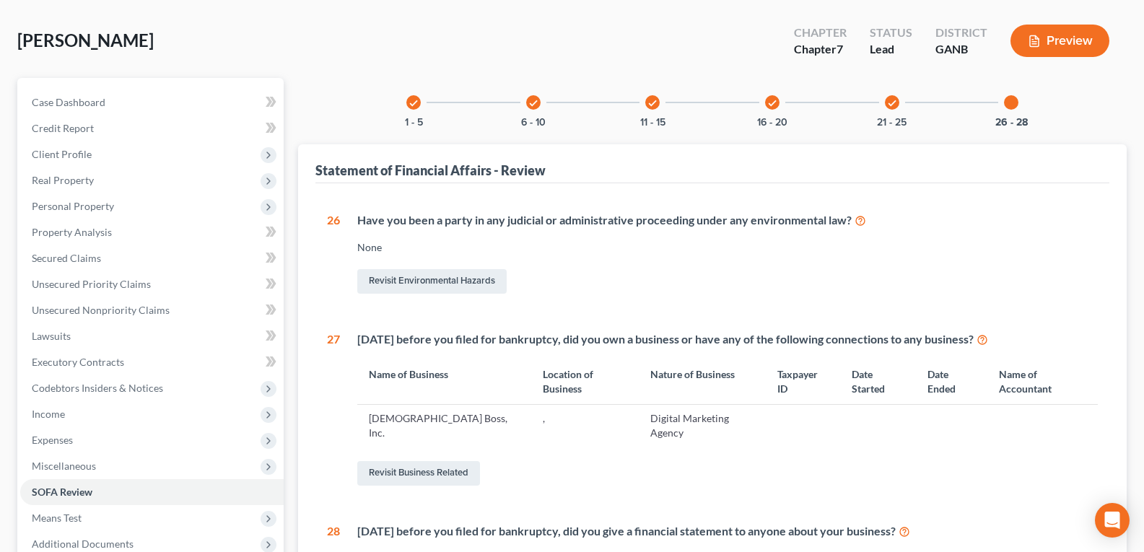
scroll to position [144, 0]
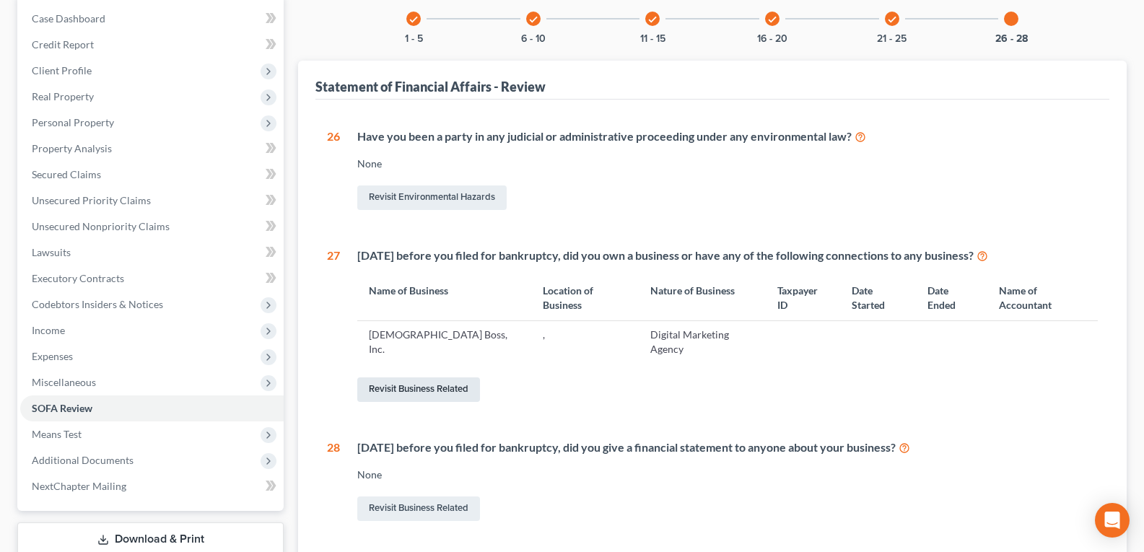
click at [427, 377] on link "Revisit Business Related" at bounding box center [418, 389] width 123 height 25
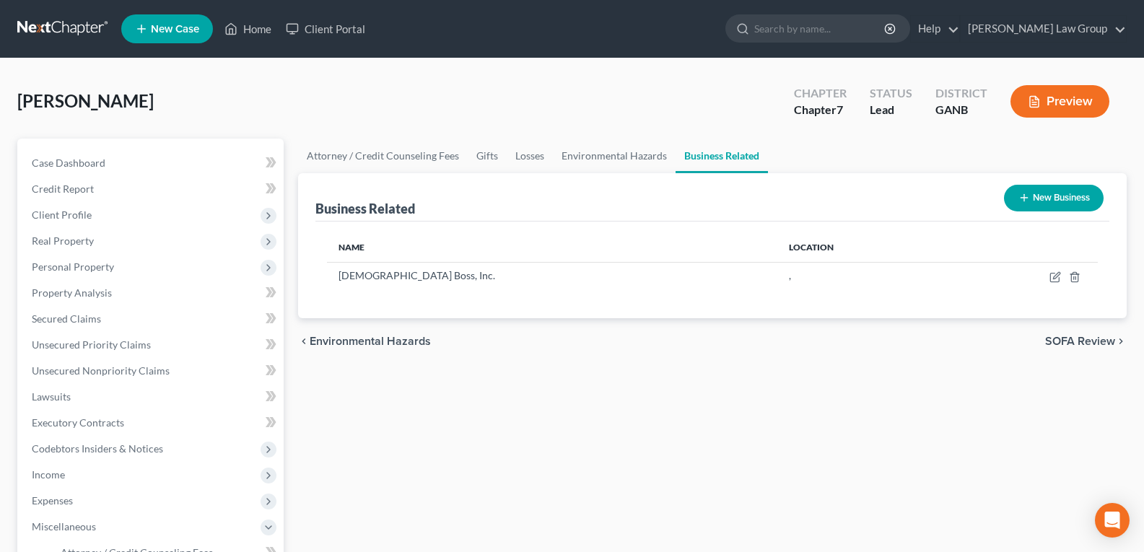
click at [1062, 206] on button "New Business" at bounding box center [1054, 198] width 100 height 27
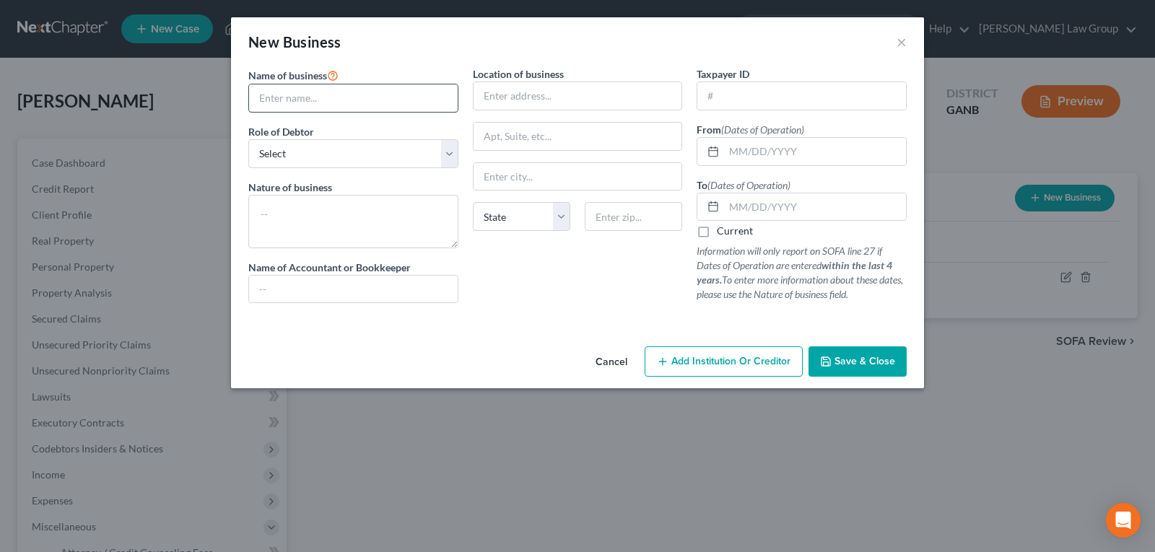
click at [362, 95] on input "text" at bounding box center [353, 97] width 209 height 27
type input "Social Alliance Marketing"
click at [276, 139] on select "Select A member of a limited liability company (LLC) or limited liability partn…" at bounding box center [353, 153] width 210 height 29
select select "sole_proprietor"
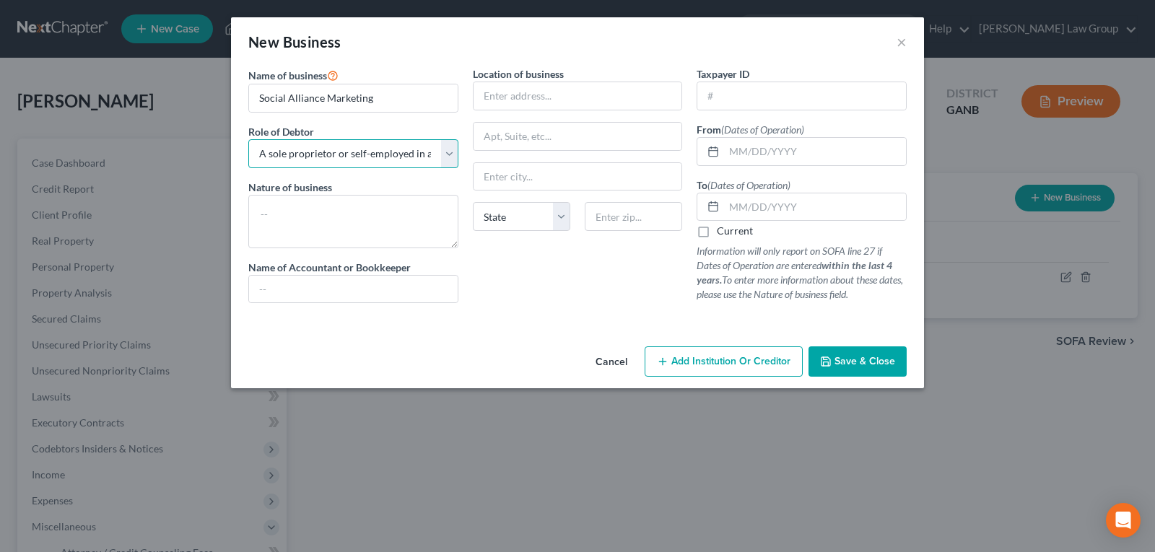
click at [248, 139] on select "Select A member of a limited liability company (LLC) or limited liability partn…" at bounding box center [353, 153] width 210 height 29
click at [289, 225] on textarea at bounding box center [353, 221] width 210 height 53
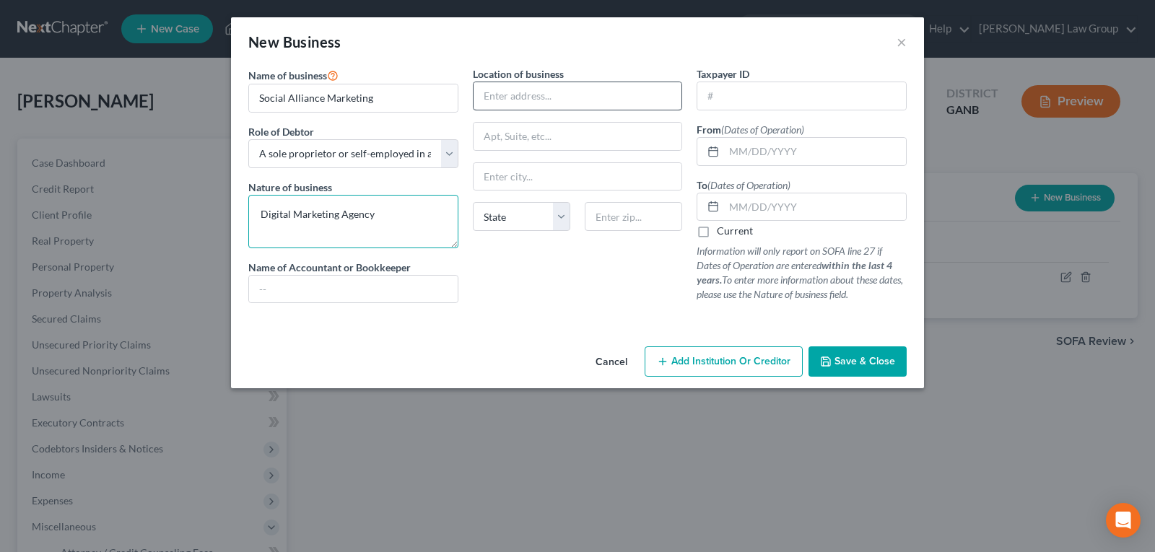
type textarea "Digital Marketing Agency"
click at [538, 97] on input "text" at bounding box center [577, 95] width 209 height 27
click at [741, 100] on input "text" at bounding box center [801, 95] width 209 height 27
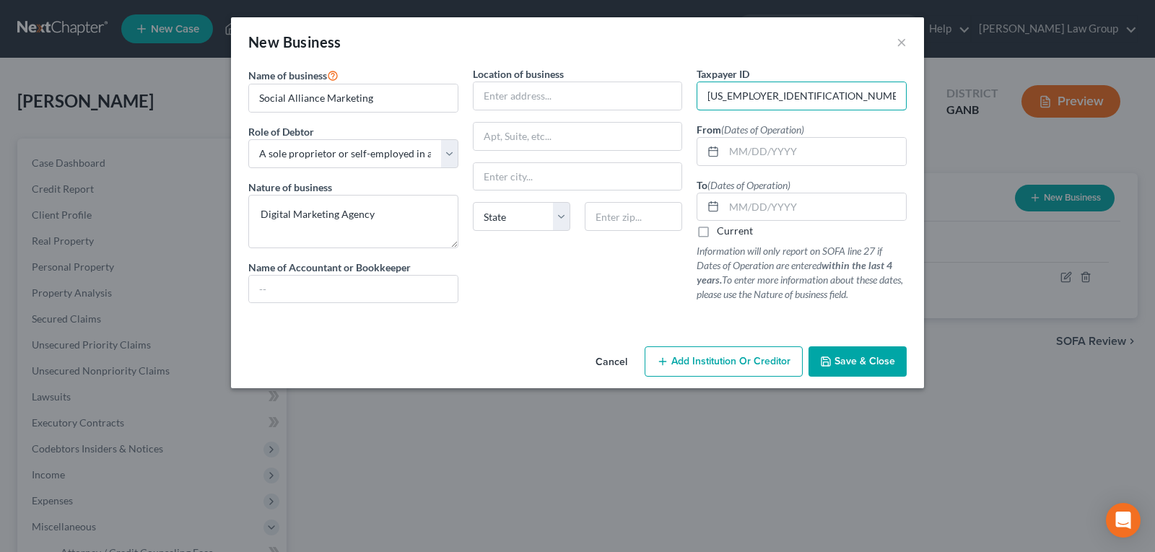
type input "82-2402066"
click at [472, 43] on div "New Business ×" at bounding box center [577, 41] width 693 height 49
click at [559, 50] on div "New Business ×" at bounding box center [577, 41] width 693 height 49
click at [839, 362] on span "Save & Close" at bounding box center [864, 361] width 61 height 12
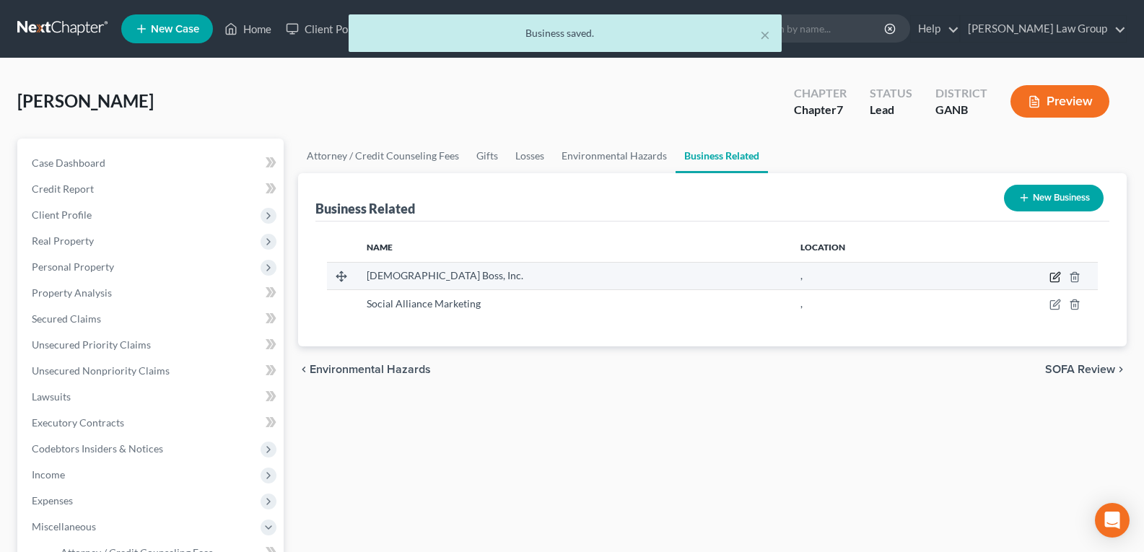
click at [1053, 279] on icon "button" at bounding box center [1055, 277] width 12 height 12
select select "sole_proprietor"
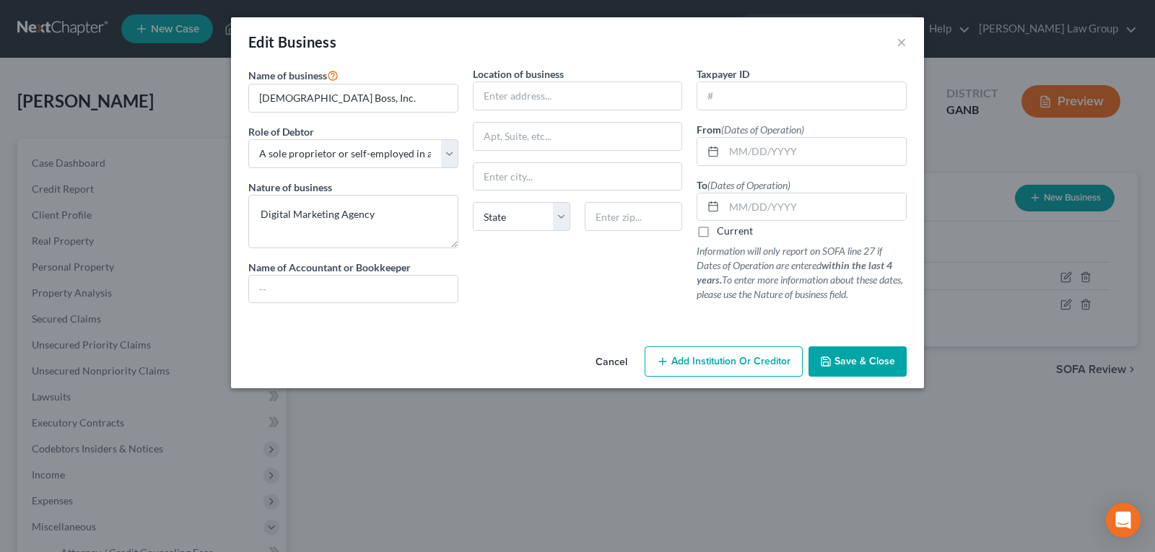
click at [849, 360] on span "Save & Close" at bounding box center [864, 361] width 61 height 12
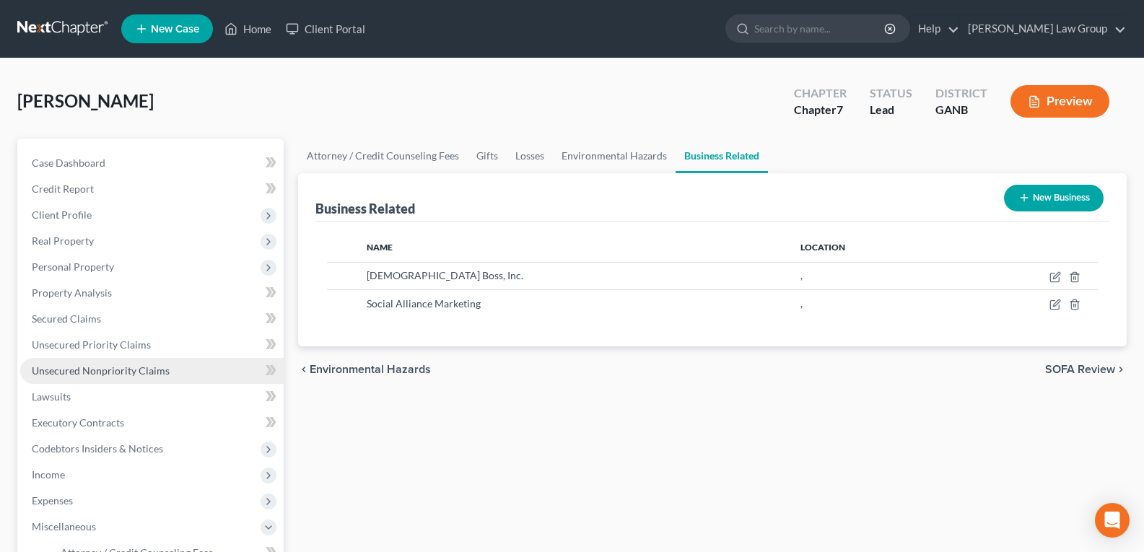
click at [56, 369] on span "Unsecured Nonpriority Claims" at bounding box center [101, 370] width 138 height 12
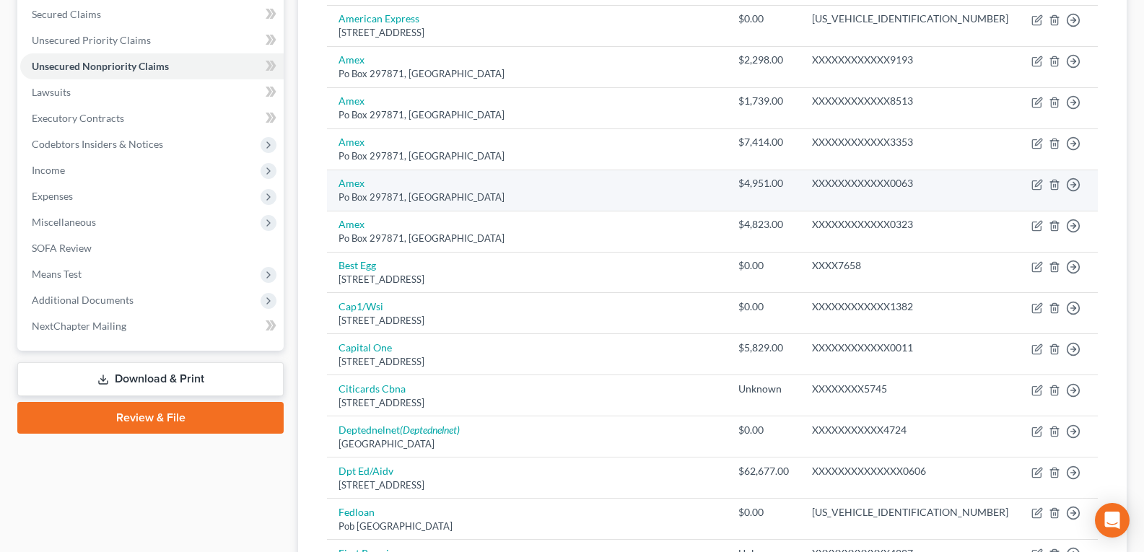
scroll to position [217, 0]
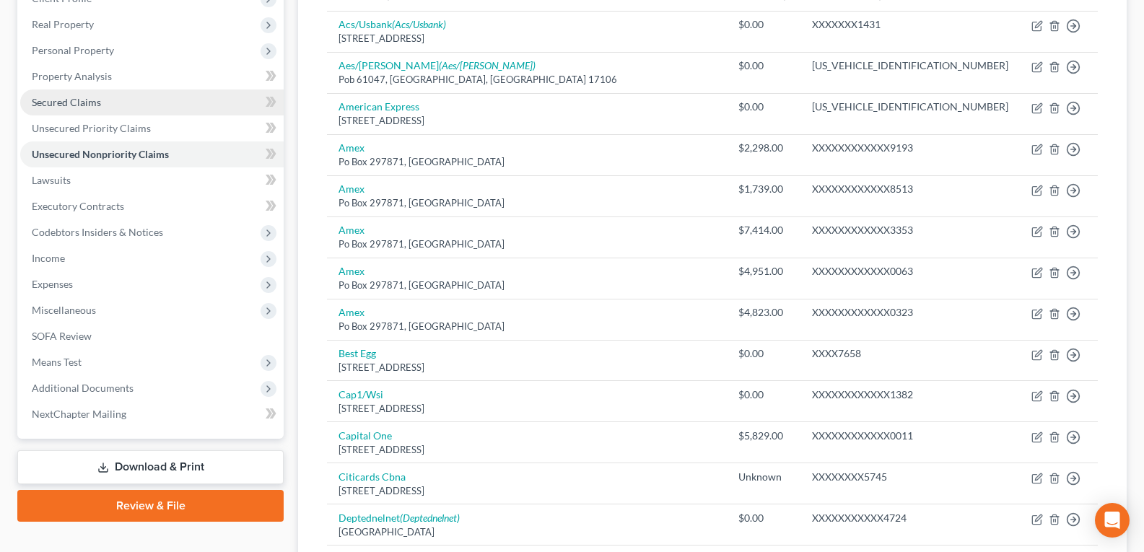
click at [90, 103] on span "Secured Claims" at bounding box center [66, 102] width 69 height 12
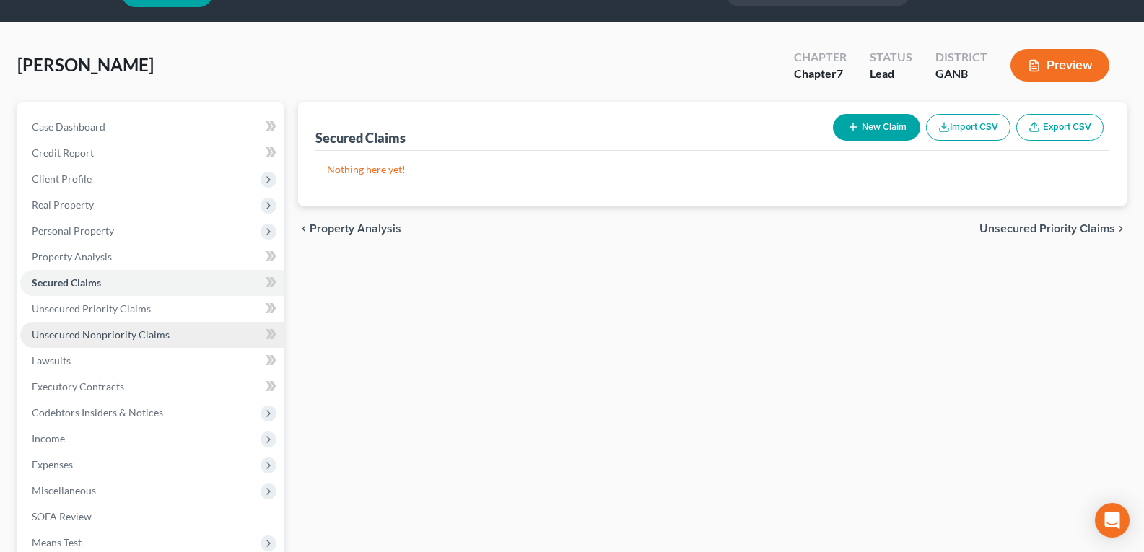
scroll to position [72, 0]
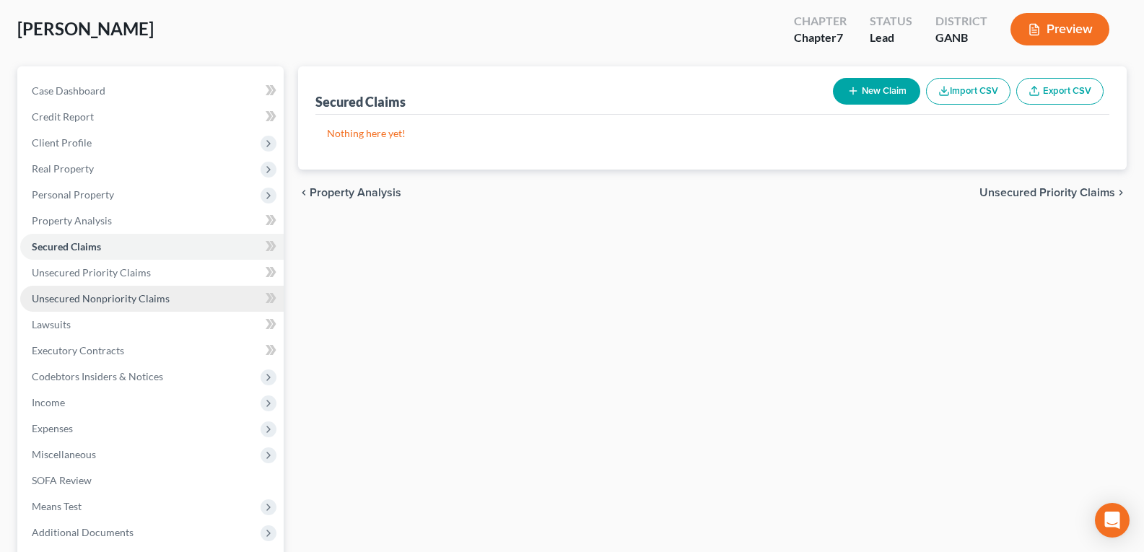
click at [128, 297] on span "Unsecured Nonpriority Claims" at bounding box center [101, 298] width 138 height 12
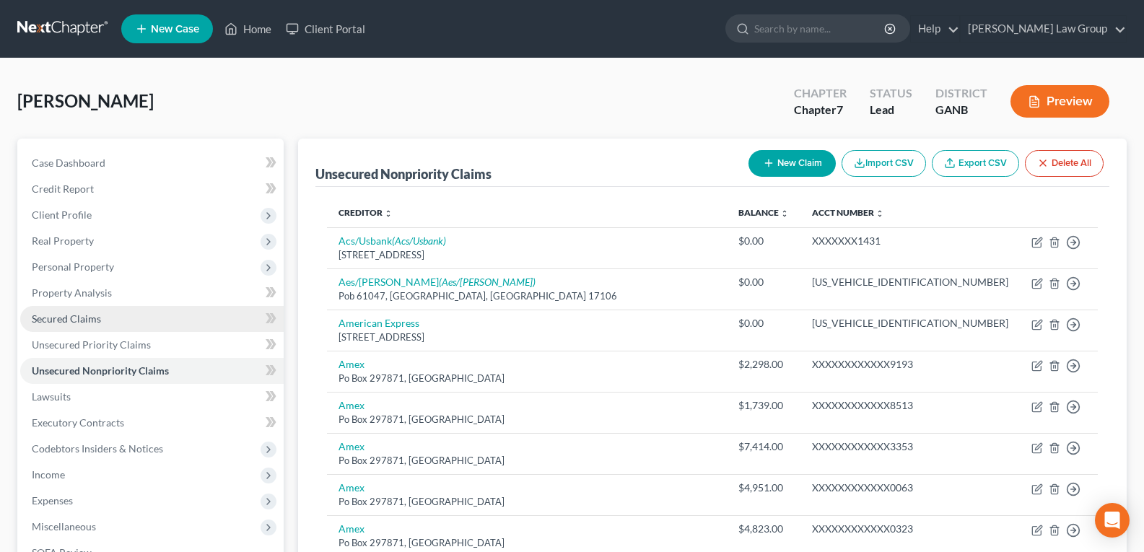
click at [87, 319] on span "Secured Claims" at bounding box center [66, 319] width 69 height 12
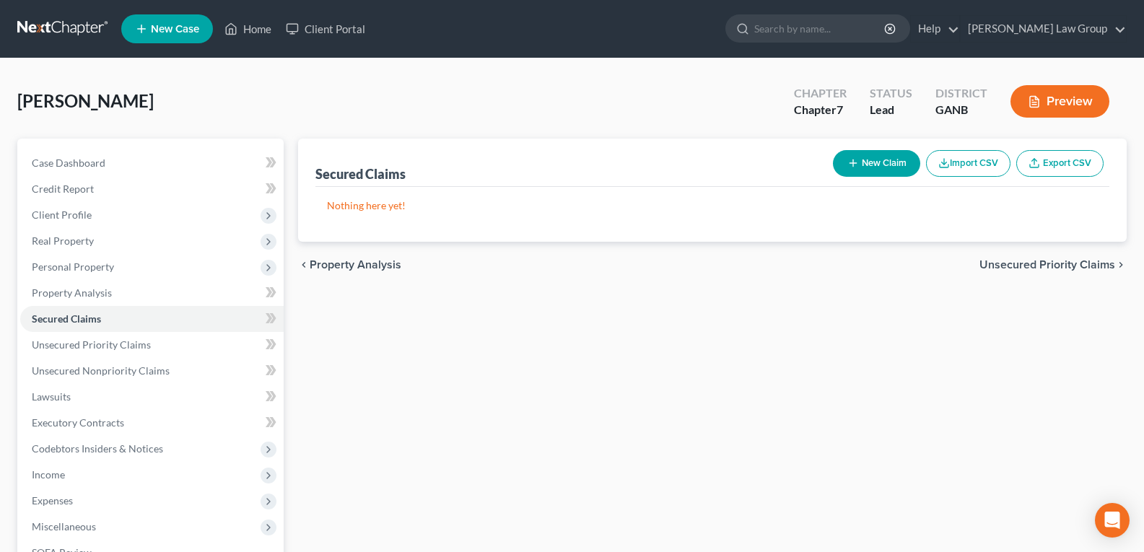
click at [848, 160] on icon "button" at bounding box center [853, 163] width 12 height 12
select select "0"
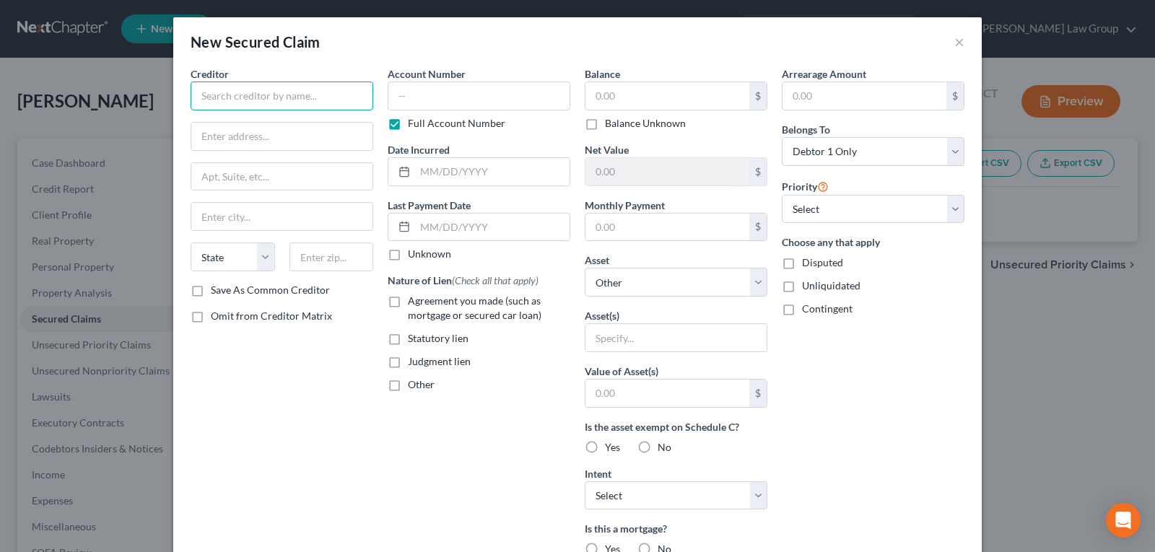
click at [334, 87] on input "text" at bounding box center [282, 96] width 183 height 29
type input "Diversified Investments, Inc."
drag, startPoint x: 248, startPoint y: 125, endPoint x: 245, endPoint y: 140, distance: 15.6
click at [246, 129] on input "text" at bounding box center [281, 136] width 181 height 27
paste input "180 North Riverview Drive Suite 220 Anaheim Hills, CA 92808"
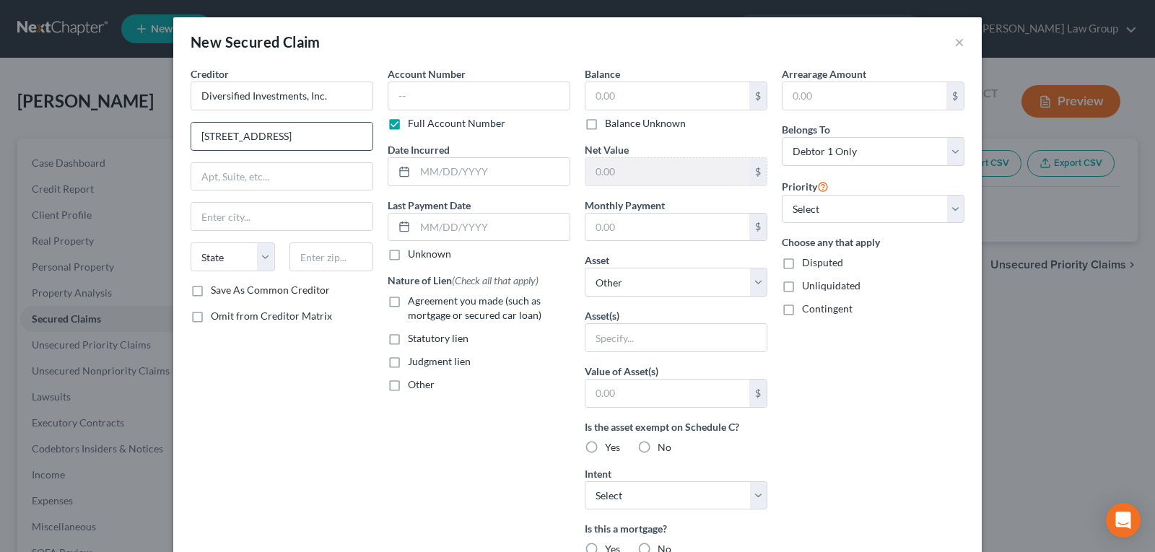
scroll to position [0, 115]
type input "180 North Riverview Drive Suite 220 Anaheim Hills, CA 92808"
click at [250, 213] on input "text" at bounding box center [281, 216] width 181 height 27
click at [318, 127] on input "180 North Riverview Drive Suite 220 Anaheim Hills, CA 92808" at bounding box center [281, 136] width 181 height 27
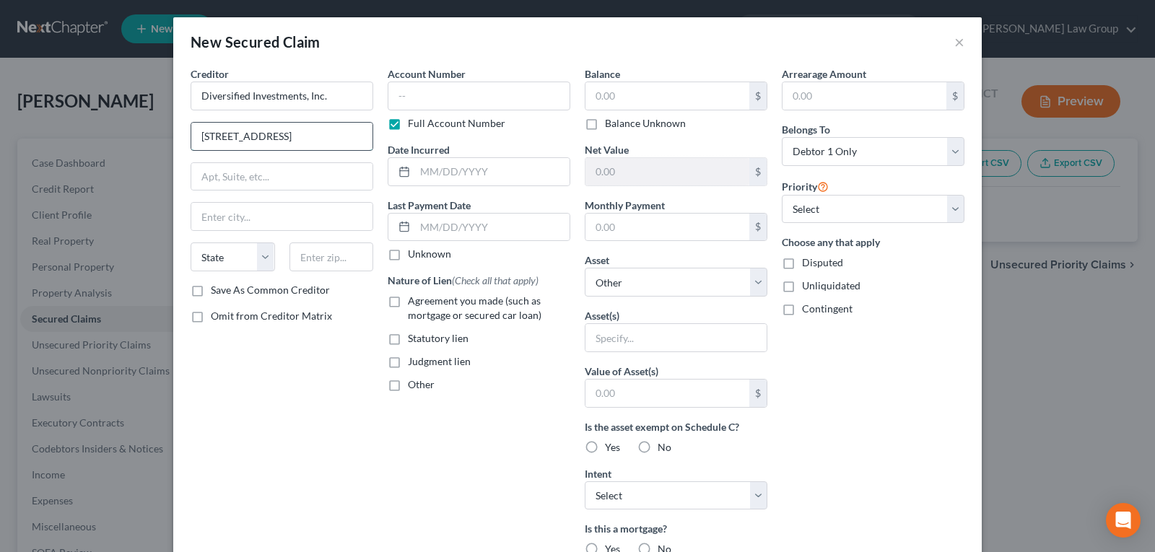
scroll to position [0, 86]
click at [270, 214] on input "text" at bounding box center [281, 216] width 181 height 27
click at [322, 128] on input "180 North Riverview Drive Suite 220 Anaheim Hills, CA 92808" at bounding box center [281, 136] width 181 height 27
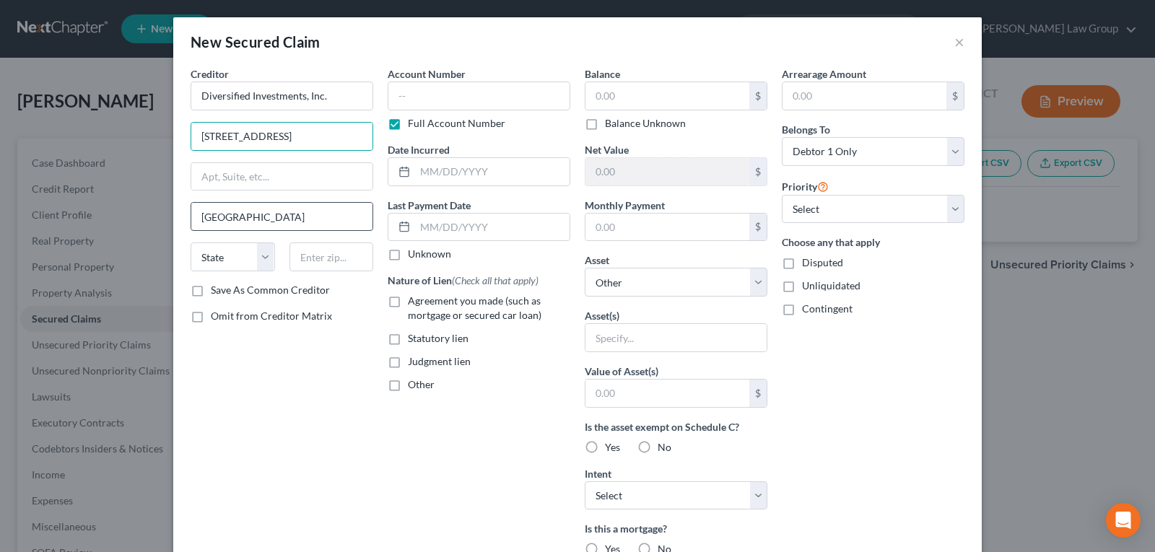
click at [274, 210] on input "Anaheim" at bounding box center [281, 216] width 181 height 27
type input "Anaheim Hills"
click at [330, 127] on input "180 North Riverview Drive Suite 220 Anaheim Hills, CA 92808" at bounding box center [281, 136] width 181 height 27
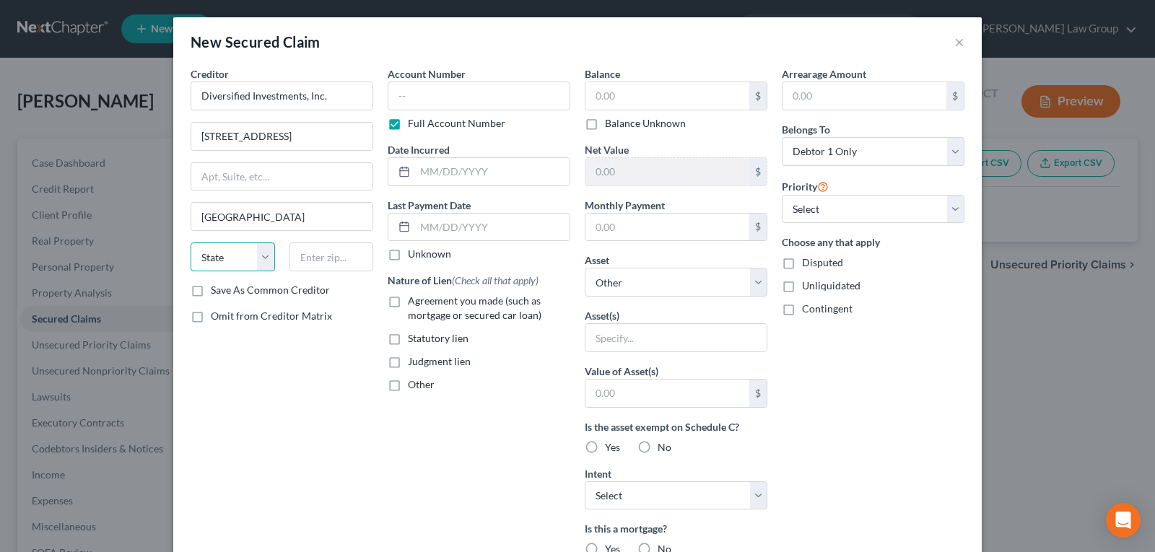
click at [263, 266] on select "State AL AK AR AZ CA CO CT DE DC FL GA GU HI ID IL IN IA KS KY LA ME MD MA MI M…" at bounding box center [233, 257] width 84 height 29
select select "4"
click at [191, 243] on select "State AL AK AR AZ CA CO CT DE DC FL GA GU HI ID IL IN IA KS KY LA ME MD MA MI M…" at bounding box center [233, 257] width 84 height 29
drag, startPoint x: 320, startPoint y: 266, endPoint x: 320, endPoint y: 182, distance: 84.4
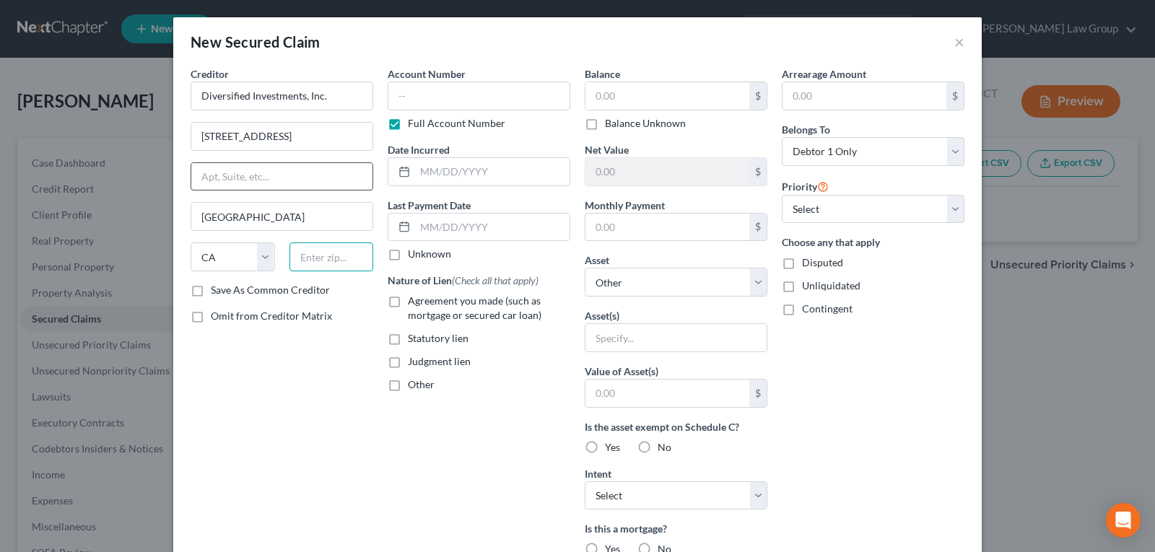
click at [320, 263] on input "text" at bounding box center [331, 257] width 84 height 29
click at [322, 137] on input "180 North Riverview Drive Suite 220 Anaheim Hills, CA 92808" at bounding box center [281, 136] width 181 height 27
click at [317, 258] on input "text" at bounding box center [331, 257] width 84 height 29
type input "92808"
click at [354, 138] on input "180 North Riverview Drive Suite 220 Anaheim Hills, CA 92808" at bounding box center [281, 136] width 181 height 27
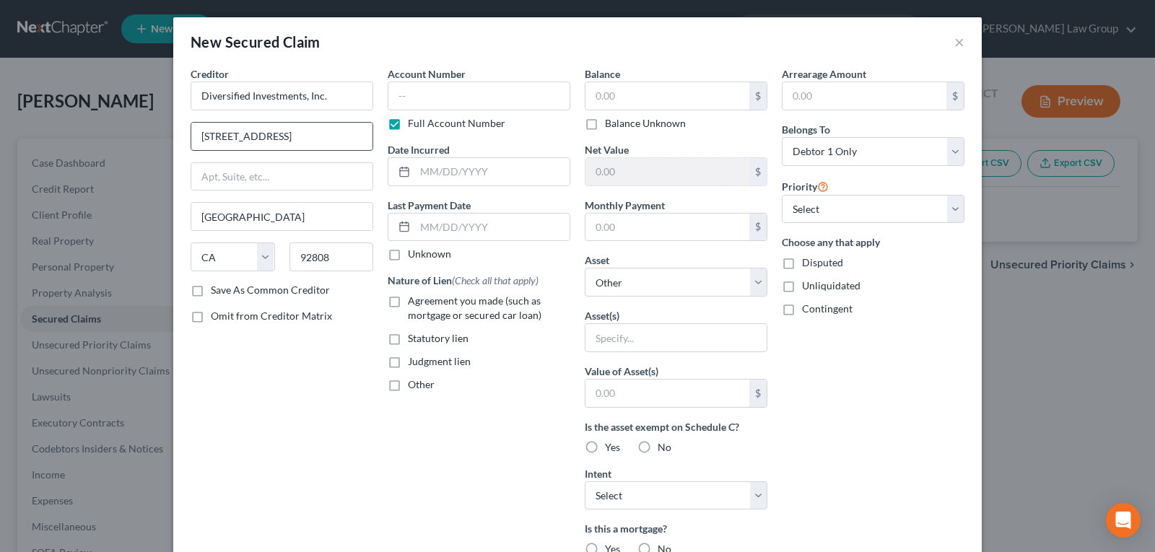
type input "Anaheim"
drag, startPoint x: 344, startPoint y: 140, endPoint x: 378, endPoint y: 136, distance: 34.9
click at [378, 136] on div "Creditor * Diversified Investments, Inc. 180 North Riverview Drive Suite 220 An…" at bounding box center [577, 388] width 788 height 644
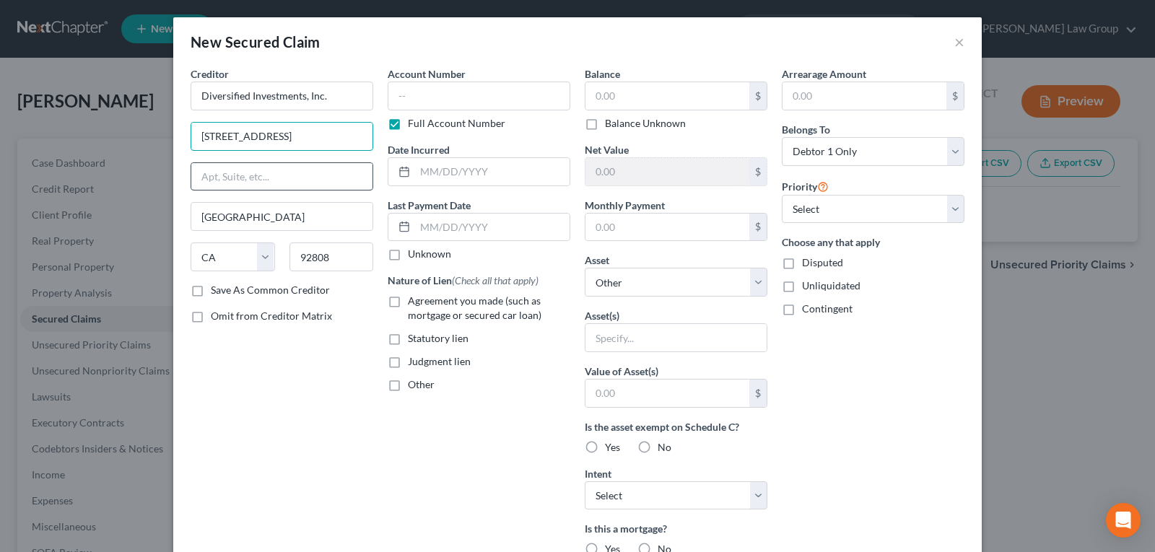
type input "180 North Riverview Drive Suite 220"
click at [301, 172] on input "text" at bounding box center [281, 176] width 181 height 27
type input "Suite 220"
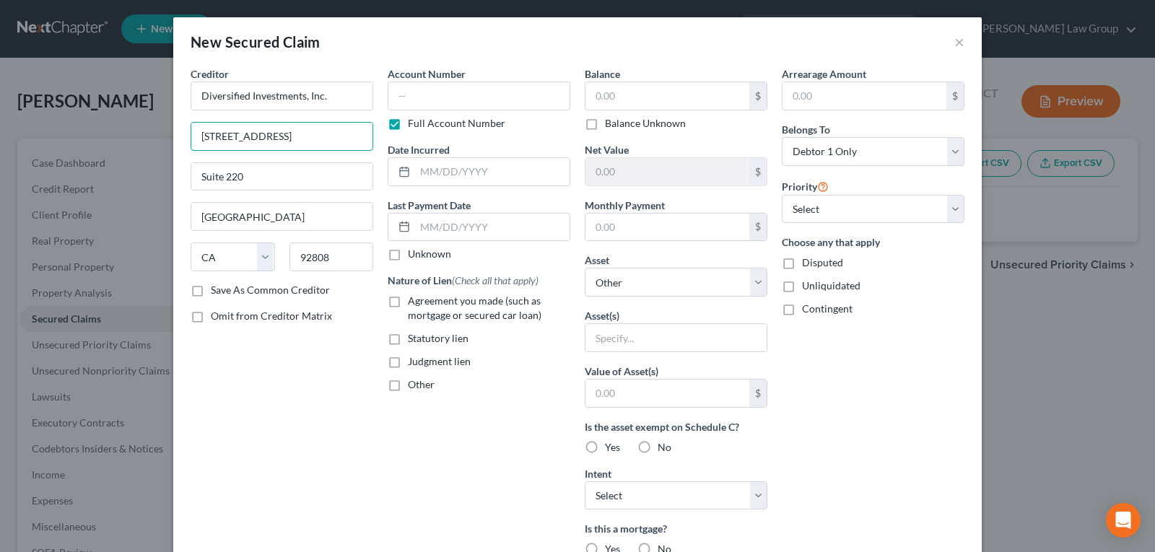
drag, startPoint x: 318, startPoint y: 137, endPoint x: 398, endPoint y: 134, distance: 80.9
click at [398, 134] on div "Creditor * Diversified Investments, Inc. 180 North Riverview Drive Suite 220 Su…" at bounding box center [577, 388] width 788 height 644
type input "180 North Riverview Drive"
click at [419, 88] on input "text" at bounding box center [479, 96] width 183 height 29
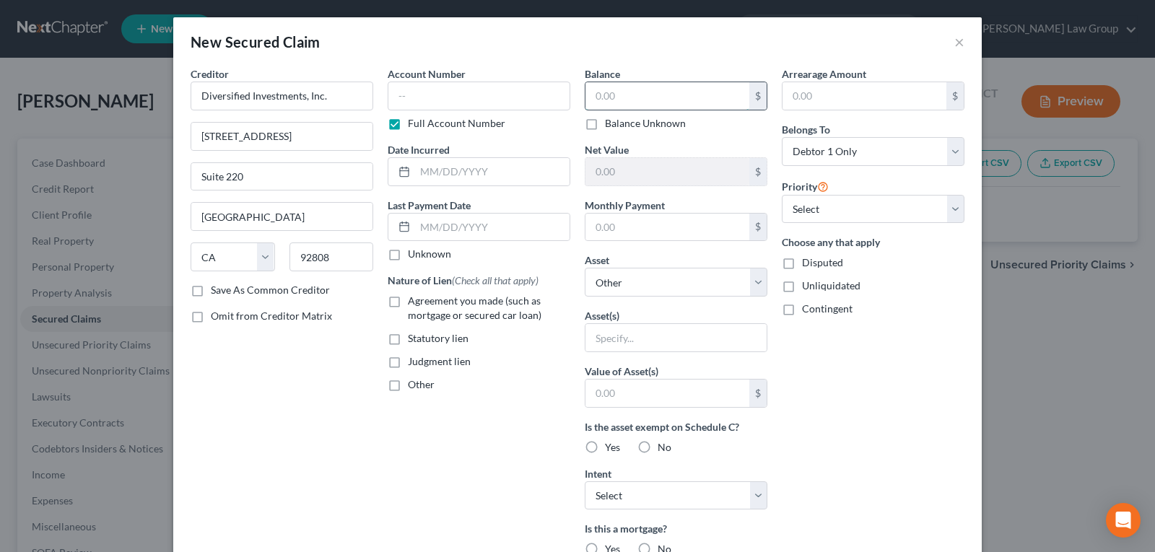
click at [683, 92] on input "text" at bounding box center [667, 95] width 164 height 27
type input "6,110.00"
click at [642, 328] on input "text" at bounding box center [675, 337] width 181 height 27
type input "Judgement Lien"
click at [408, 358] on label "Judgment lien" at bounding box center [439, 361] width 63 height 14
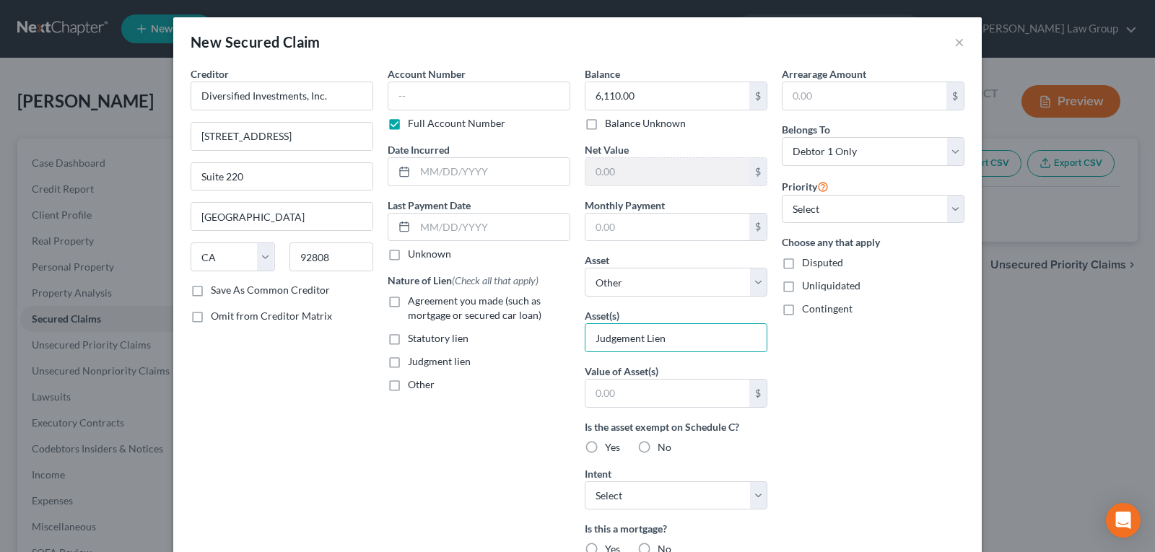
click at [414, 358] on input "Judgment lien" at bounding box center [418, 358] width 9 height 9
checkbox input "true"
click at [420, 175] on input "text" at bounding box center [492, 171] width 154 height 27
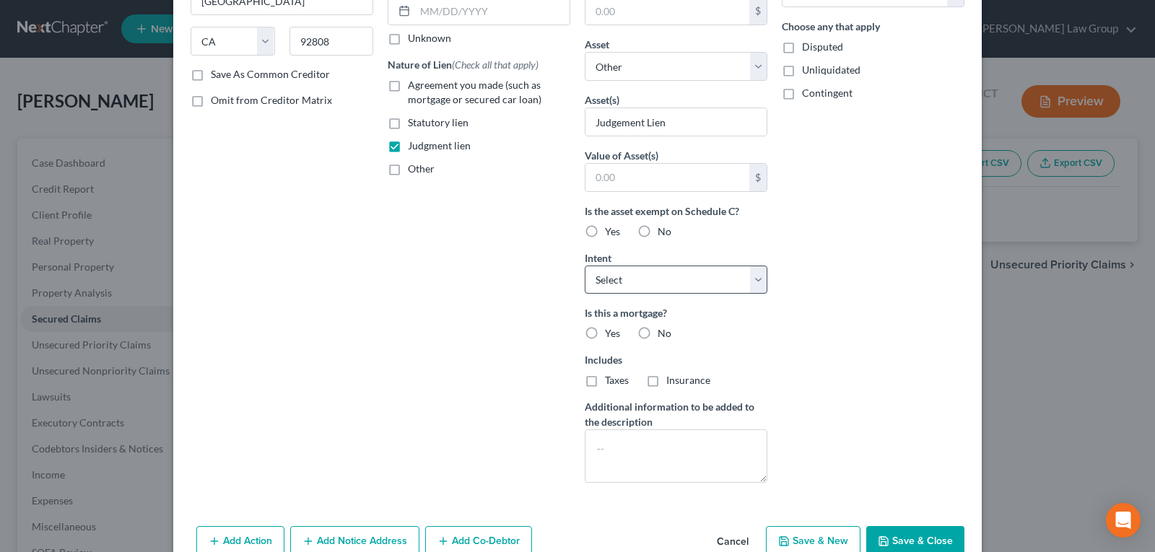
scroll to position [217, 0]
type input "09/27/2007"
drag, startPoint x: 671, startPoint y: 285, endPoint x: 663, endPoint y: 291, distance: 9.8
click at [670, 284] on select "Select Surrender Redeem Reaffirm Avoid Other" at bounding box center [676, 279] width 183 height 29
select select "3"
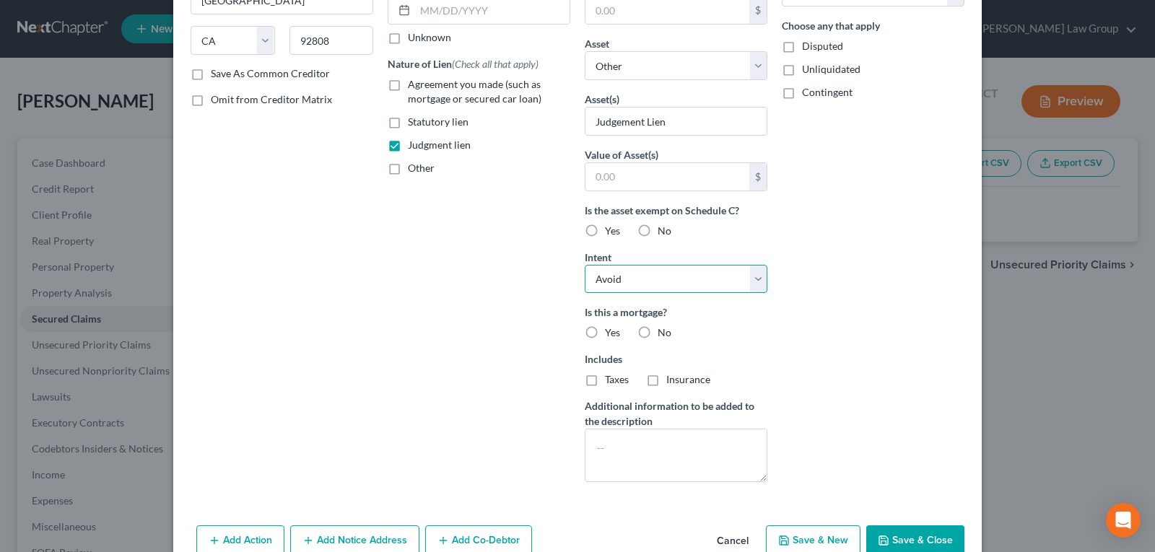
click at [585, 265] on select "Select Surrender Redeem Reaffirm Avoid Other" at bounding box center [676, 279] width 183 height 29
click at [658, 332] on label "No" at bounding box center [665, 333] width 14 height 14
click at [663, 332] on input "No" at bounding box center [667, 330] width 9 height 9
radio input "true"
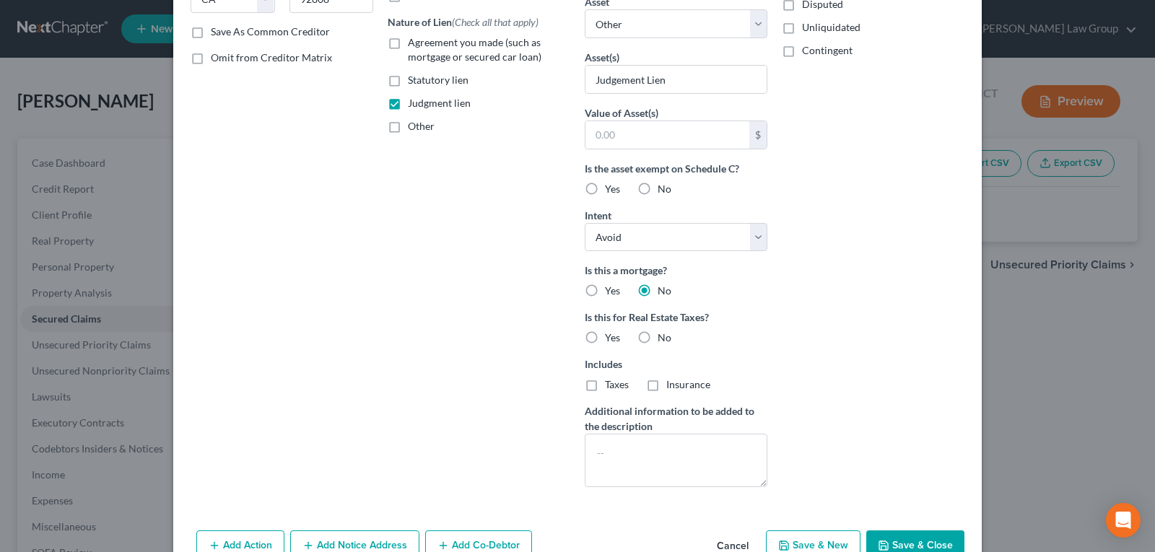
scroll to position [296, 0]
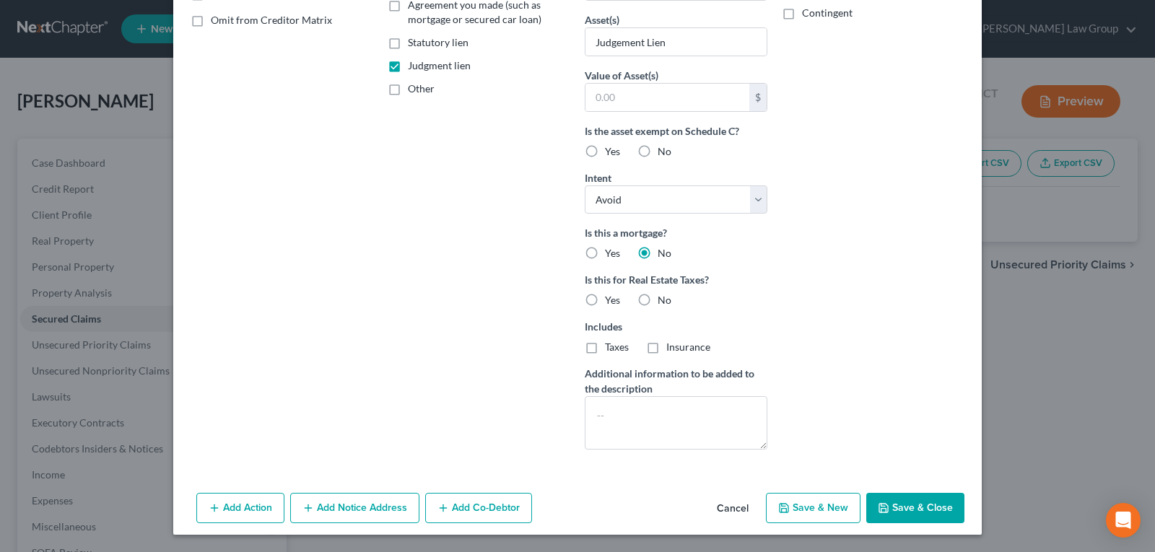
drag, startPoint x: 633, startPoint y: 297, endPoint x: 663, endPoint y: 302, distance: 30.0
click at [658, 297] on label "No" at bounding box center [665, 300] width 14 height 14
click at [663, 297] on input "No" at bounding box center [667, 297] width 9 height 9
radio input "true"
click at [886, 504] on button "Save & Close" at bounding box center [915, 508] width 98 height 30
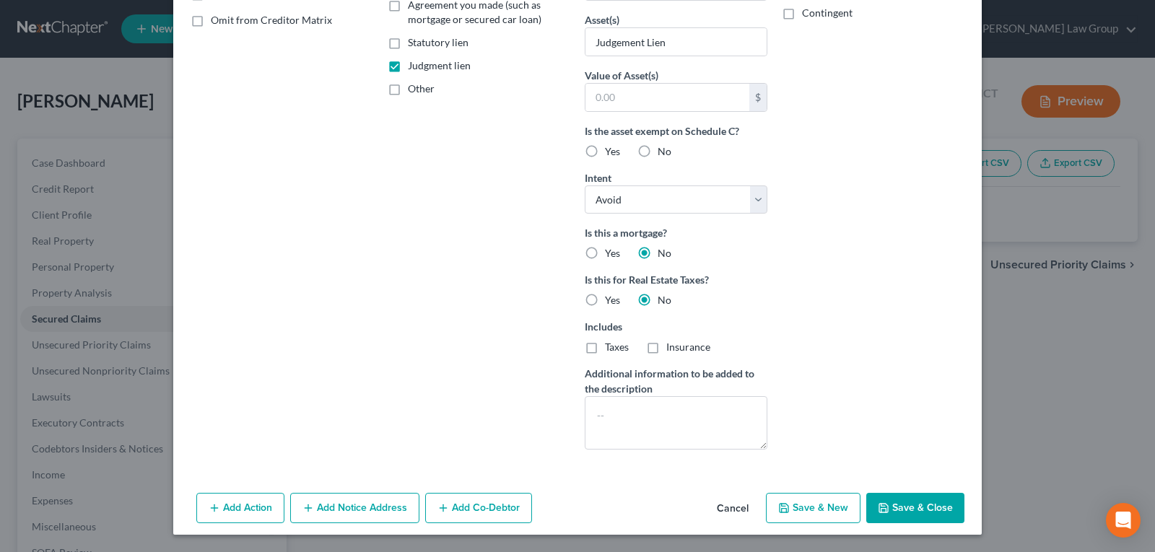
select select
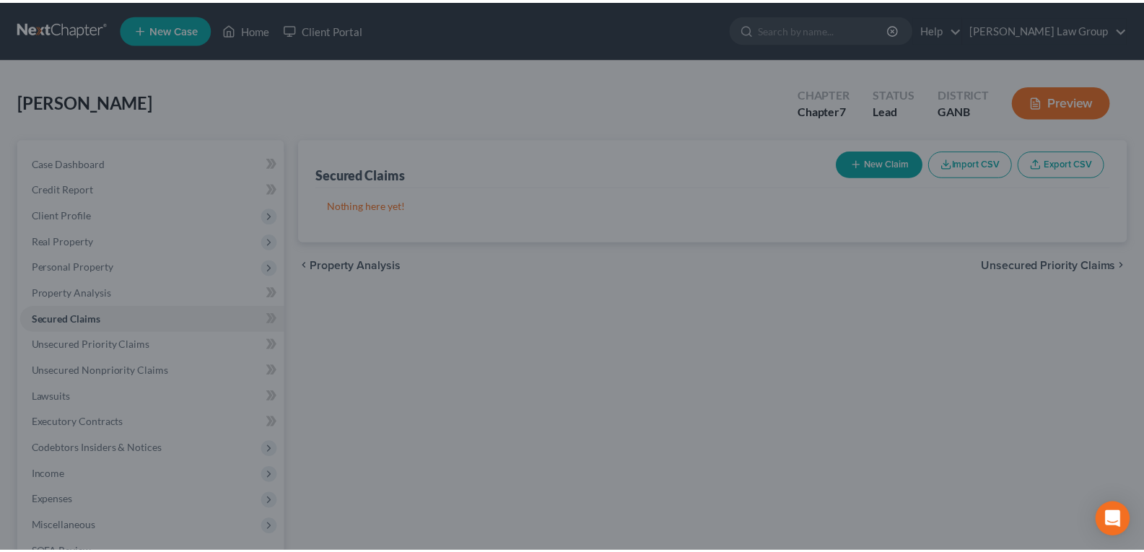
scroll to position [139, 0]
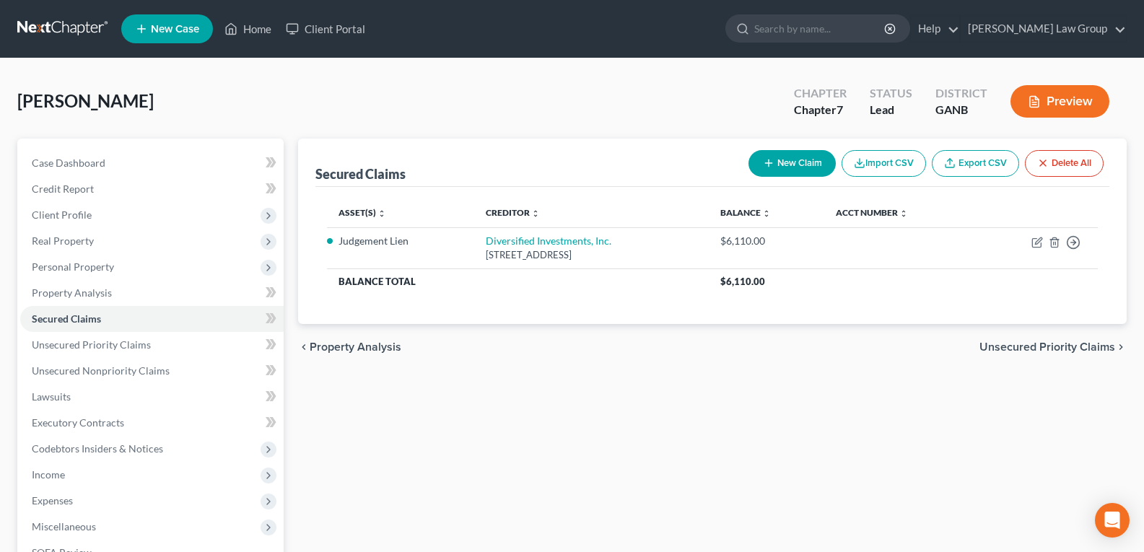
drag, startPoint x: 480, startPoint y: 97, endPoint x: 383, endPoint y: 77, distance: 98.8
click at [479, 97] on div "Wells, Tiffany Upgraded Chapter Chapter 7 Status Lead District GANB Preview" at bounding box center [571, 107] width 1109 height 63
click at [94, 403] on link "Lawsuits" at bounding box center [151, 397] width 263 height 26
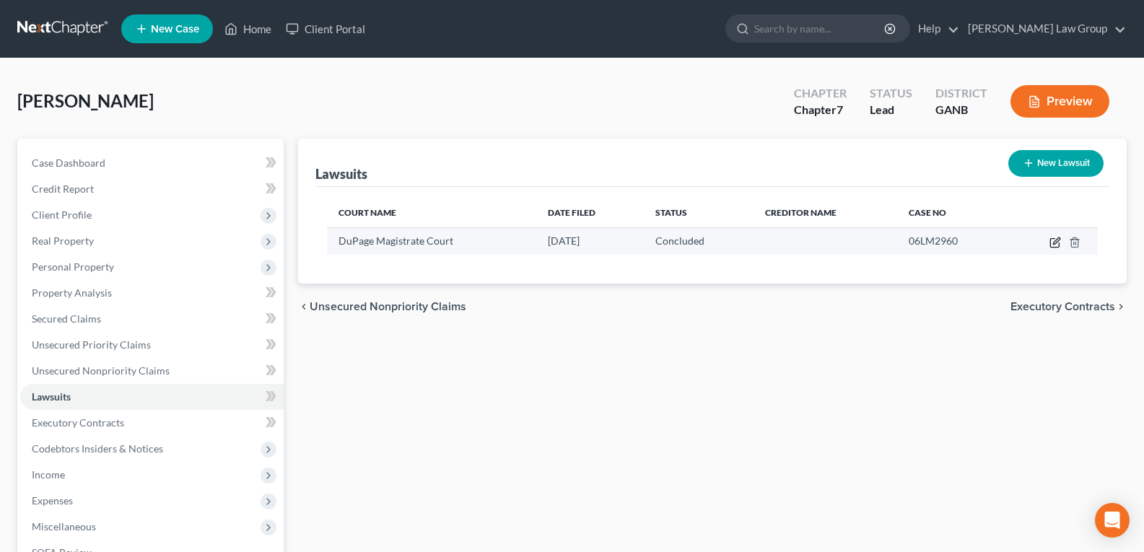
click at [1057, 243] on icon "button" at bounding box center [1055, 243] width 12 height 12
select select "14"
select select "2"
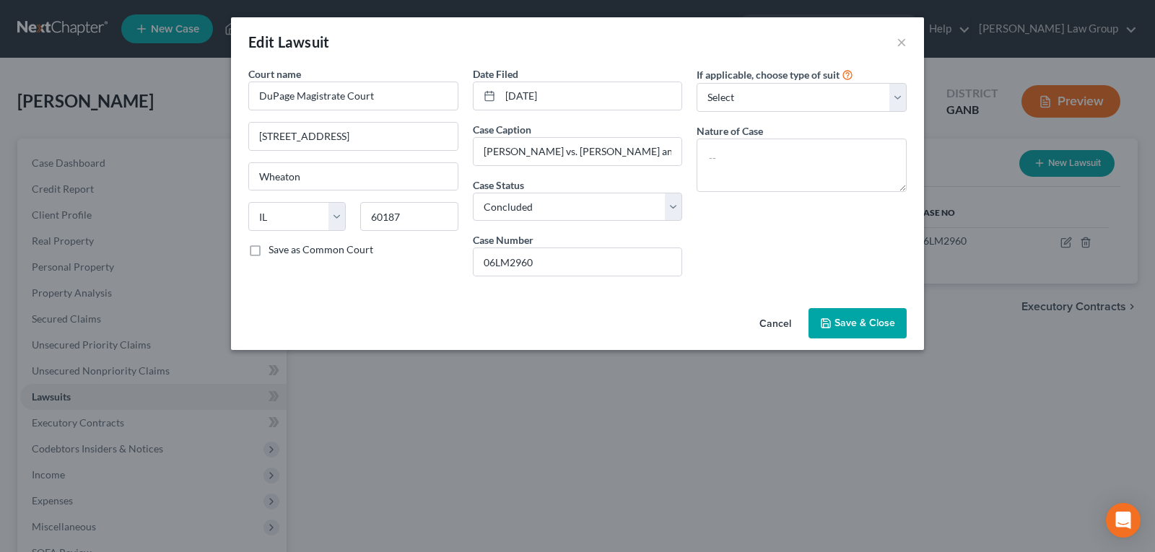
click at [768, 323] on button "Cancel" at bounding box center [775, 324] width 55 height 29
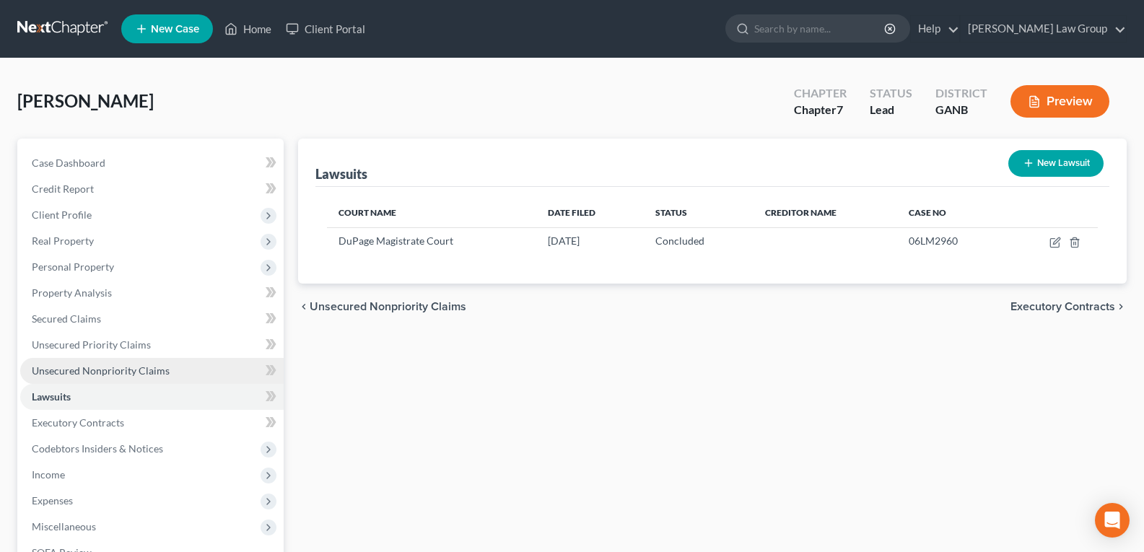
click at [71, 372] on span "Unsecured Nonpriority Claims" at bounding box center [101, 370] width 138 height 12
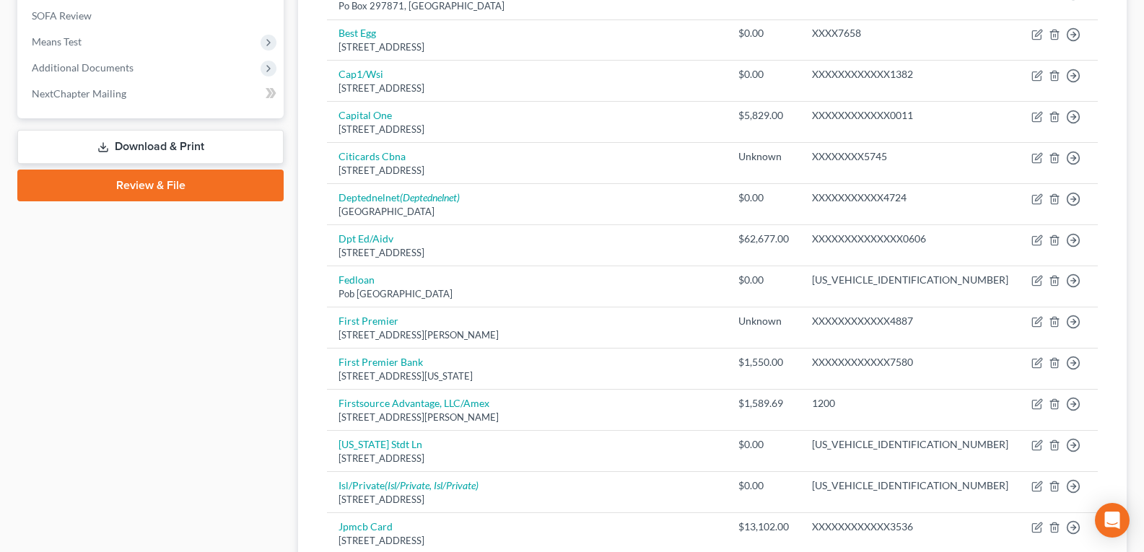
scroll to position [577, 0]
